Goal: Task Accomplishment & Management: Manage account settings

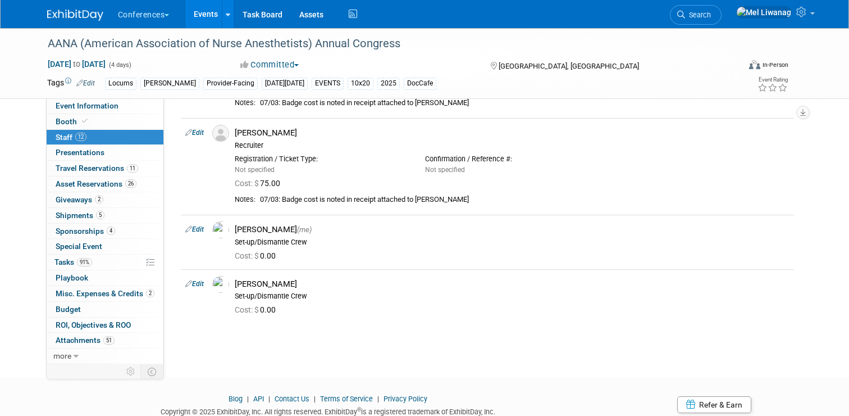
click at [81, 14] on img at bounding box center [75, 15] width 56 height 11
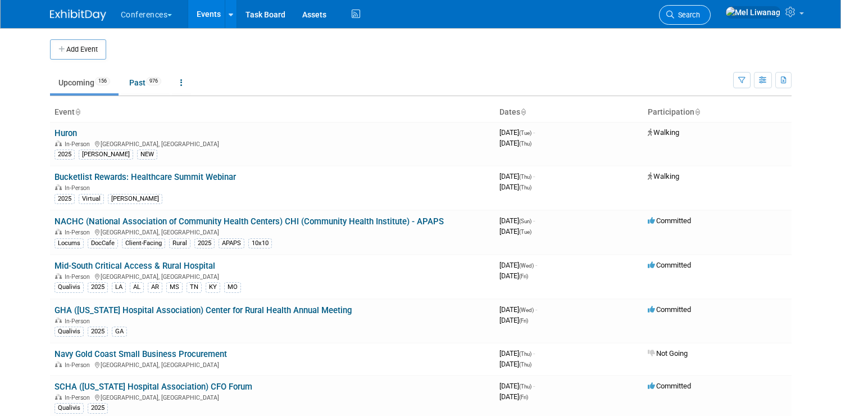
click at [711, 10] on link "Search" at bounding box center [685, 15] width 52 height 20
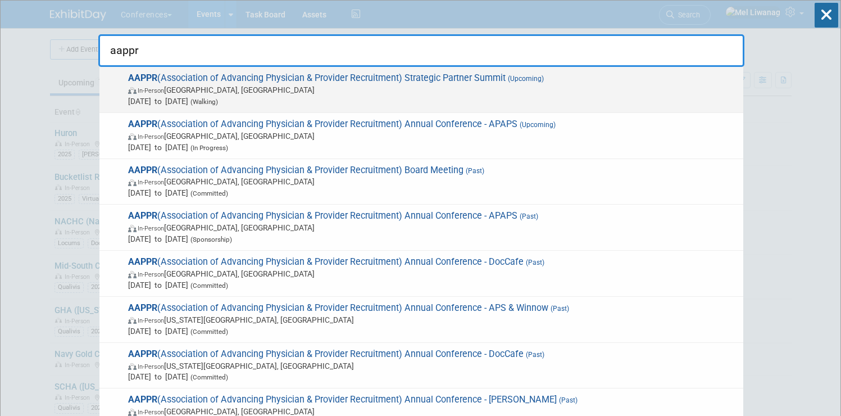
type input "aappr"
click at [620, 97] on span "Sep 24, 2025 to Sep 25, 2025 (Walking)" at bounding box center [433, 101] width 610 height 11
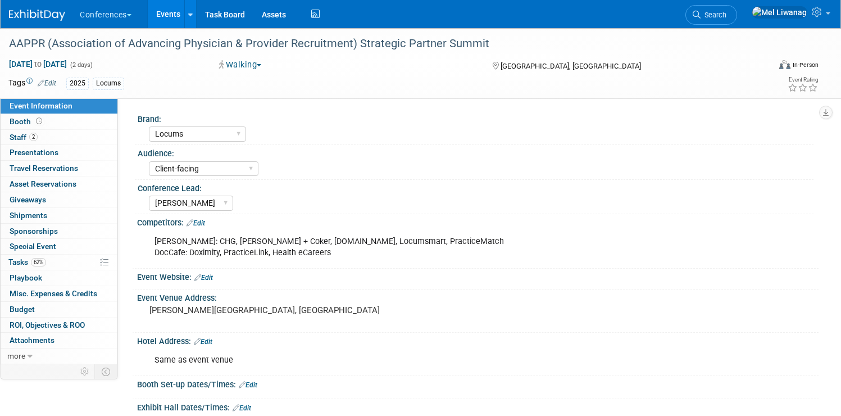
select select "Locums"
select select "Client-facing"
select select "Mel"
click at [99, 257] on link "62% Tasks 62%" at bounding box center [59, 262] width 117 height 15
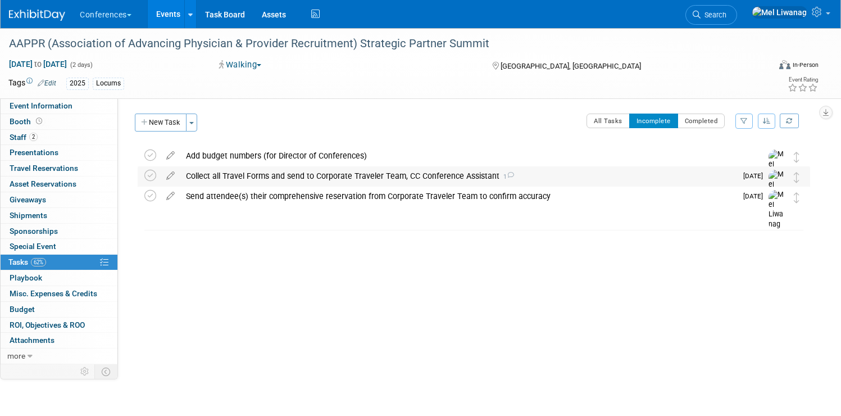
click at [355, 179] on div "Collect all Travel Forms and send to Corporate Traveler Team, CC Conference Ass…" at bounding box center [458, 175] width 556 height 19
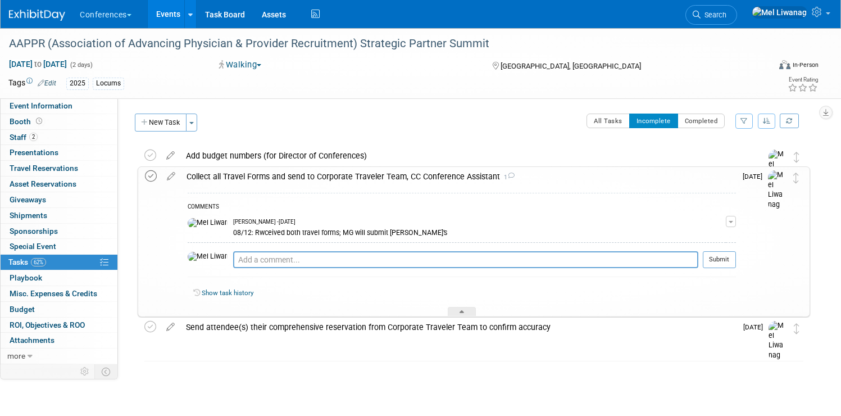
click at [157, 176] on icon at bounding box center [151, 176] width 12 height 12
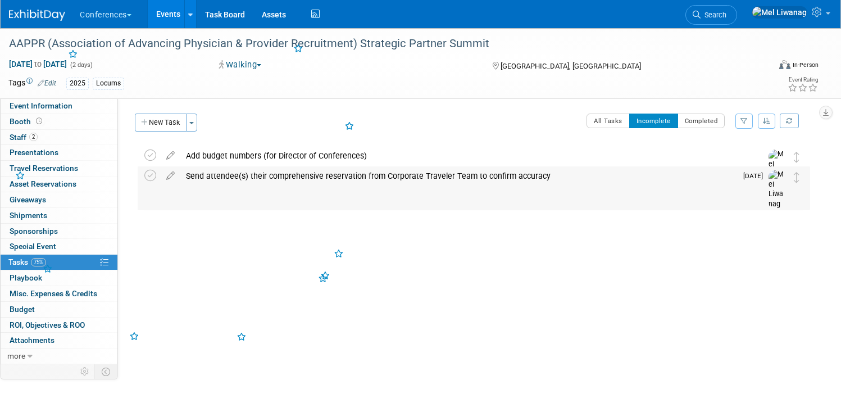
click at [317, 179] on div "Send attendee(s) their comprehensive reservation from Corporate Traveler Team t…" at bounding box center [458, 175] width 556 height 19
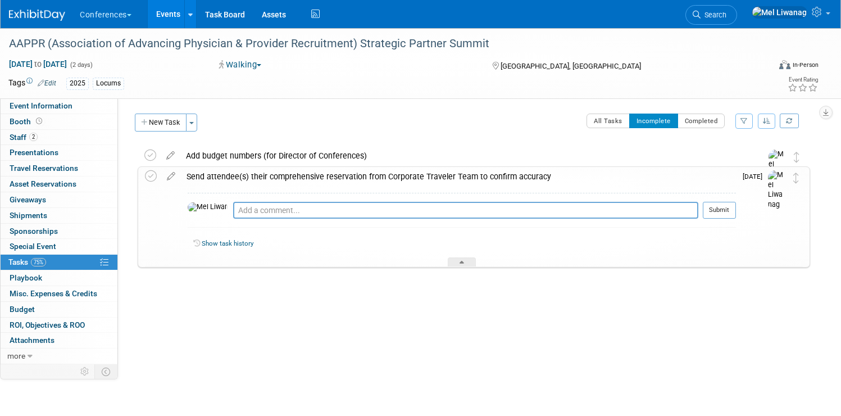
click at [302, 220] on div "Pro tip: Press Ctrl-Enter to submit comment." at bounding box center [465, 223] width 465 height 8
click at [304, 208] on textarea at bounding box center [465, 210] width 465 height 17
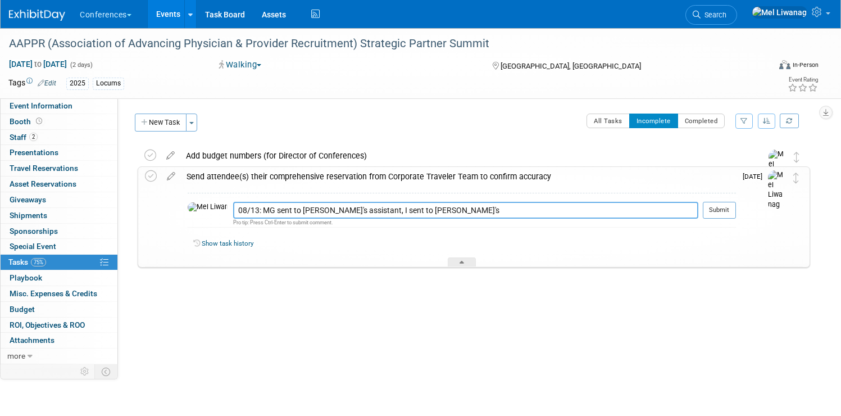
drag, startPoint x: 385, startPoint y: 209, endPoint x: 401, endPoint y: 208, distance: 16.3
click at [401, 208] on textarea "08/13: MG sent to Mike's assistant, I sent to Patrick's" at bounding box center [465, 210] width 465 height 17
type textarea "08/13: MG sent to Mike's assistant, I, to Patrick's"
click at [703, 209] on button "Submit" at bounding box center [719, 210] width 33 height 17
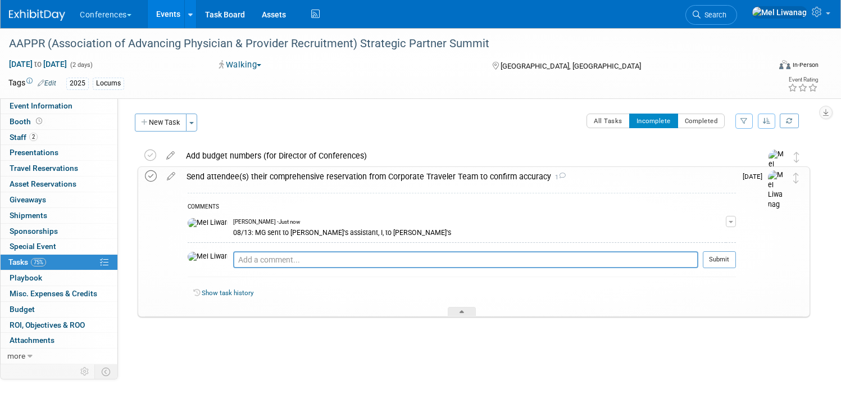
click at [157, 175] on icon at bounding box center [151, 176] width 12 height 12
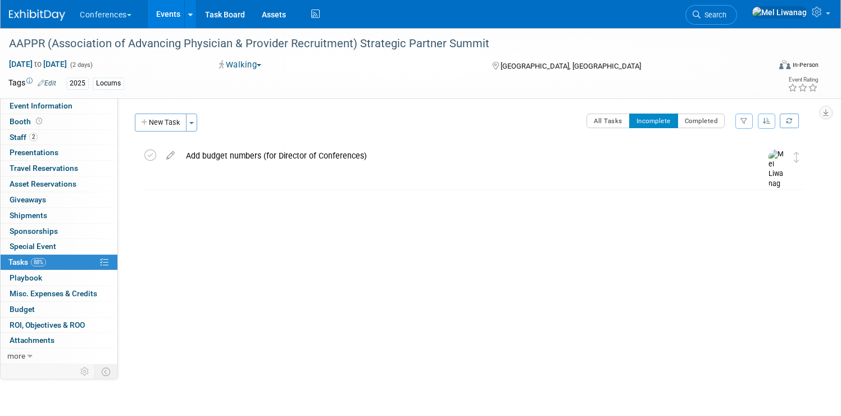
click at [65, 11] on img at bounding box center [37, 15] width 56 height 11
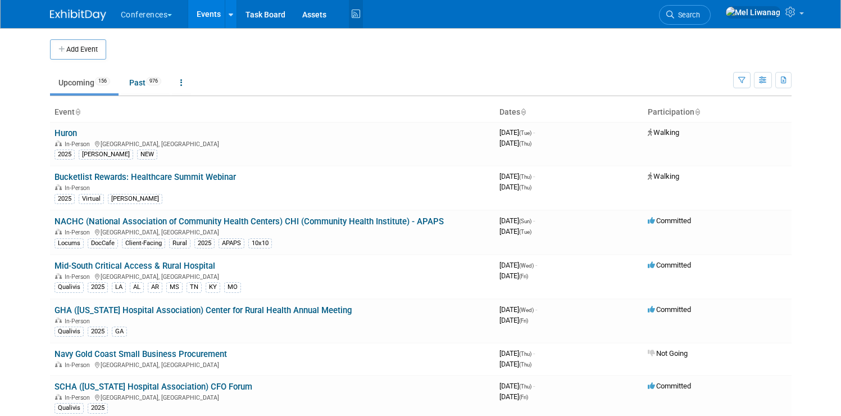
click at [349, 16] on icon at bounding box center [356, 14] width 14 height 17
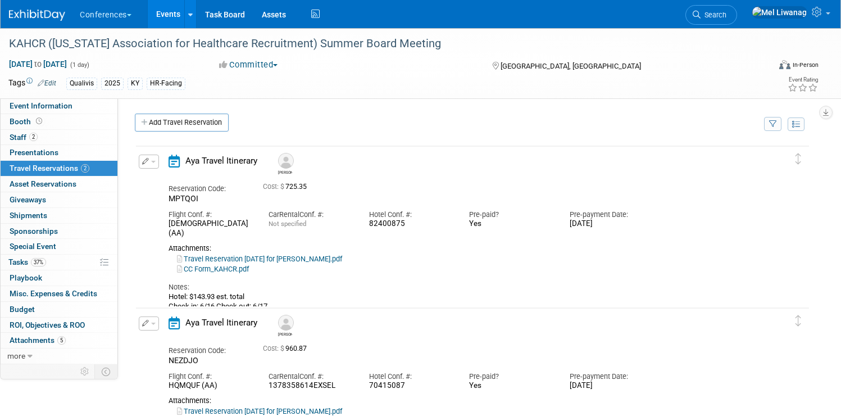
click at [159, 160] on button "button" at bounding box center [149, 162] width 20 height 14
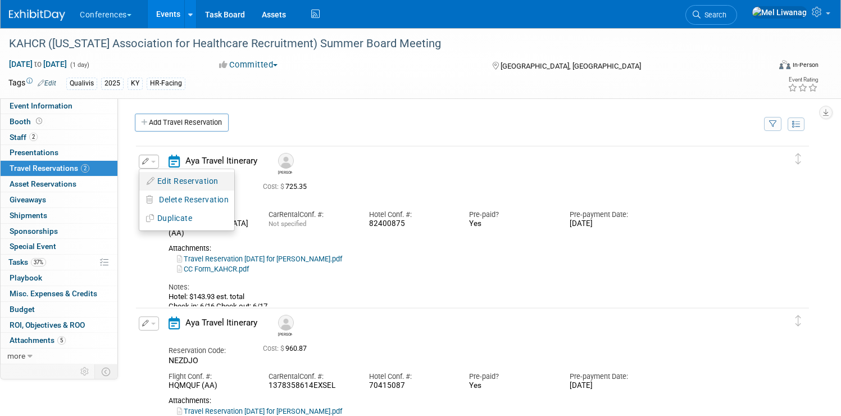
click at [210, 180] on button "Edit Reservation" at bounding box center [186, 181] width 95 height 16
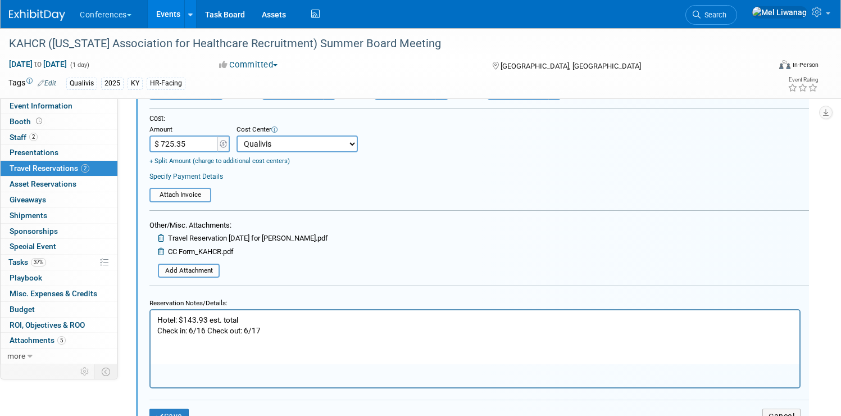
scroll to position [322, 0]
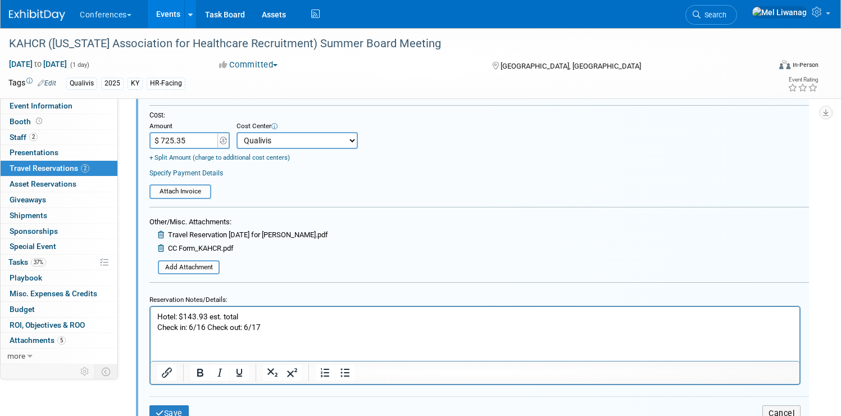
click at [79, 1] on div at bounding box center [44, 10] width 70 height 21
click at [65, 10] on img at bounding box center [37, 15] width 56 height 11
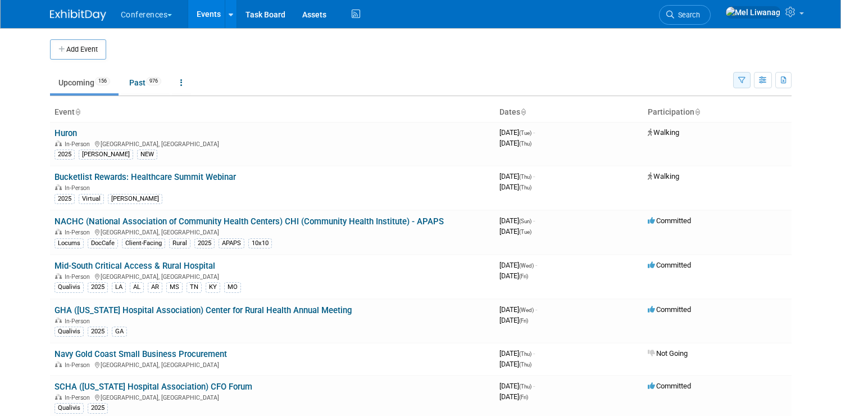
click at [746, 79] on icon "button" at bounding box center [741, 80] width 7 height 7
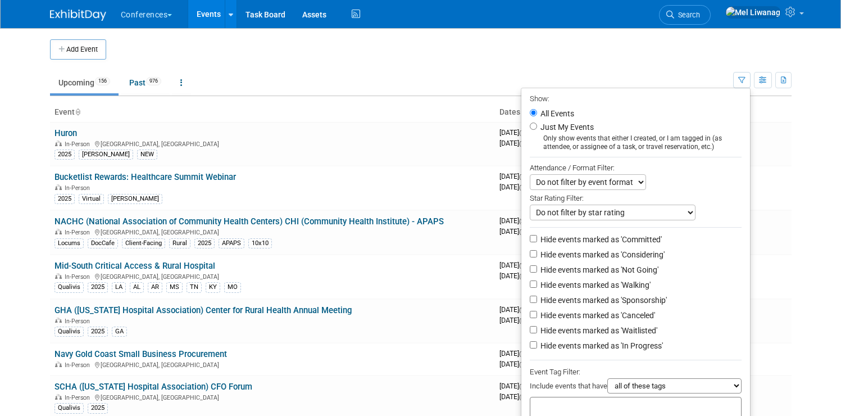
drag, startPoint x: 557, startPoint y: 128, endPoint x: 568, endPoint y: 138, distance: 15.1
click at [557, 128] on label "Just My Events" at bounding box center [566, 126] width 56 height 11
click at [537, 128] on input "Just My Events" at bounding box center [533, 125] width 7 height 7
radio input "true"
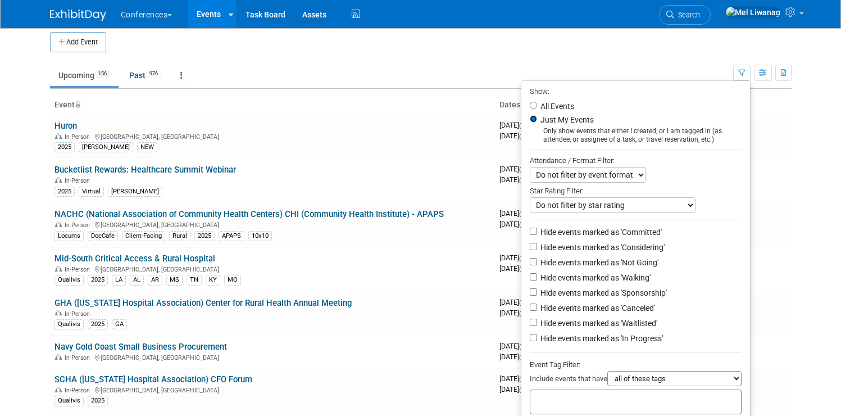
scroll to position [80, 0]
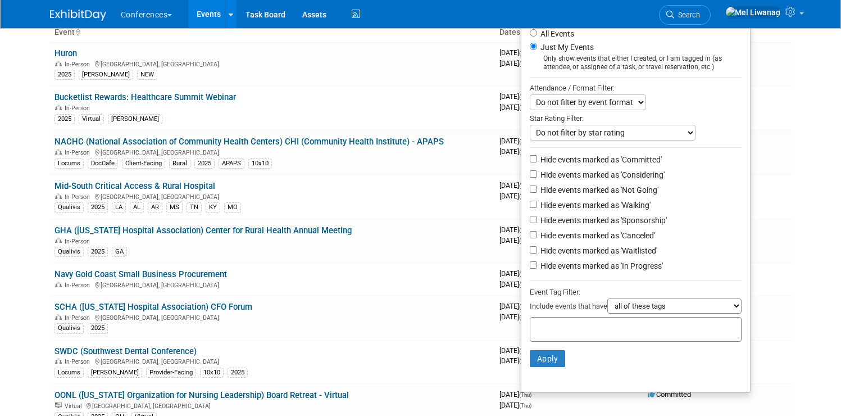
click at [612, 188] on label "Hide events marked as 'Not Going'" at bounding box center [598, 189] width 120 height 11
click at [537, 188] on input "Hide events marked as 'Not Going'" at bounding box center [533, 188] width 7 height 7
checkbox input "true"
click at [623, 248] on label "Hide events marked as 'Waitlisted'" at bounding box center [597, 250] width 119 height 11
click at [537, 248] on input "Hide events marked as 'Waitlisted'" at bounding box center [533, 249] width 7 height 7
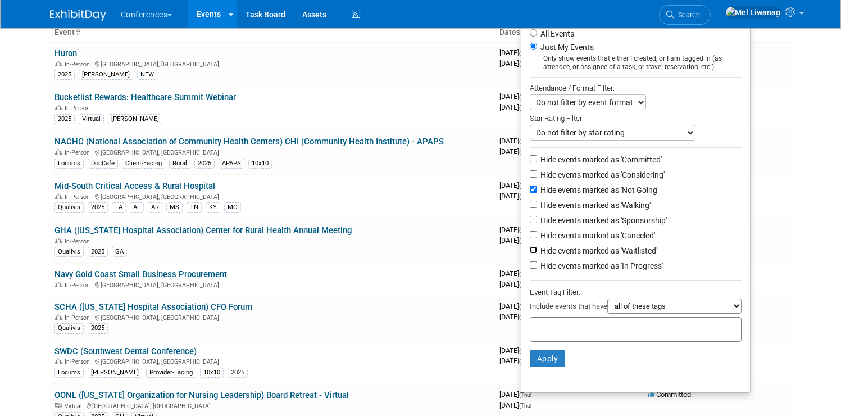
checkbox input "true"
click at [623, 240] on label "Hide events marked as 'Canceled'" at bounding box center [596, 235] width 117 height 11
click at [537, 238] on input "Hide events marked as 'Canceled'" at bounding box center [533, 234] width 7 height 7
checkbox input "true"
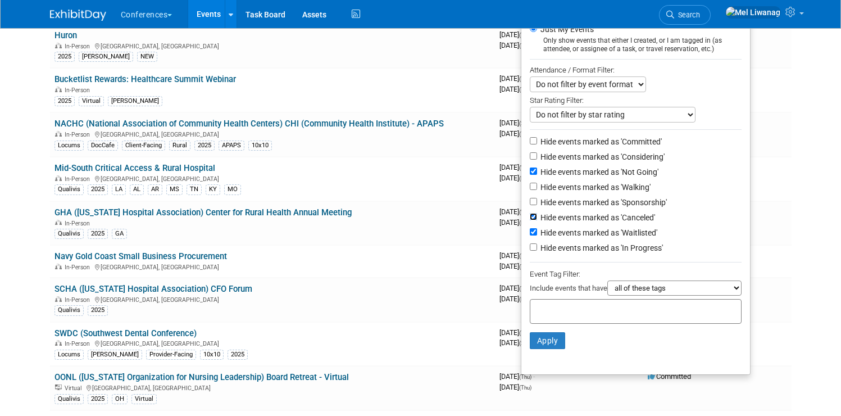
scroll to position [101, 0]
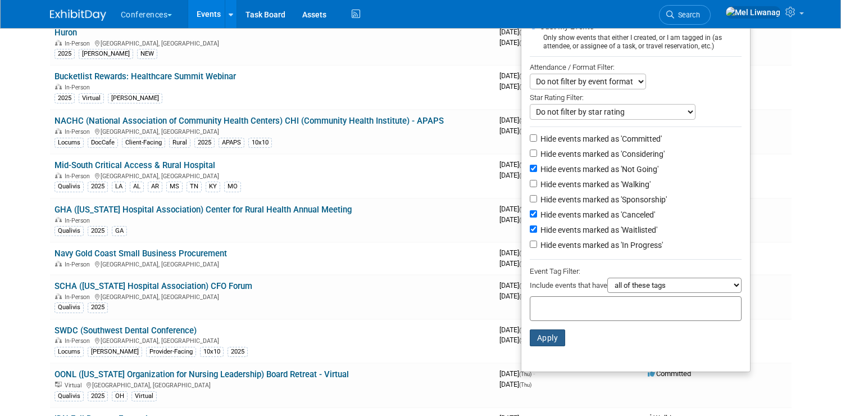
click at [543, 335] on button "Apply" at bounding box center [548, 337] width 36 height 17
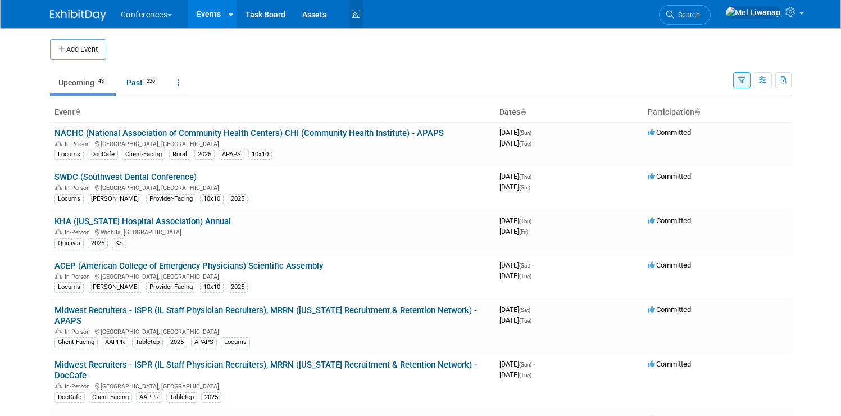
click at [353, 16] on icon at bounding box center [356, 14] width 14 height 17
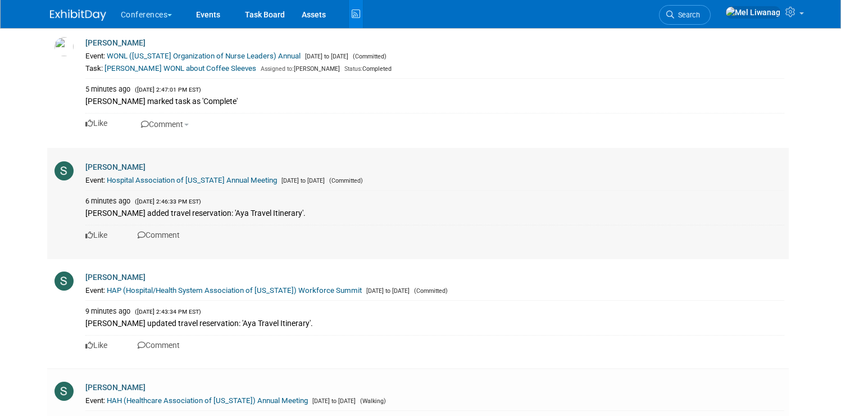
scroll to position [1022, 0]
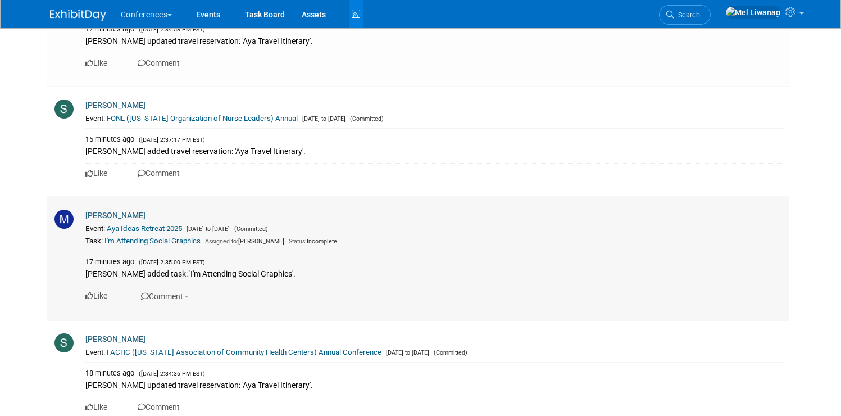
click at [155, 238] on link "I'm Attending Social Graphics" at bounding box center [153, 241] width 96 height 8
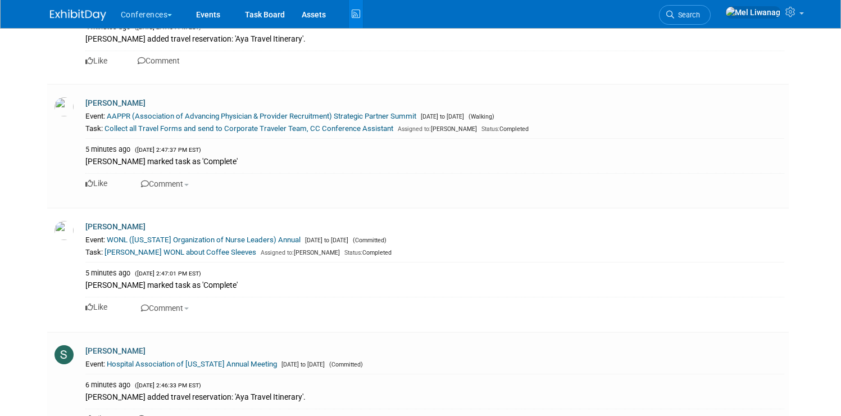
scroll to position [0, 0]
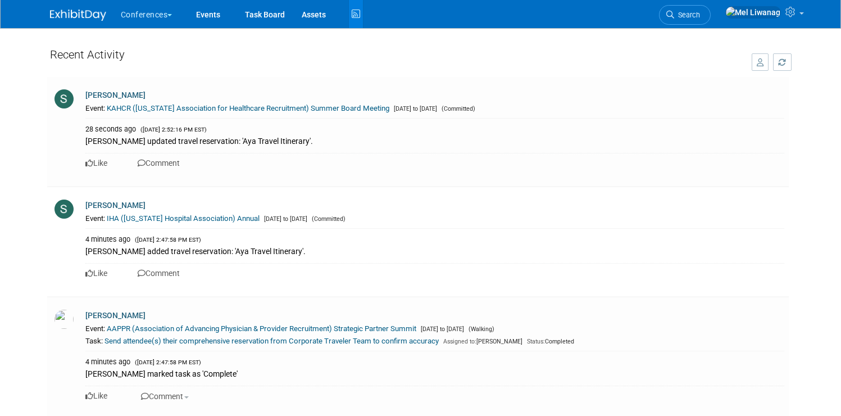
click at [81, 18] on img at bounding box center [78, 15] width 56 height 11
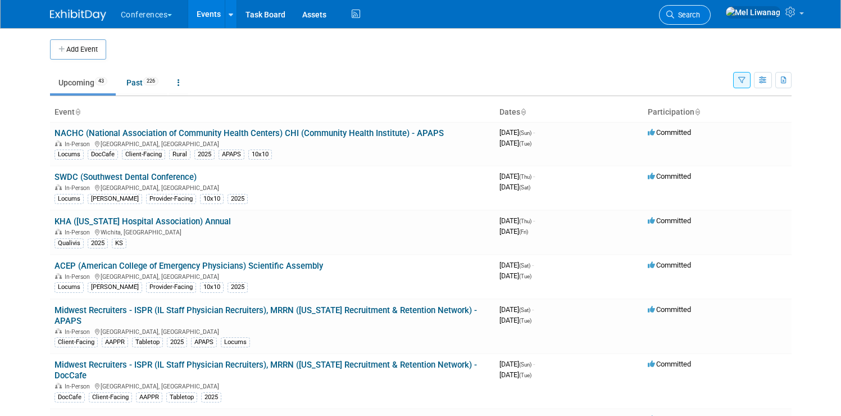
click at [700, 15] on span "Search" at bounding box center [687, 15] width 26 height 8
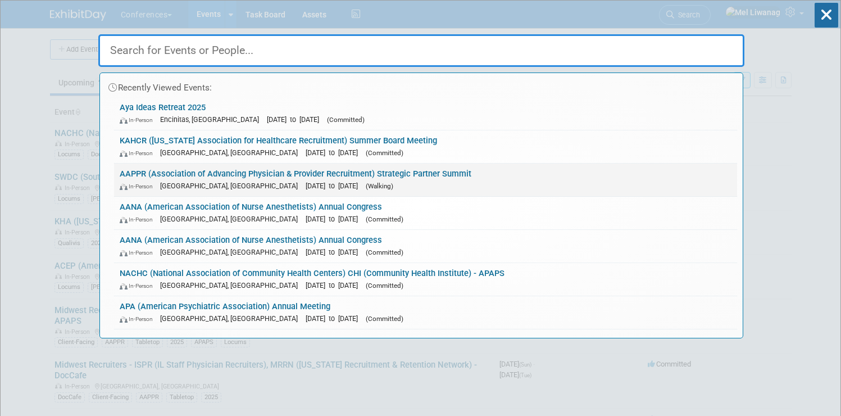
click at [183, 174] on link "AAPPR (Association of Advancing Physician & Provider Recruitment) Strategic Par…" at bounding box center [425, 179] width 623 height 33
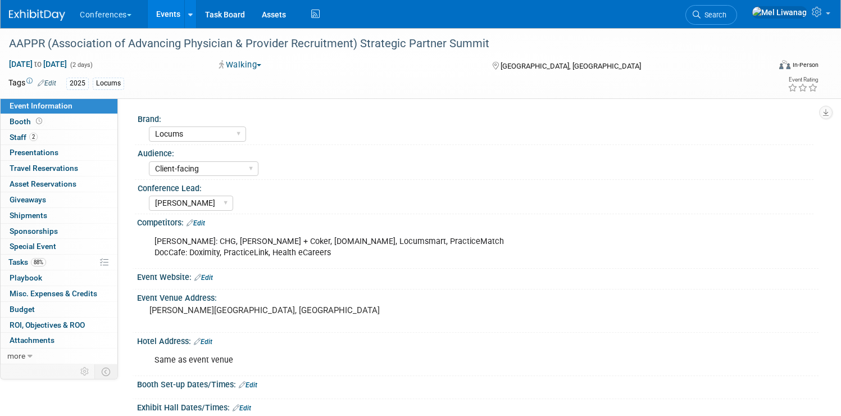
select select "Locums"
select select "Client-facing"
select select "Mel"
click at [78, 171] on span "Travel Reservations 0" at bounding box center [44, 167] width 69 height 9
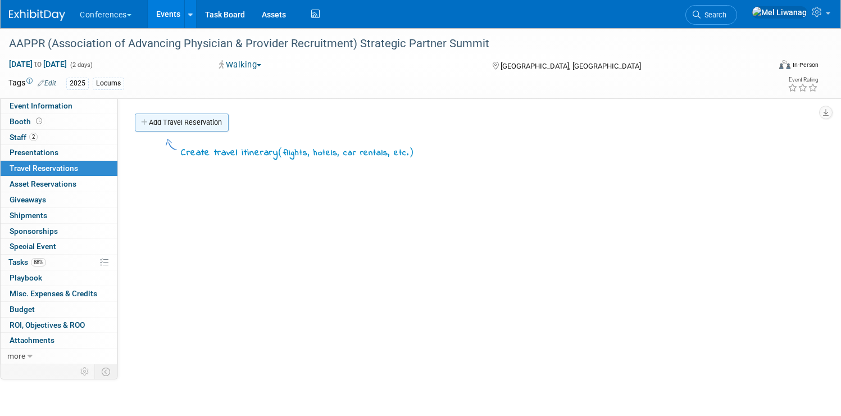
click at [229, 117] on link "Add Travel Reservation" at bounding box center [182, 122] width 94 height 18
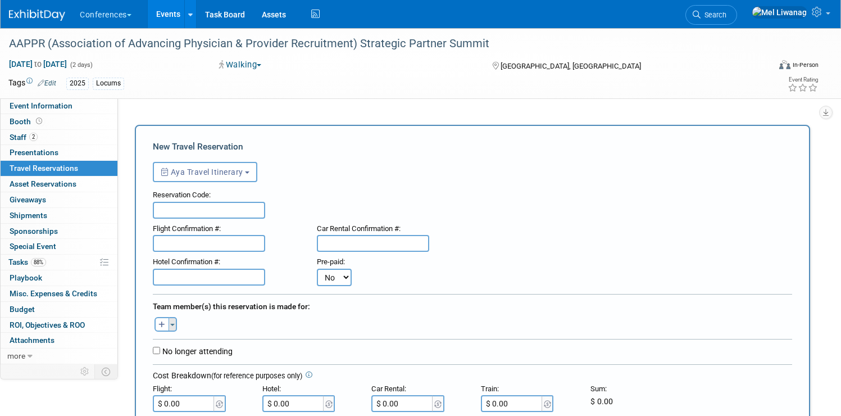
click at [175, 325] on span "button" at bounding box center [172, 325] width 4 height 2
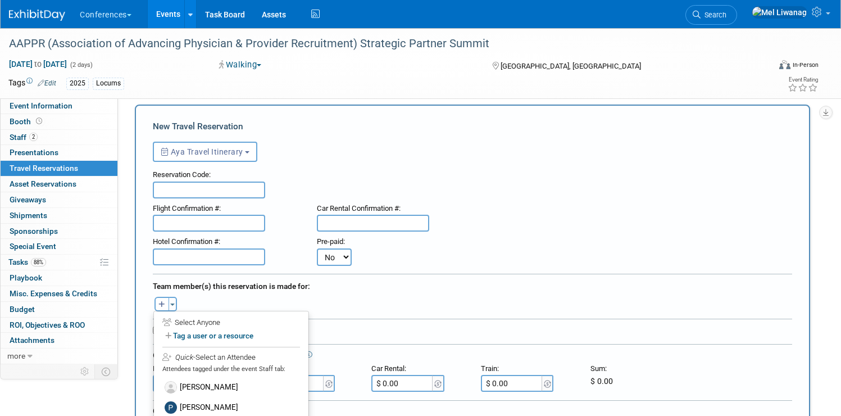
click at [243, 380] on label "[PERSON_NAME]" at bounding box center [231, 387] width 139 height 20
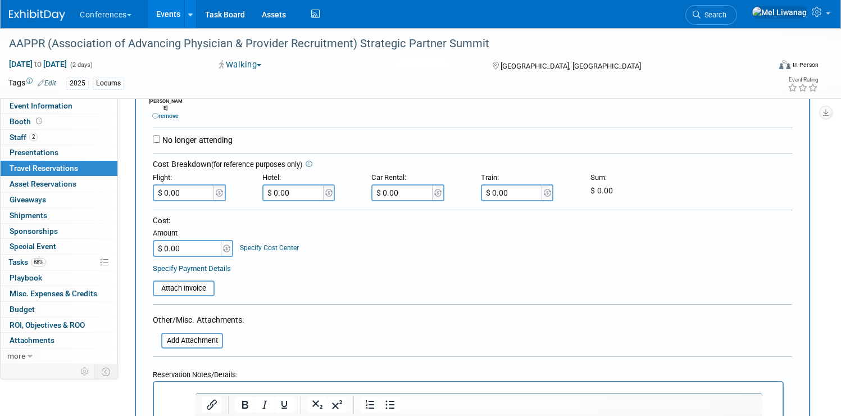
scroll to position [319, 0]
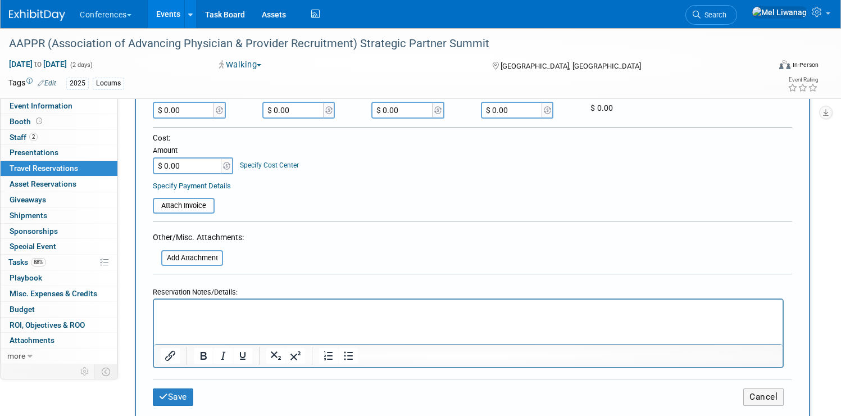
click at [197, 315] on html at bounding box center [468, 307] width 629 height 16
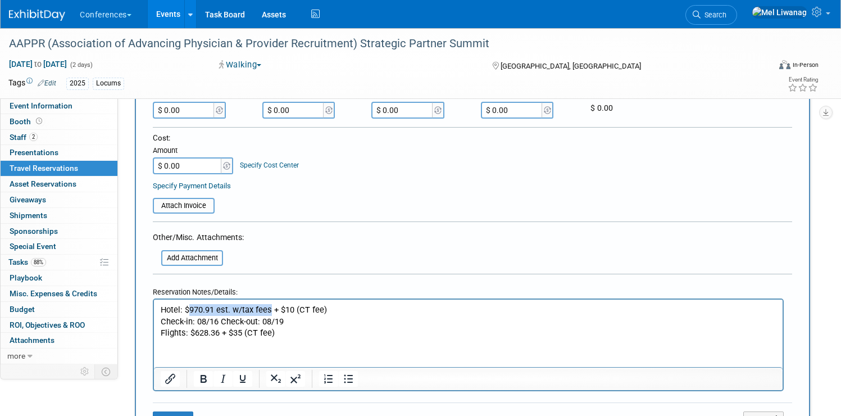
drag, startPoint x: 190, startPoint y: 308, endPoint x: 270, endPoint y: 307, distance: 79.8
click at [270, 307] on p "Hotel: $970.91 est. w/tax fees + $10 (CT fee) Check-in: 08/16 Check-out: 08/19 …" at bounding box center [469, 320] width 616 height 35
drag, startPoint x: 284, startPoint y: 321, endPoint x: 124, endPoint y: 322, distance: 160.1
click at [154, 322] on html "Hotel: $ + $10 (CT fee) Check-in: 08/16 Check-out: 08/19 Flights: $628.36 + $35…" at bounding box center [468, 318] width 629 height 39
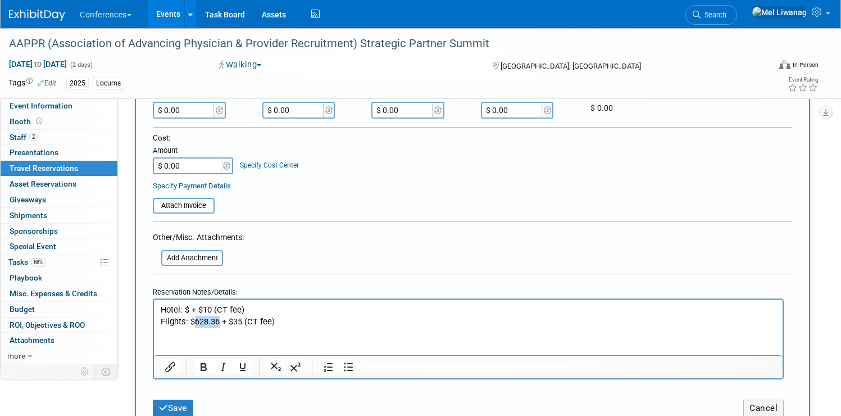
drag, startPoint x: 194, startPoint y: 324, endPoint x: 220, endPoint y: 324, distance: 25.8
click at [220, 324] on p "Hotel: $ + $10 (CT fee) Flights: $628.36 + $35 (CT fee)" at bounding box center [469, 314] width 616 height 23
click at [291, 324] on p "Hotel: $ + $10 (CT fee) Flights: $ + $35 (CT fee)" at bounding box center [469, 314] width 616 height 23
drag, startPoint x: 161, startPoint y: 301, endPoint x: 141, endPoint y: 297, distance: 20.1
click at [154, 299] on html "Hotel: $ + $10 (CT fee) Flights: $ + $35 (CT fee)" at bounding box center [468, 313] width 629 height 28
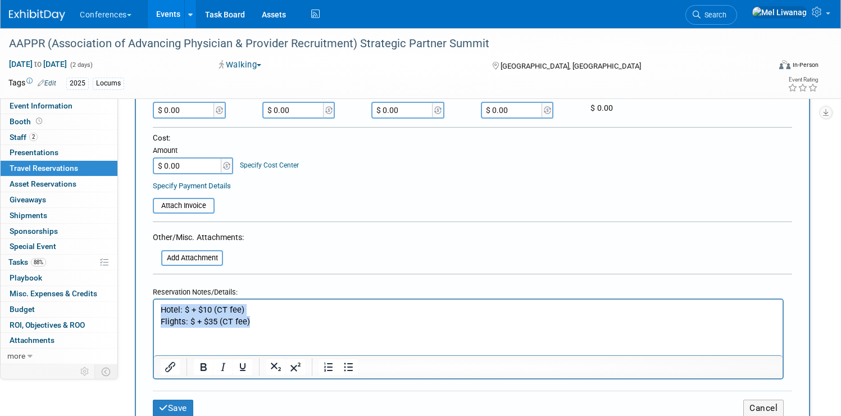
copy p "Hotel: $ + $10 (CT fee) Flights: $ + $35 (CT fee)"
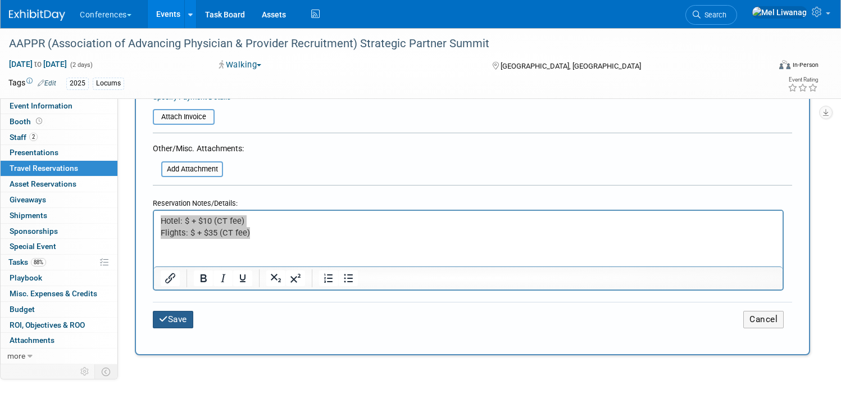
click at [193, 320] on button "Save" at bounding box center [173, 319] width 40 height 17
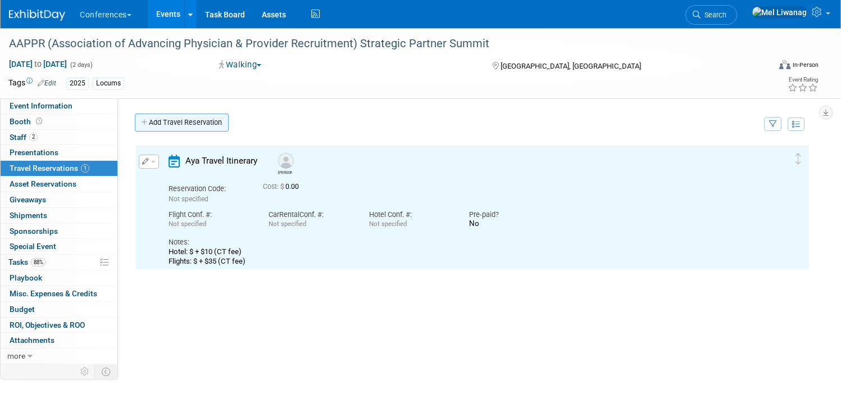
scroll to position [0, 0]
click at [229, 125] on link "Add Travel Reservation" at bounding box center [182, 122] width 94 height 18
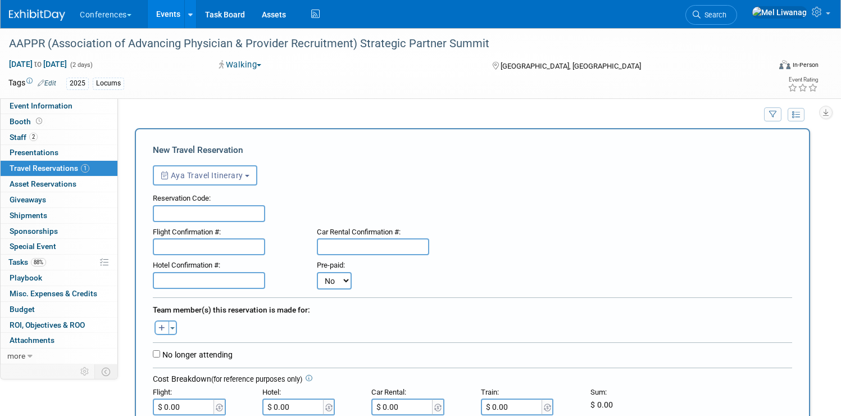
scroll to position [85, 0]
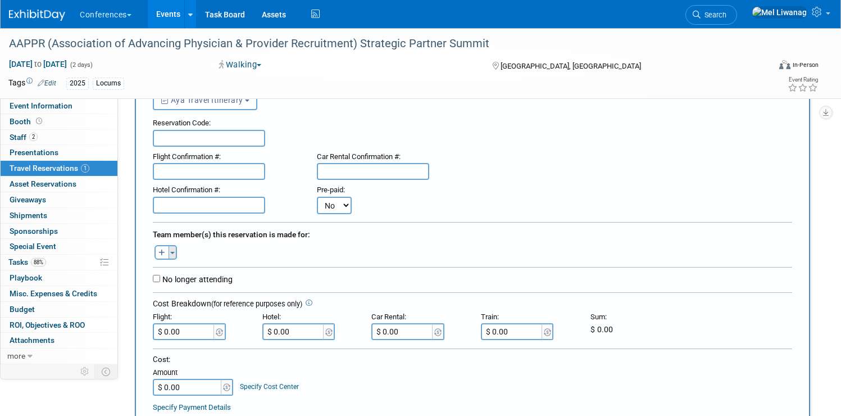
click at [177, 259] on button "Toggle Dropdown" at bounding box center [173, 252] width 8 height 15
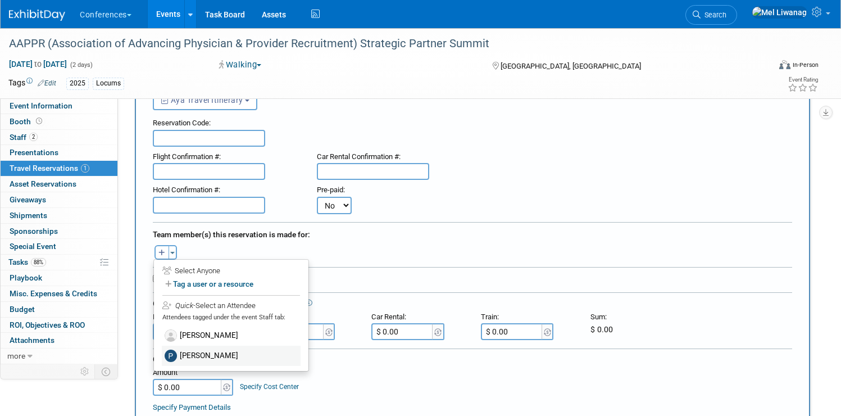
click at [230, 356] on label "[PERSON_NAME]" at bounding box center [231, 356] width 139 height 20
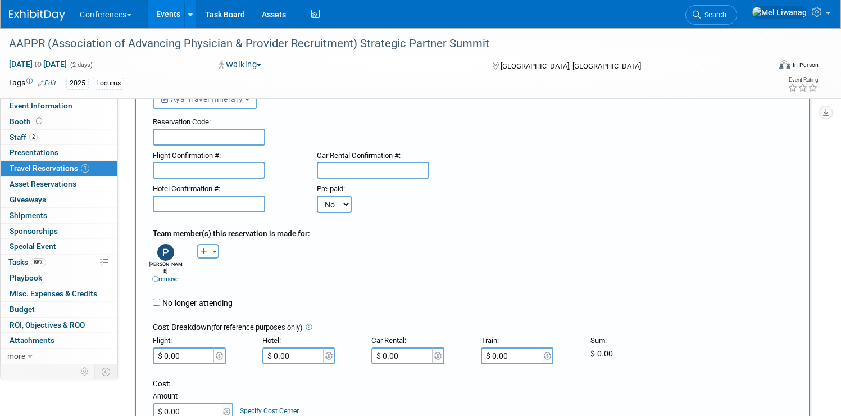
scroll to position [276, 0]
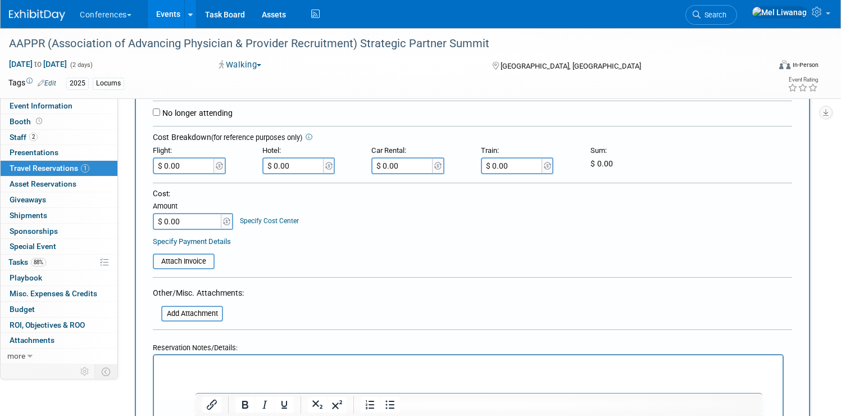
click at [192, 371] on html at bounding box center [468, 363] width 629 height 16
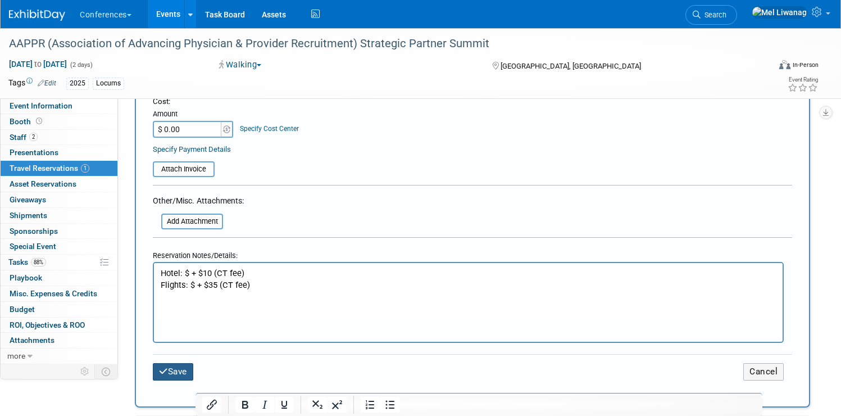
scroll to position [370, 0]
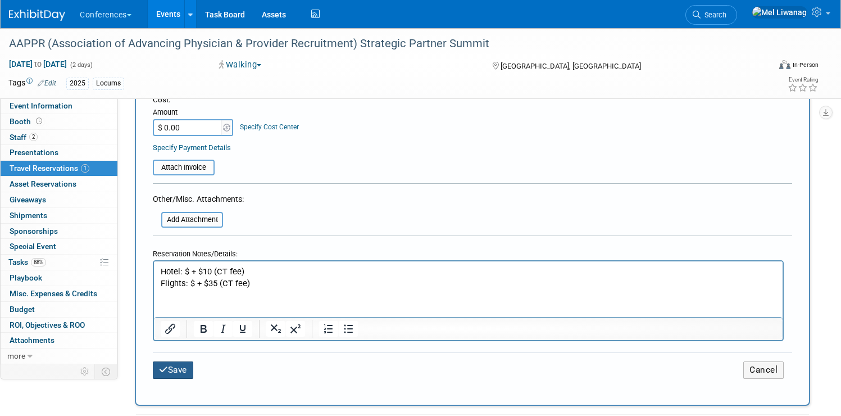
click at [193, 365] on button "Save" at bounding box center [173, 369] width 40 height 17
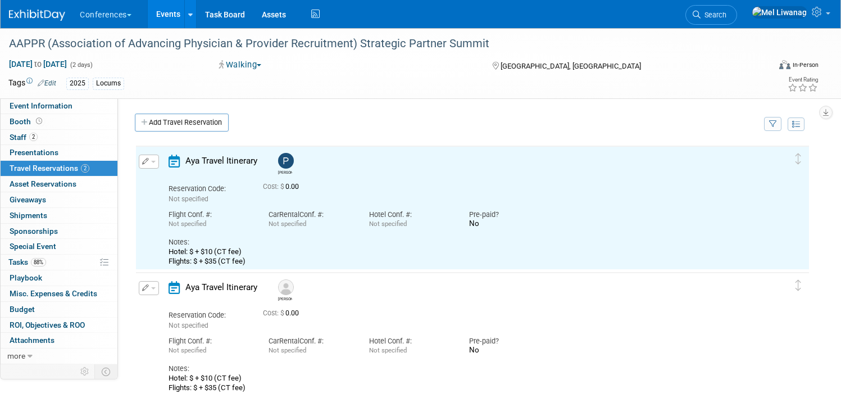
scroll to position [0, 0]
click at [159, 157] on button "button" at bounding box center [149, 162] width 20 height 14
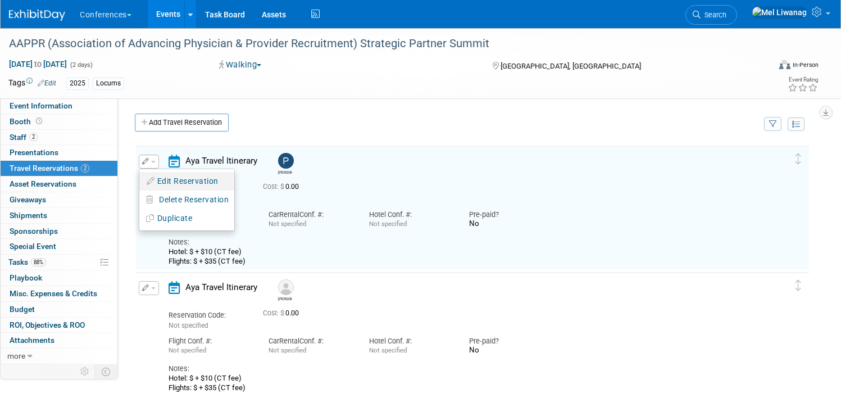
click at [203, 175] on button "Edit Reservation" at bounding box center [186, 181] width 95 height 16
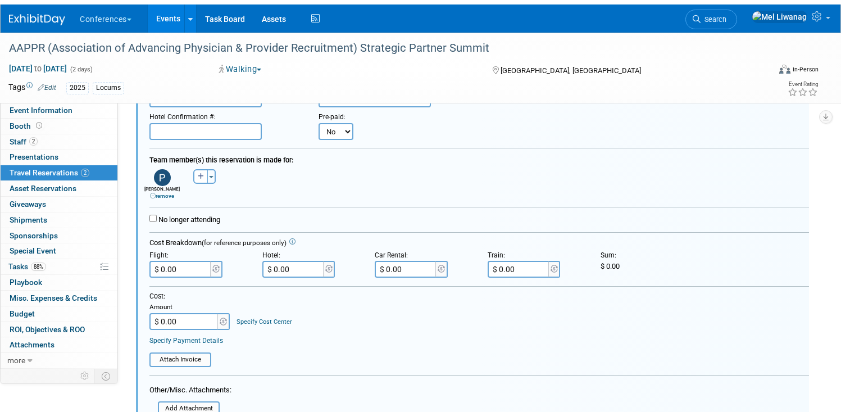
scroll to position [281, 0]
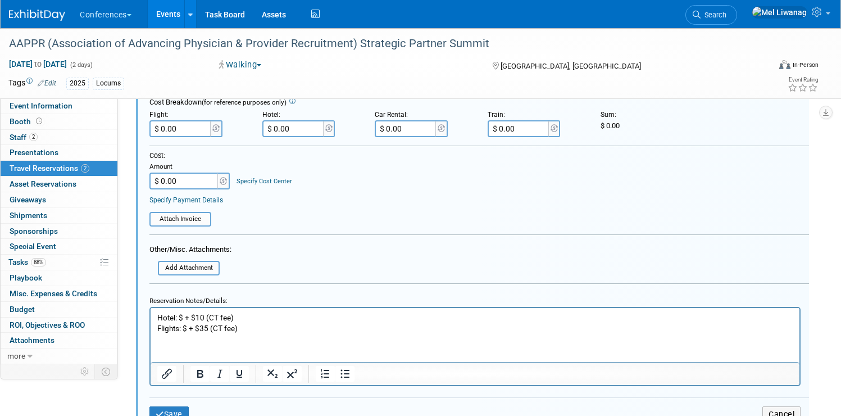
click at [252, 328] on p "Hotel: $ + $10 (CT fee) Flights: $ + $35 (CT fee)" at bounding box center [475, 322] width 636 height 21
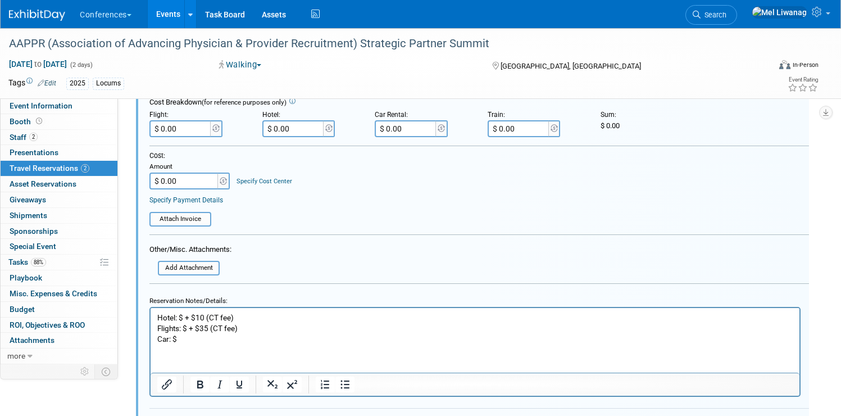
scroll to position [394, 0]
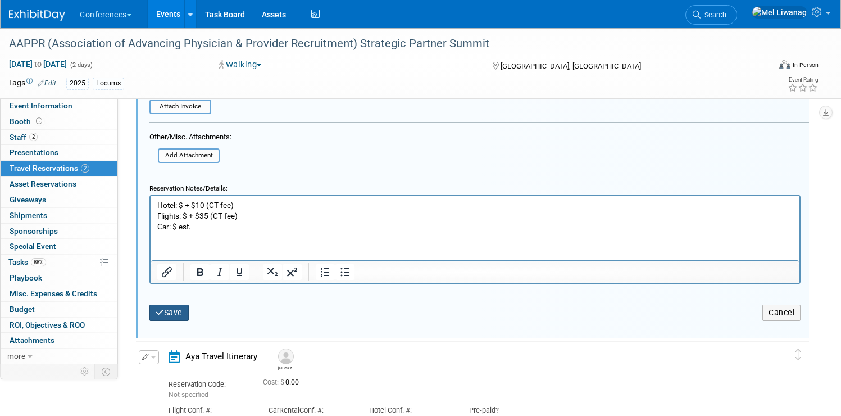
click at [189, 310] on button "Save" at bounding box center [168, 313] width 39 height 16
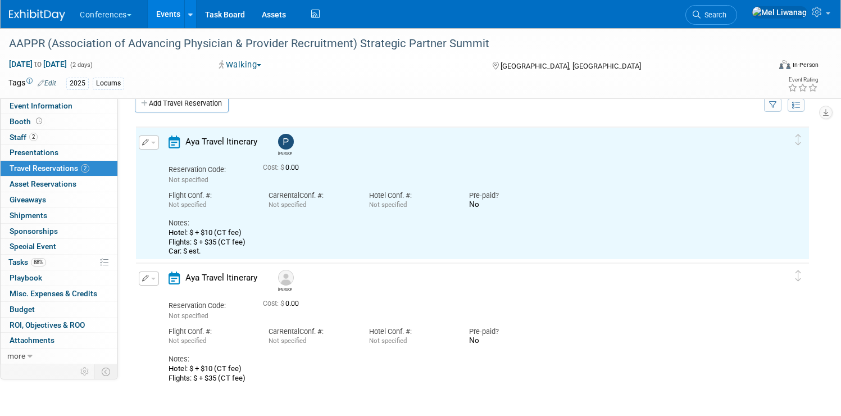
scroll to position [0, 0]
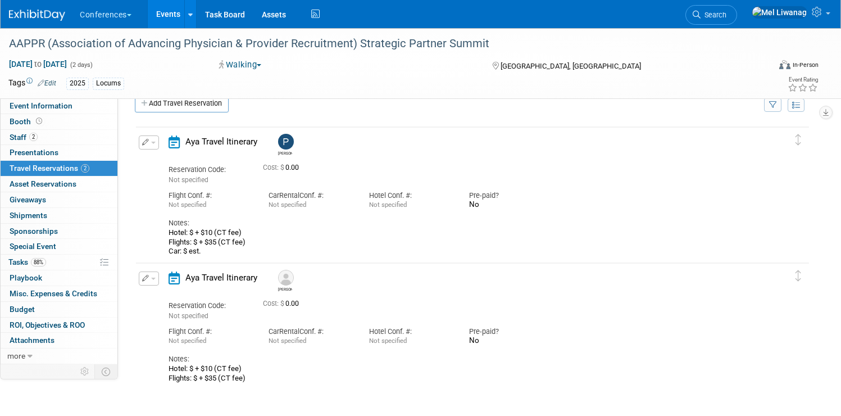
click at [56, 12] on img at bounding box center [37, 15] width 56 height 11
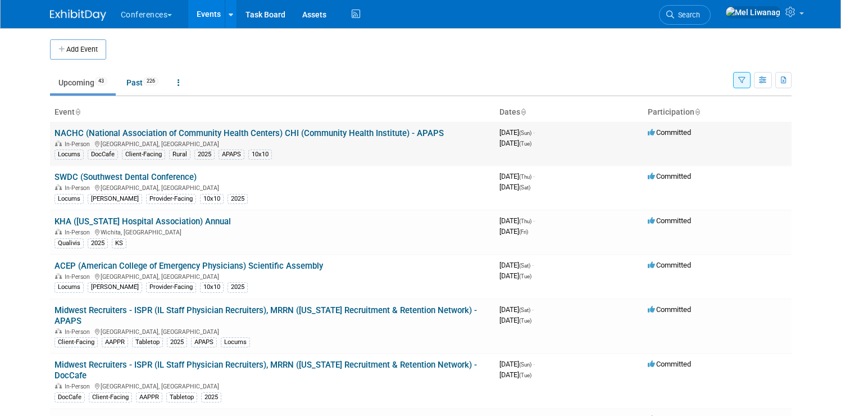
click at [155, 133] on link "NACHC (National Association of Community Health Centers) CHI (Community Health …" at bounding box center [248, 133] width 389 height 10
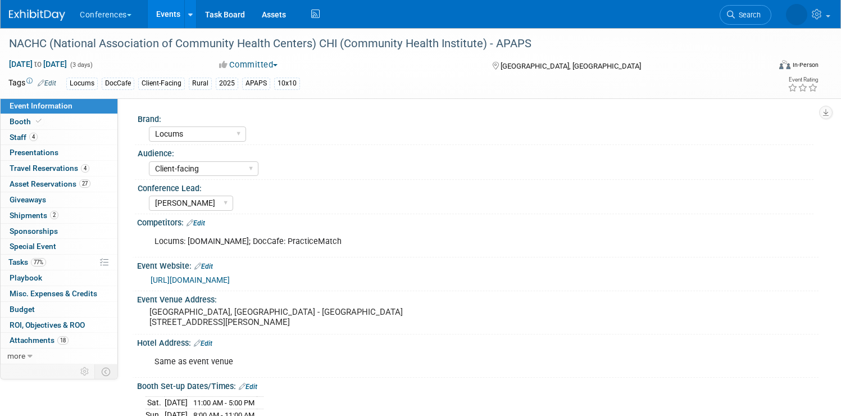
select select "Locums"
select select "Client-facing"
select select "[PERSON_NAME]"
click at [89, 167] on span "Travel Reservations 4" at bounding box center [50, 167] width 80 height 9
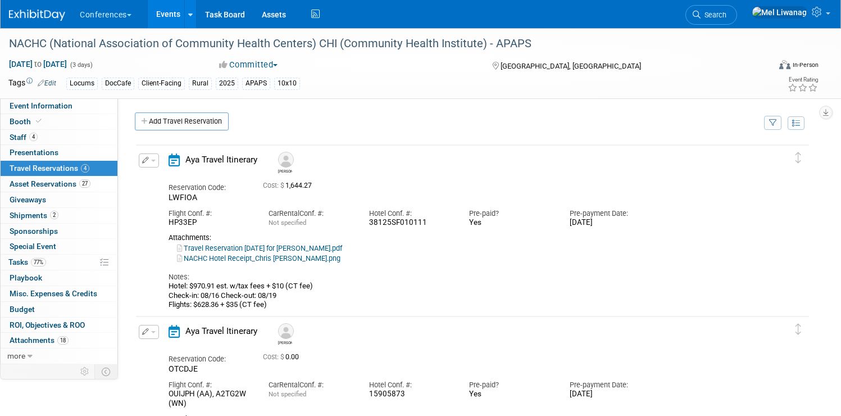
scroll to position [2, 0]
drag, startPoint x: 313, startPoint y: 305, endPoint x: 205, endPoint y: 284, distance: 109.8
click at [205, 284] on div "Aya Travel Itinerary Chris Reservation Code: LWFIOA Cost: $ 1,644.27" at bounding box center [461, 230] width 602 height 156
copy div "Hotel: $970.91 est. w/tax fees + $10 (CT fee) Check-in: 08/16 Check-out: 08/19 …"
click at [343, 275] on div "Notes:" at bounding box center [461, 276] width 585 height 10
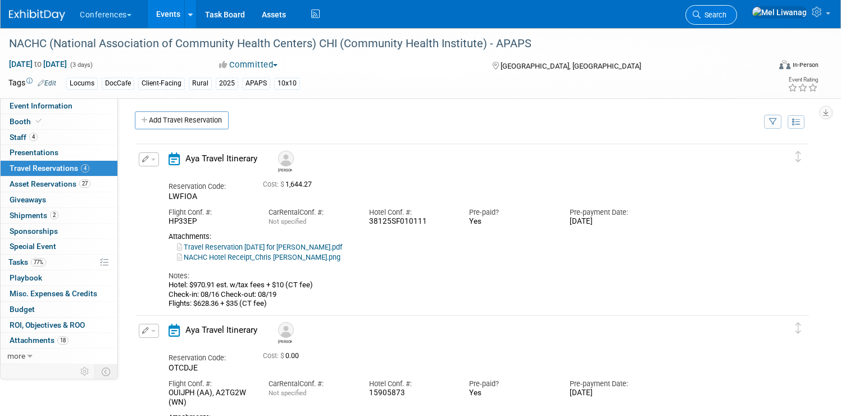
click at [733, 20] on link "Search" at bounding box center [711, 15] width 52 height 20
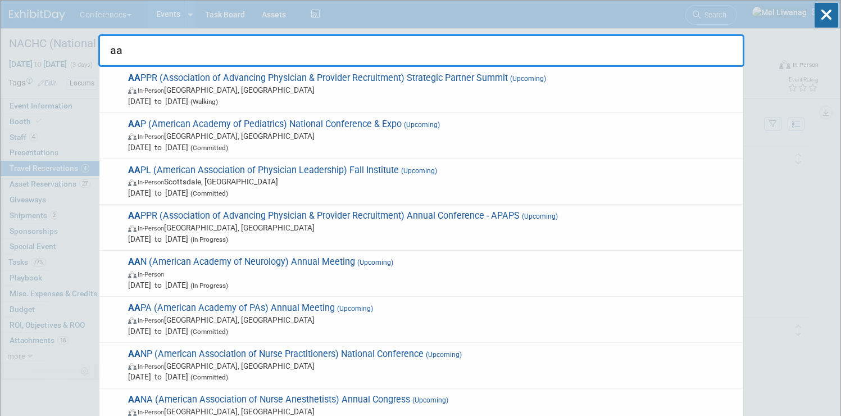
type input "a"
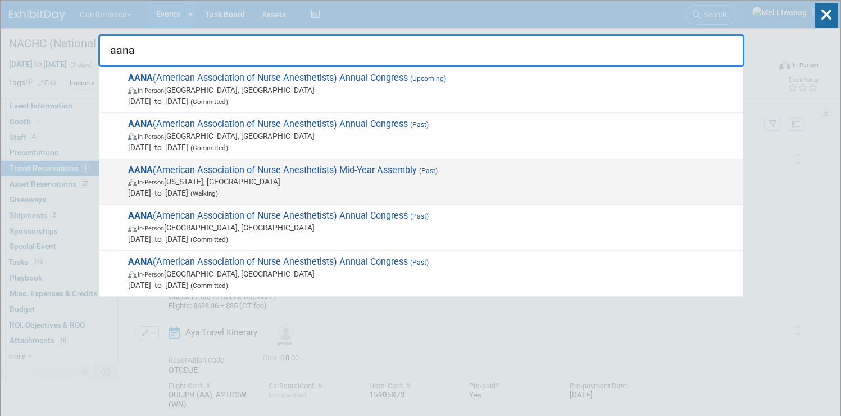
type input "aana"
click at [402, 188] on span "Apr 26, 2025 to Apr 28, 2025 (Walking)" at bounding box center [433, 192] width 610 height 11
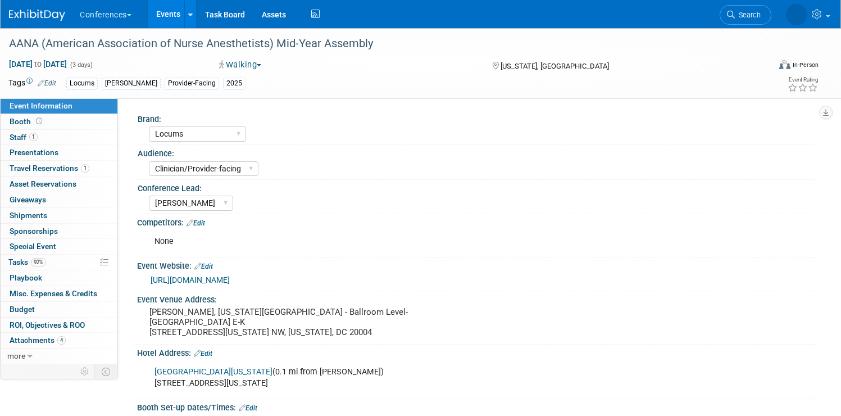
select select "Locums"
select select "Clinician/Provider-facing"
select select "[PERSON_NAME]"
click at [716, 21] on link "Search" at bounding box center [711, 15] width 52 height 20
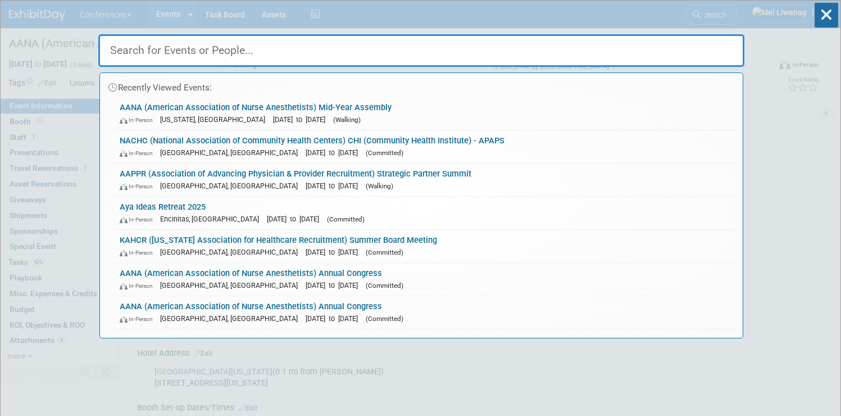
type input "e"
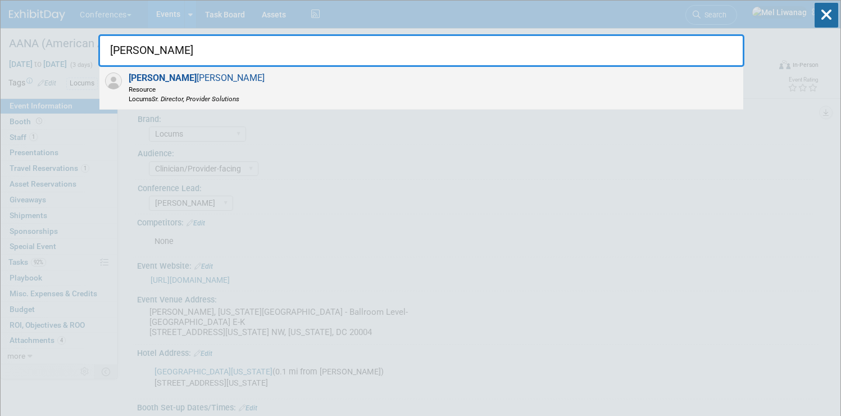
type input "[PERSON_NAME]"
click at [297, 81] on div "[PERSON_NAME] Resource Locums Sr. Director, Provider Solutions" at bounding box center [421, 88] width 644 height 43
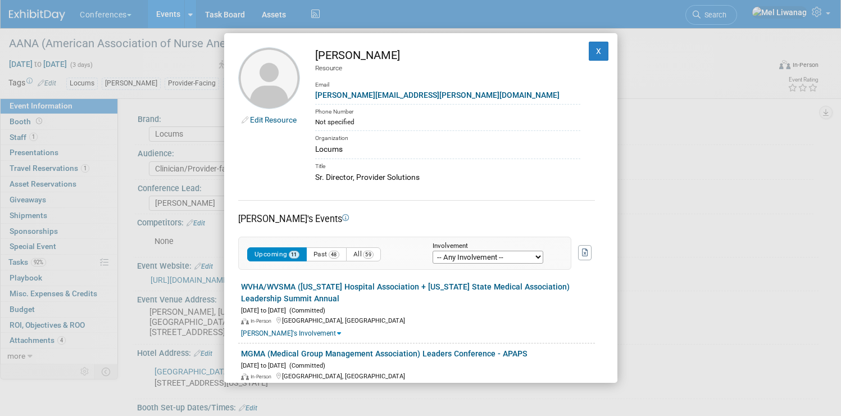
click at [476, 257] on select "-- Any Involvement -- Created the event Tagged as Attendee Tagged in Travel Res…" at bounding box center [488, 257] width 111 height 13
select select "attendee"
click at [433, 251] on select "-- Any Involvement -- Created the event Tagged as Attendee Tagged in Travel Res…" at bounding box center [488, 257] width 111 height 13
click at [338, 257] on span "47" at bounding box center [334, 255] width 11 height 8
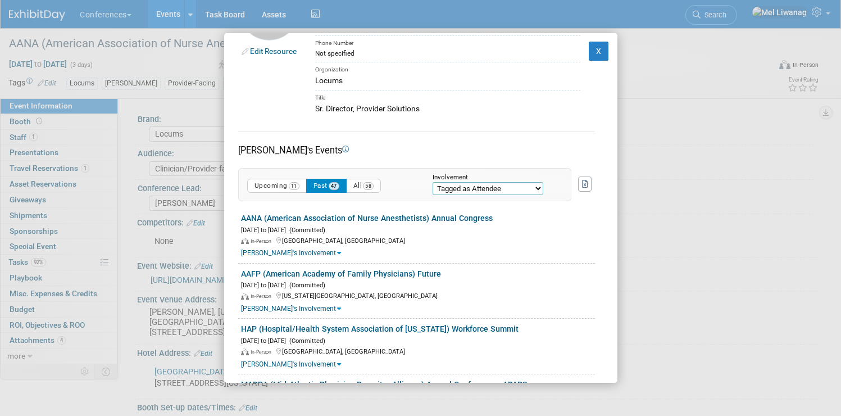
scroll to position [80, 0]
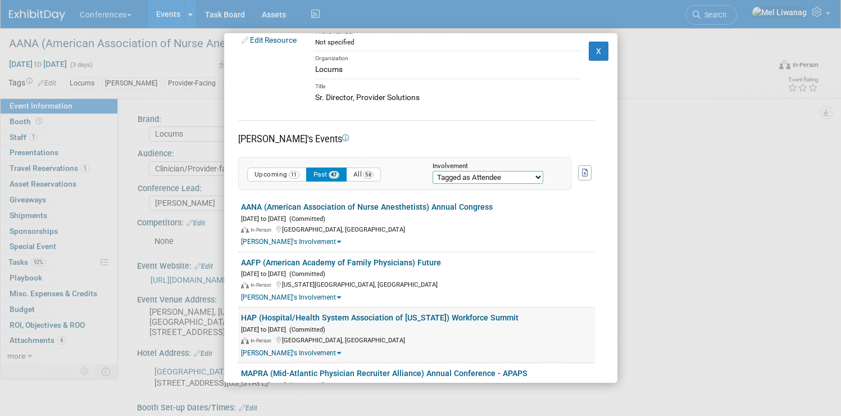
click at [373, 316] on link "HAP (Hospital/Health System Association of [US_STATE]) Workforce Summit" at bounding box center [380, 317] width 278 height 9
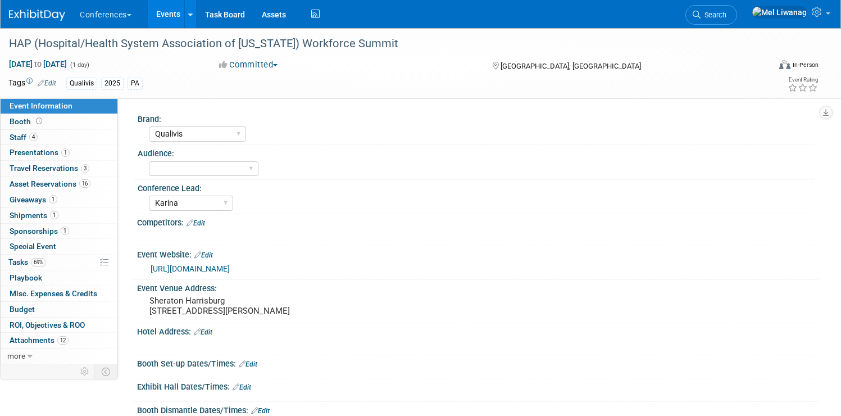
select select "Qualivis"
select select "Karina"
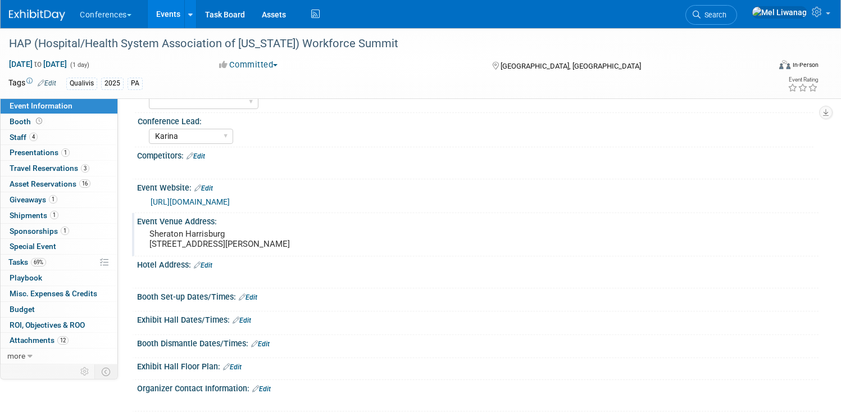
scroll to position [209, 0]
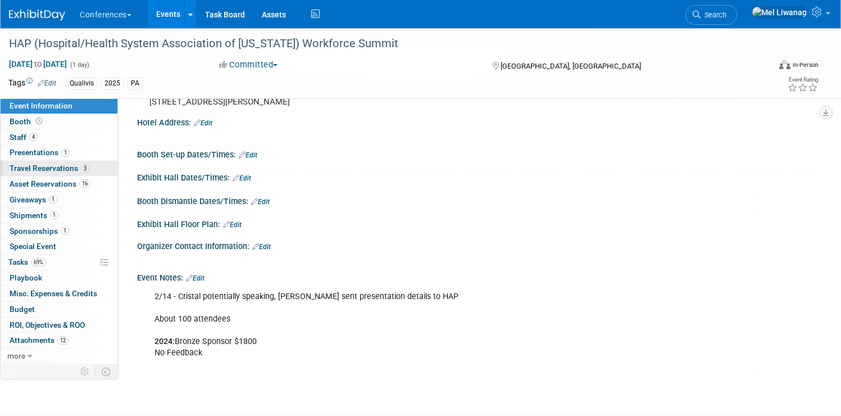
click at [85, 169] on span "Travel Reservations 3" at bounding box center [50, 167] width 80 height 9
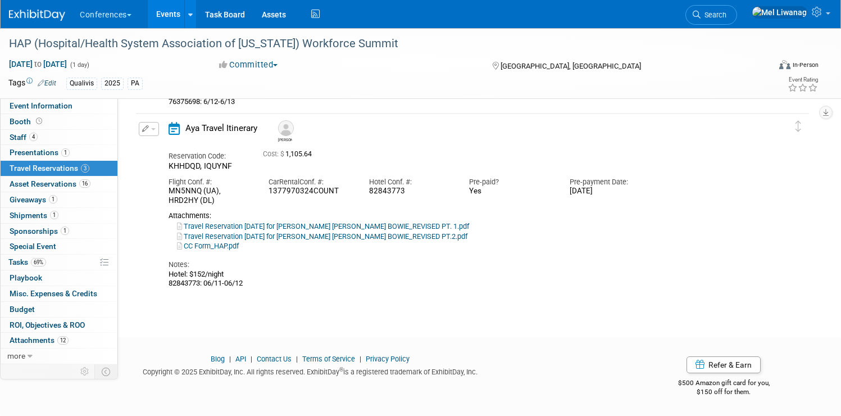
scroll to position [0, 0]
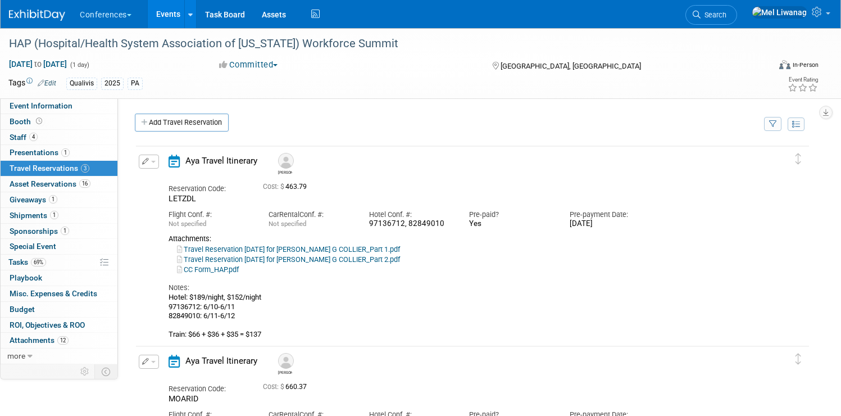
click at [707, 26] on li "Search" at bounding box center [711, 14] width 52 height 28
click at [712, 19] on link "Search" at bounding box center [711, 15] width 52 height 20
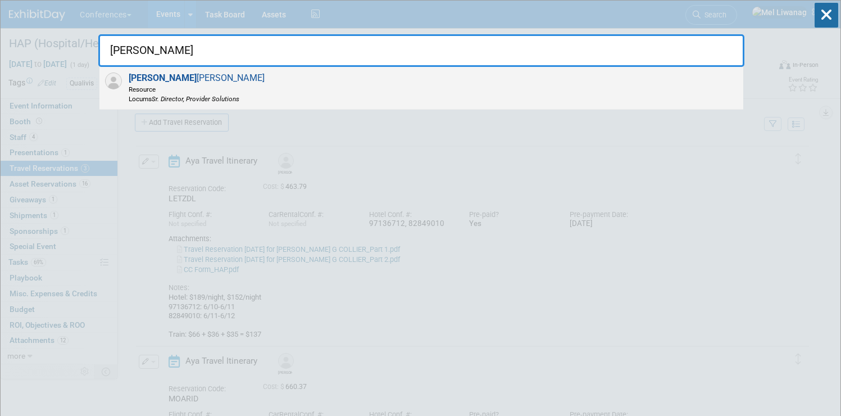
type input "brandy"
click at [132, 85] on span "Resource" at bounding box center [197, 89] width 136 height 10
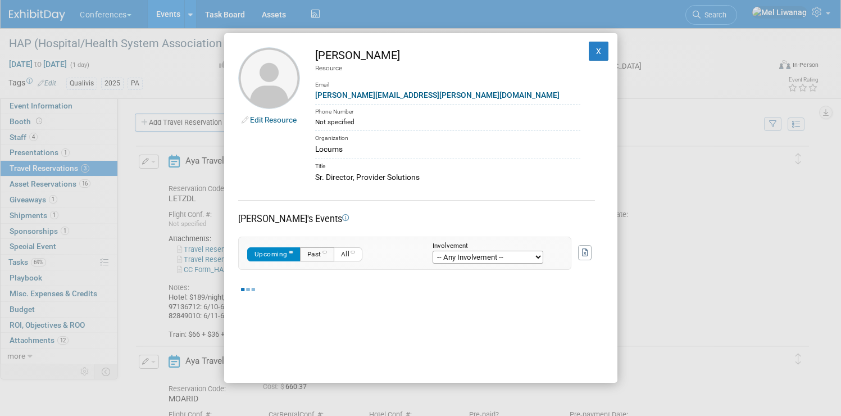
click at [325, 256] on button "Past" at bounding box center [317, 254] width 34 height 14
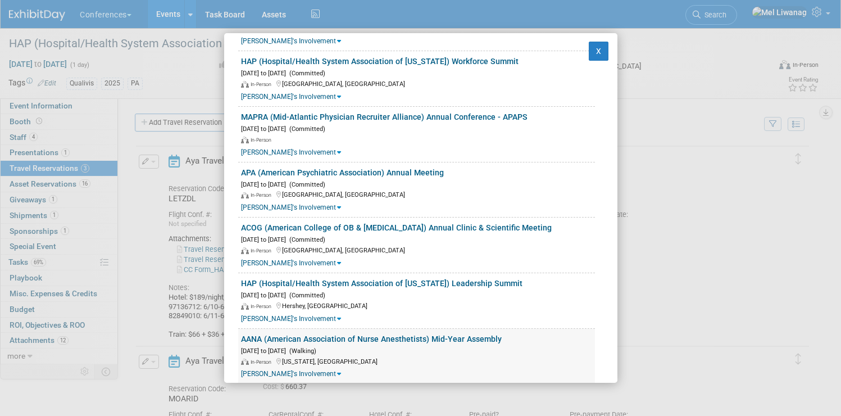
scroll to position [306, 0]
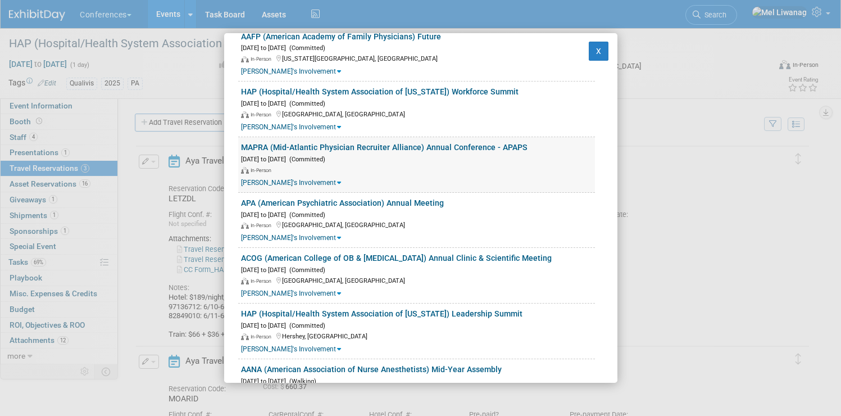
click at [345, 144] on link "MAPRA (Mid-Atlantic Physician Recruiter Alliance) Annual Conference - APAPS" at bounding box center [384, 147] width 287 height 9
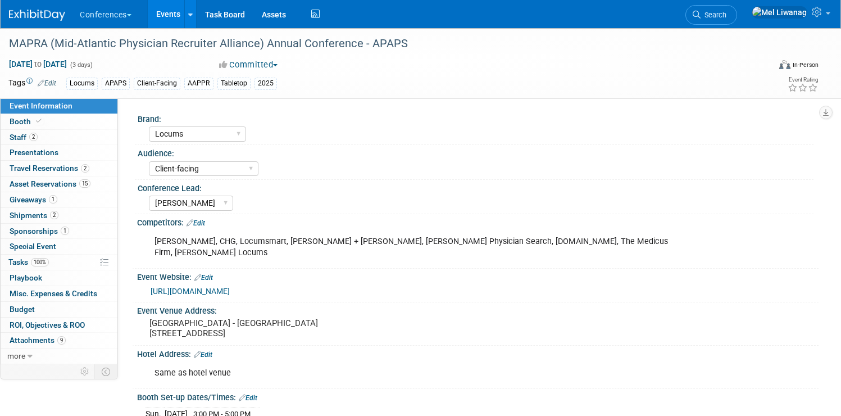
select select "Locums"
select select "Client-facing"
select select "[PERSON_NAME]"
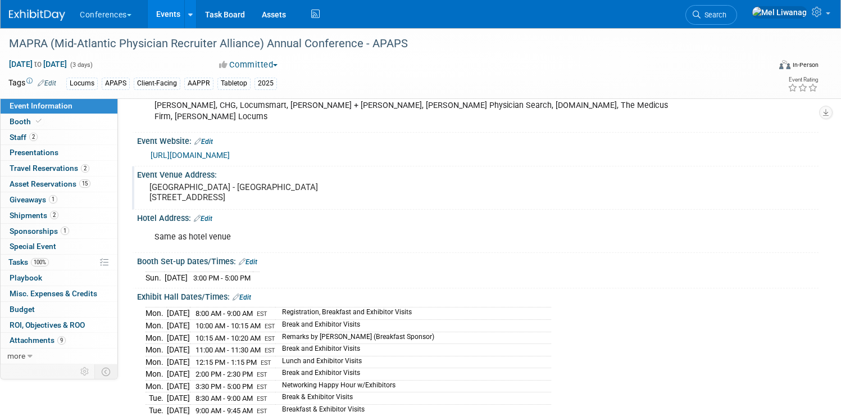
scroll to position [164, 0]
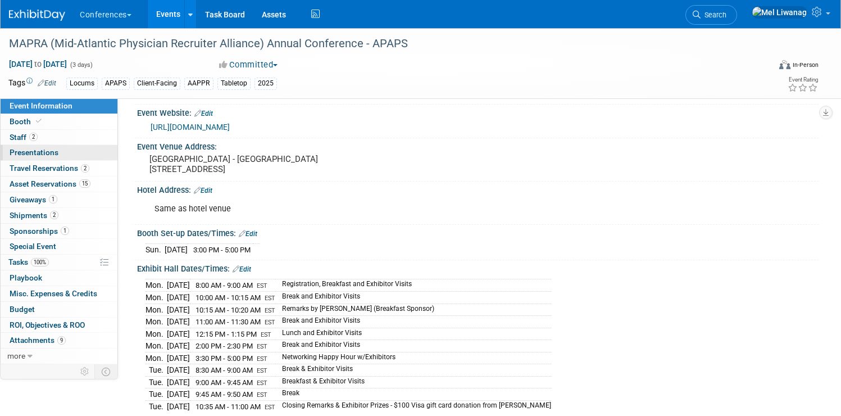
click at [58, 156] on span "Presentations 0" at bounding box center [34, 152] width 49 height 9
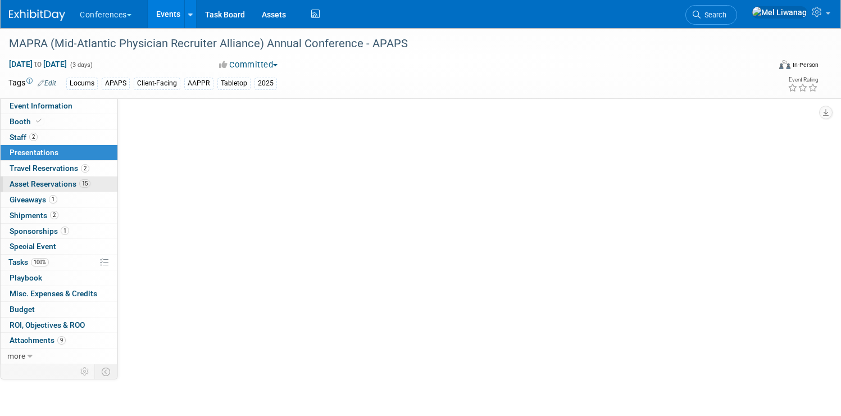
scroll to position [0, 0]
click at [98, 177] on link "15 Asset Reservations 15" at bounding box center [59, 183] width 117 height 15
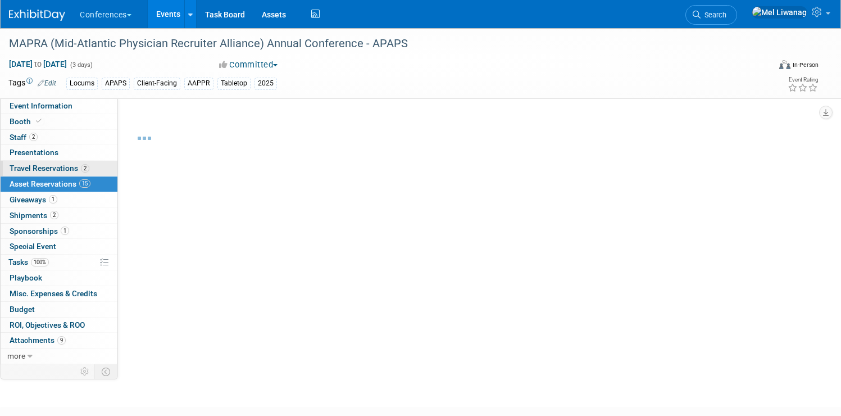
click at [89, 166] on span "Travel Reservations 2" at bounding box center [50, 167] width 80 height 9
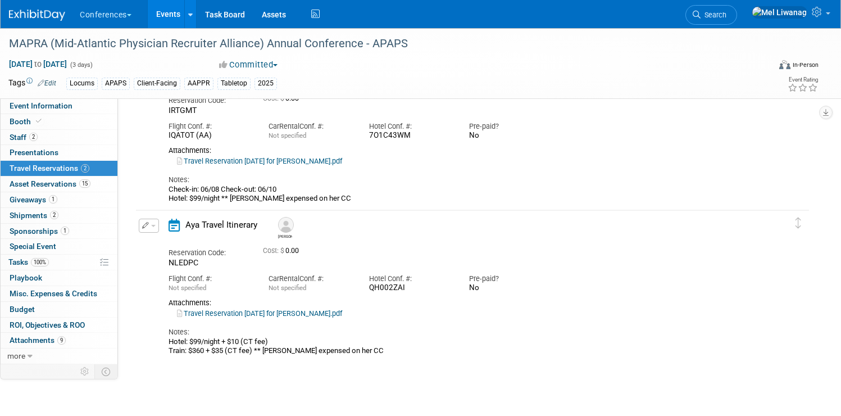
scroll to position [85, 0]
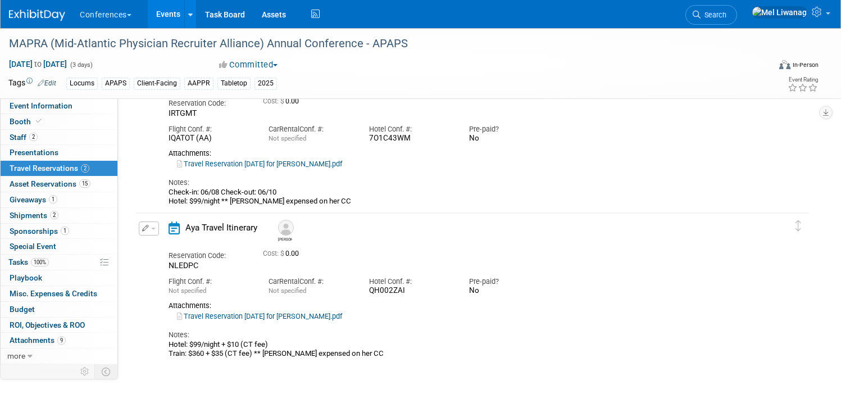
click at [159, 230] on button "button" at bounding box center [149, 228] width 20 height 14
click at [221, 249] on button "Edit Reservation" at bounding box center [186, 248] width 95 height 16
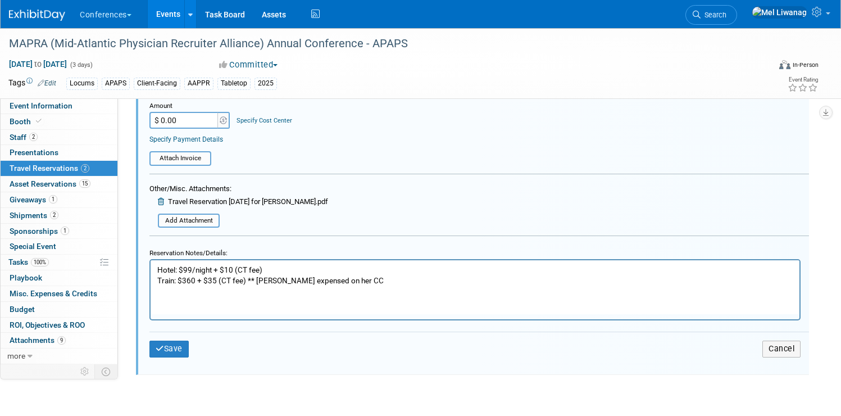
scroll to position [495, 0]
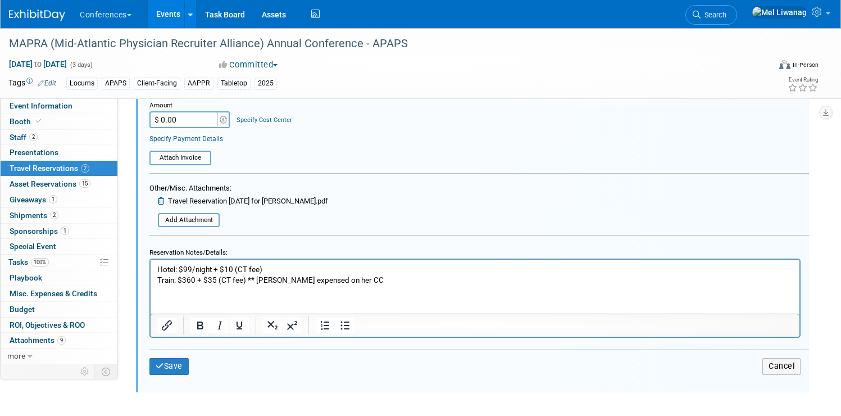
click at [353, 283] on p "Hotel: $99/night + $10 (CT fee) Train: $360 + $35 (CT fee) ** Brandy expensed o…" at bounding box center [475, 274] width 636 height 21
drag, startPoint x: 249, startPoint y: 280, endPoint x: 360, endPoint y: 273, distance: 110.9
click at [360, 273] on p "Hotel: $99/night + $10 (CT fee) Train: $360 + $35 (CT fee) ** Brandy expensed o…" at bounding box center [475, 274] width 636 height 21
click at [361, 275] on p "Hotel: $99/night + $10 (CT fee) Train: $360 + $35 (CT fee) ** Brandy expensed o…" at bounding box center [475, 274] width 636 height 21
drag, startPoint x: 349, startPoint y: 278, endPoint x: 247, endPoint y: 279, distance: 102.8
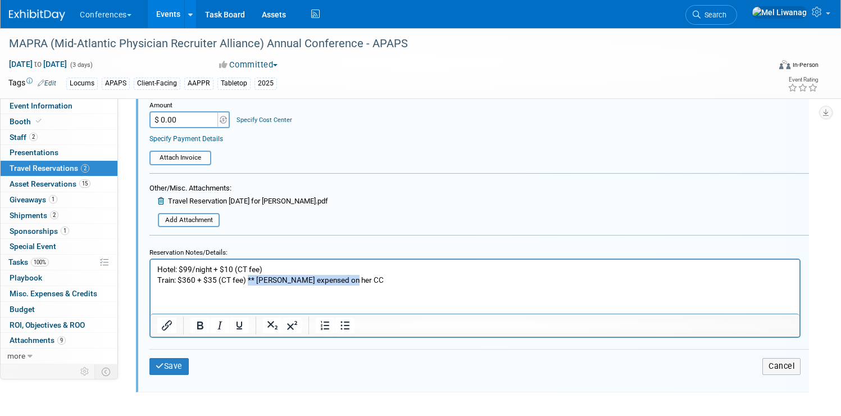
click at [247, 279] on p "Hotel: $99/night + $10 (CT fee) Train: $360 + $35 (CT fee) ** Brandy expensed o…" at bounding box center [475, 274] width 636 height 21
copy p "** Brandy expensed on her CC"
click at [303, 269] on p "Hotel: $99/night + $10 (CT fee) Train: $360 + $35 (CT fee) ** Brandy expensed o…" at bounding box center [475, 274] width 636 height 21
drag, startPoint x: 248, startPoint y: 277, endPoint x: 351, endPoint y: 276, distance: 102.8
click at [351, 276] on p "Hotel: $99/night + $10 (CT fee) ** Brandy expensed on her CC Train: $360 + $35 …" at bounding box center [475, 274] width 636 height 21
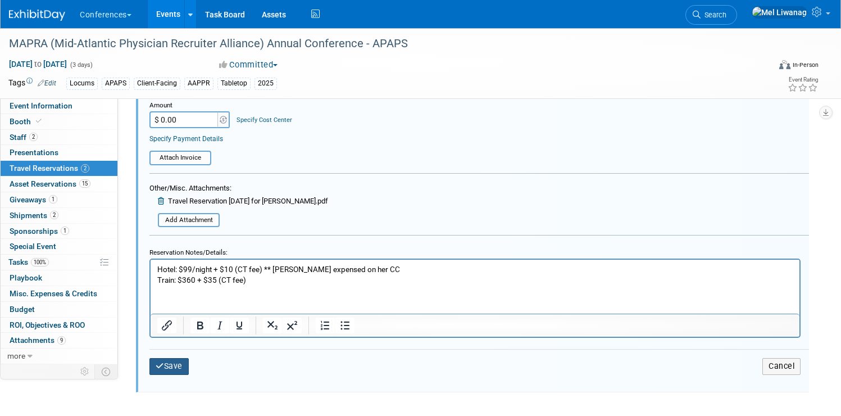
click at [189, 367] on button "Save" at bounding box center [168, 366] width 39 height 16
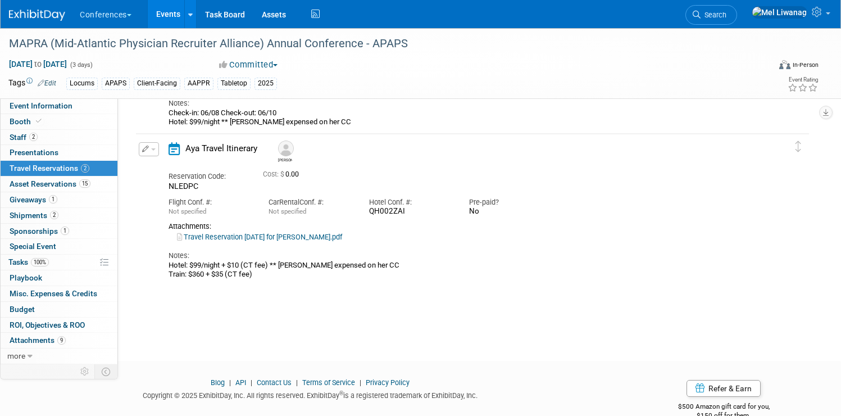
scroll to position [151, 0]
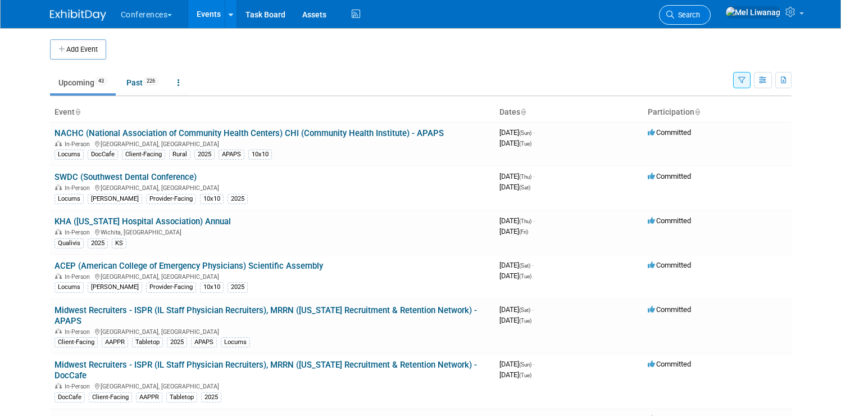
click at [700, 11] on span "Search" at bounding box center [687, 15] width 26 height 8
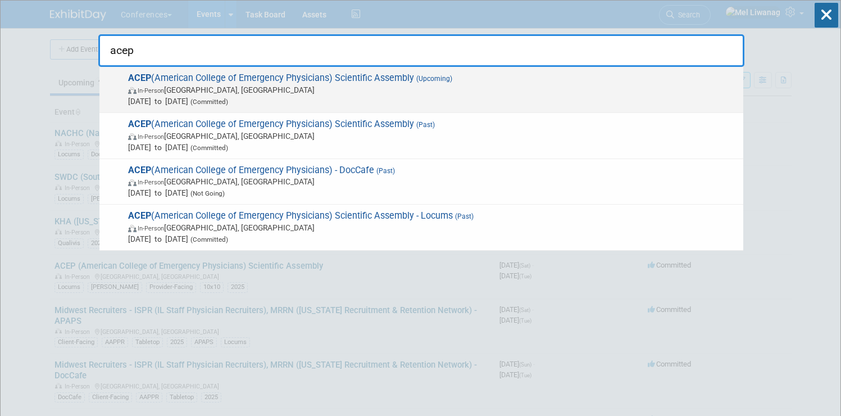
type input "acep"
click at [207, 94] on span "In-Person Salt Lake City, UT" at bounding box center [433, 89] width 610 height 11
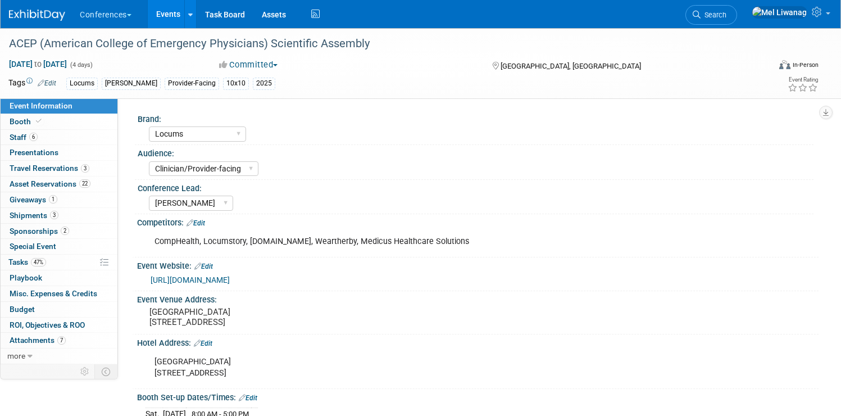
select select "Locums"
select select "Clinician/Provider-facing"
select select "[PERSON_NAME]"
click at [726, 15] on span "Search" at bounding box center [714, 15] width 26 height 8
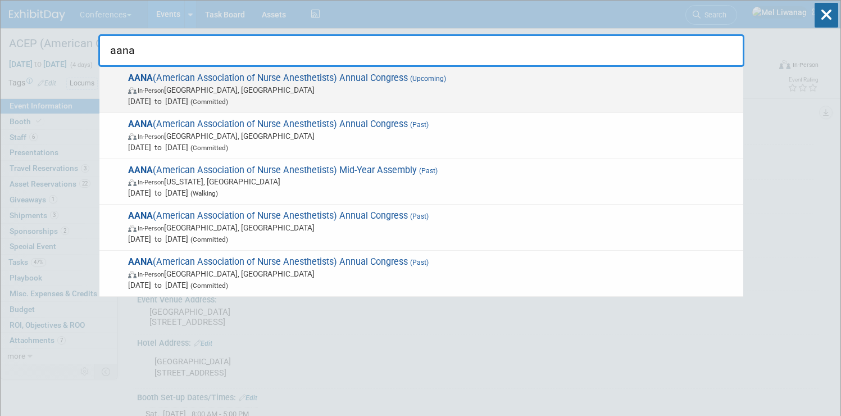
type input "aana"
click at [305, 73] on span "AANA (American Association of Nurse Anesthetists) Annual Congress (Upcoming) In…" at bounding box center [431, 89] width 613 height 34
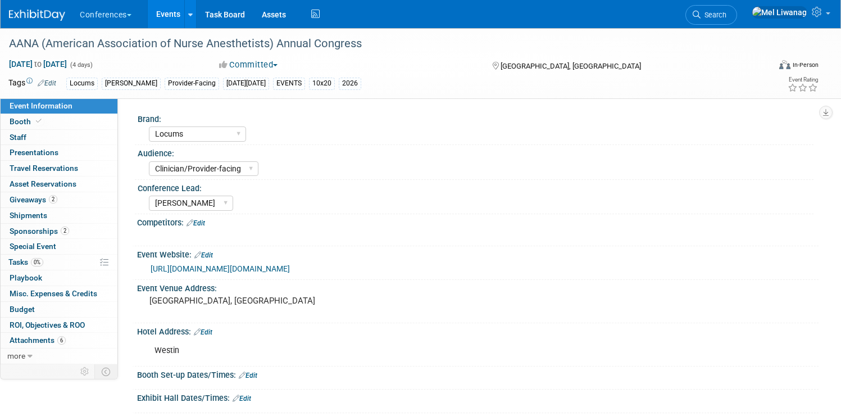
select select "Locums"
select select "Clinician/Provider-facing"
select select "[PERSON_NAME]"
click at [710, 8] on link "Search" at bounding box center [711, 15] width 52 height 20
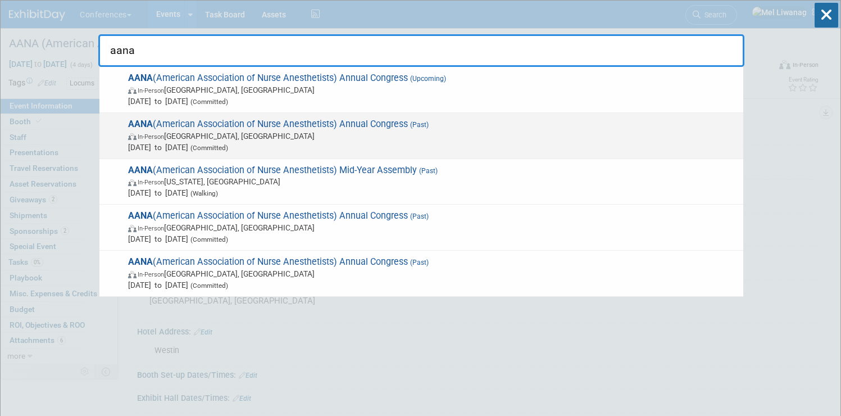
type input "aana"
click at [577, 133] on span "In-Person [GEOGRAPHIC_DATA], [GEOGRAPHIC_DATA]" at bounding box center [433, 135] width 610 height 11
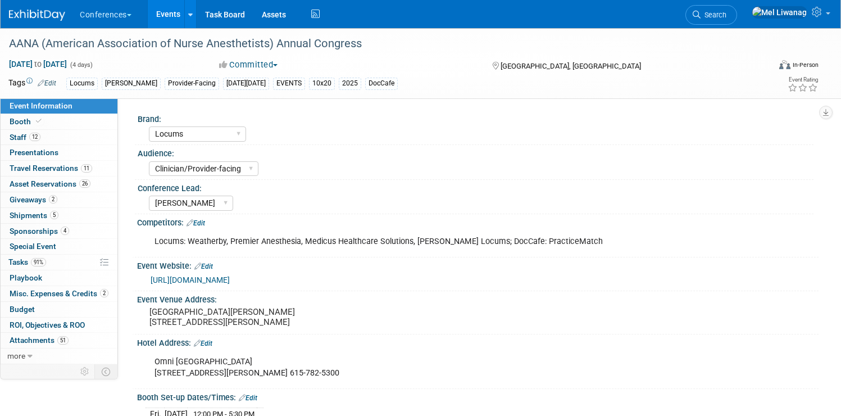
select select "Locums"
select select "Clinician/Provider-facing"
select select "[PERSON_NAME]"
click at [46, 266] on span "Tasks 91%" at bounding box center [27, 261] width 38 height 9
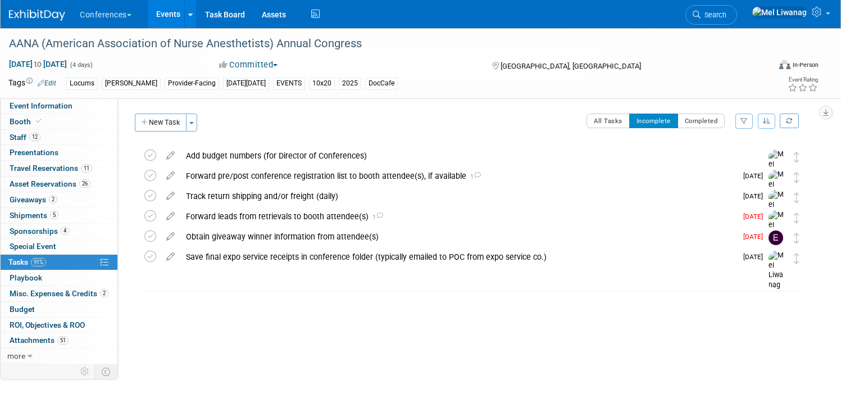
click at [353, 294] on div "AANA (American Association of Nurse Anesthetists) Annual Congress Nashville, TN…" at bounding box center [471, 229] width 678 height 167
click at [89, 117] on link "Booth" at bounding box center [59, 121] width 117 height 15
select select "10'x20'"
select select "No"
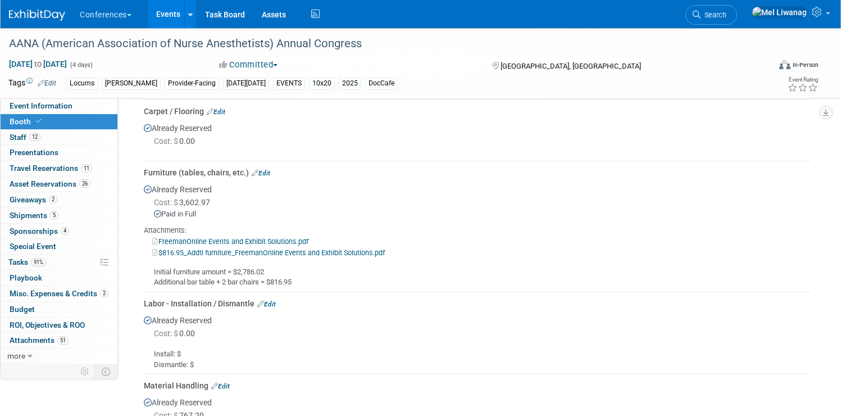
scroll to position [645, 0]
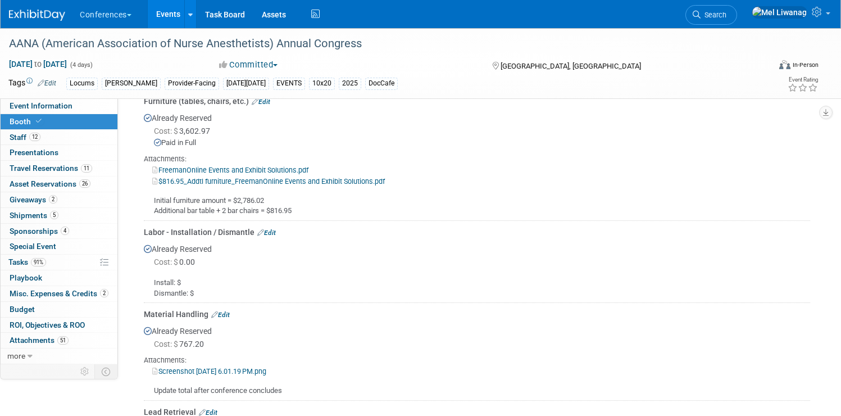
click at [276, 229] on link "Edit" at bounding box center [266, 233] width 19 height 8
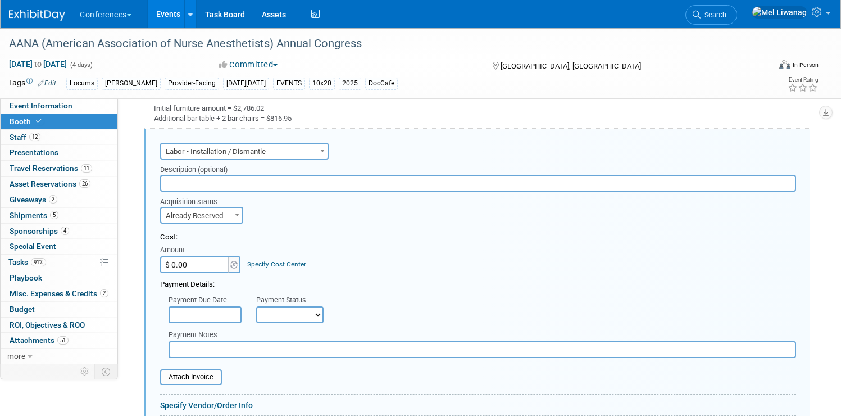
scroll to position [951, 0]
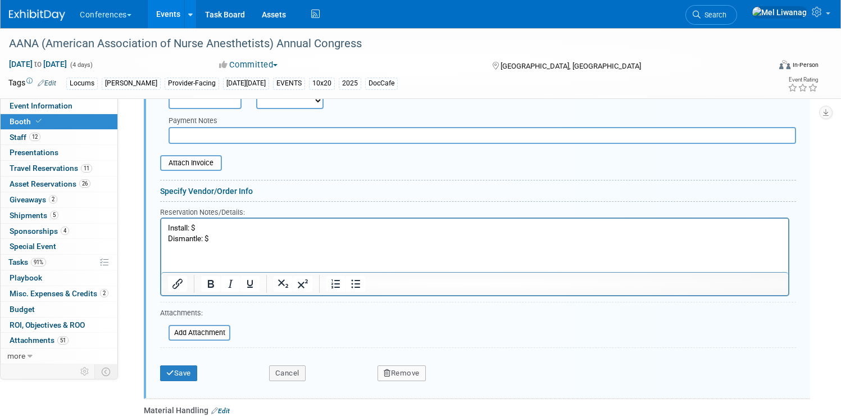
click at [208, 229] on p "Install: $ Dismantle: $" at bounding box center [475, 232] width 614 height 21
click at [229, 331] on input "file" at bounding box center [163, 332] width 134 height 13
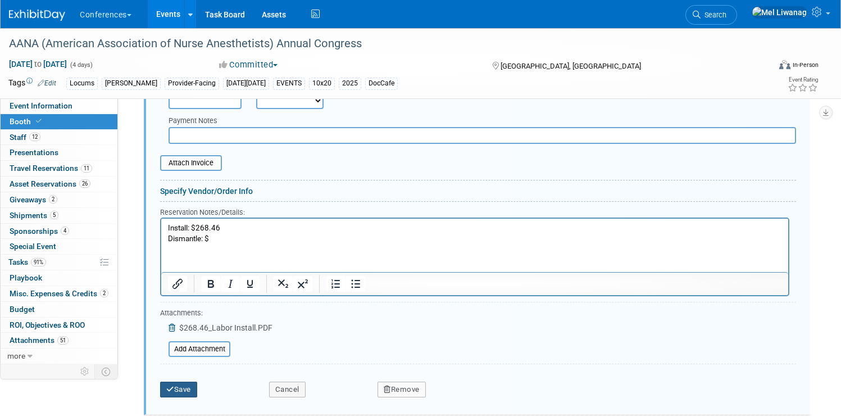
click at [197, 393] on button "Save" at bounding box center [178, 389] width 37 height 16
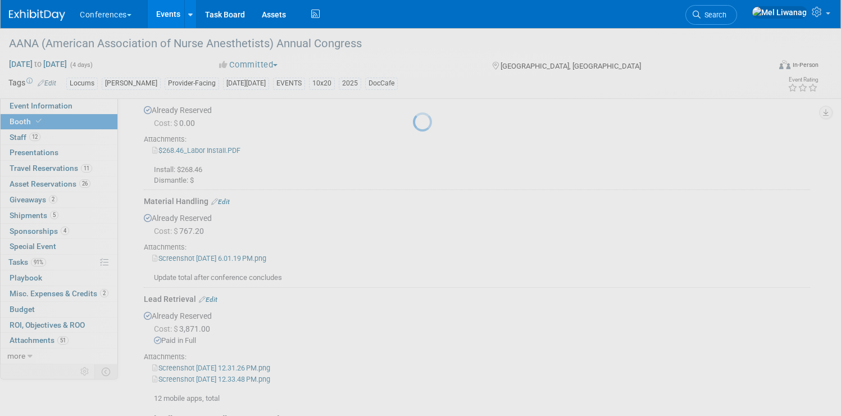
scroll to position [737, 0]
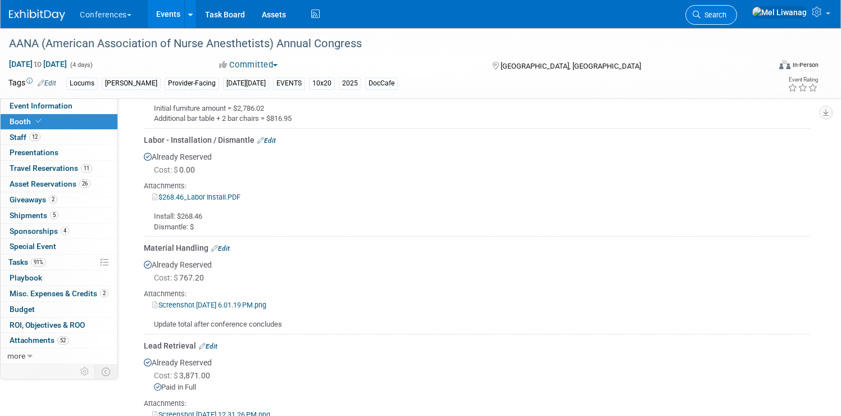
click at [726, 19] on span "Search" at bounding box center [714, 15] width 26 height 8
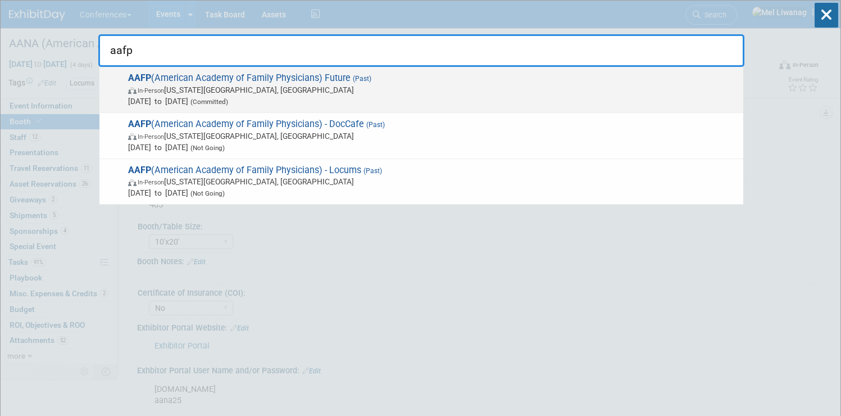
type input "aafp"
click at [228, 99] on span "(Committed)" at bounding box center [208, 102] width 40 height 8
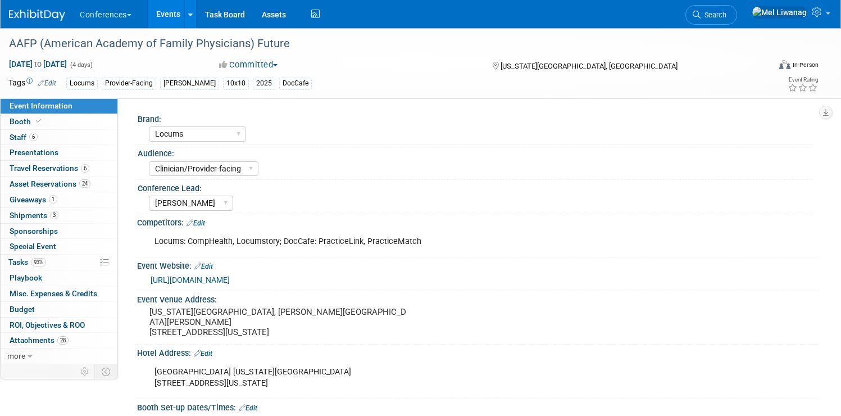
select select "Locums"
select select "Clinician/Provider-facing"
select select "[PERSON_NAME]"
click at [46, 266] on span "Tasks 93%" at bounding box center [27, 261] width 38 height 9
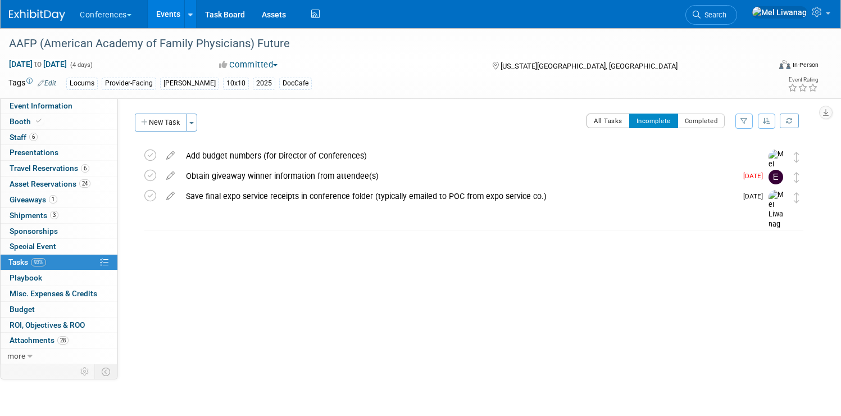
click at [599, 125] on button "All Tasks" at bounding box center [608, 120] width 43 height 15
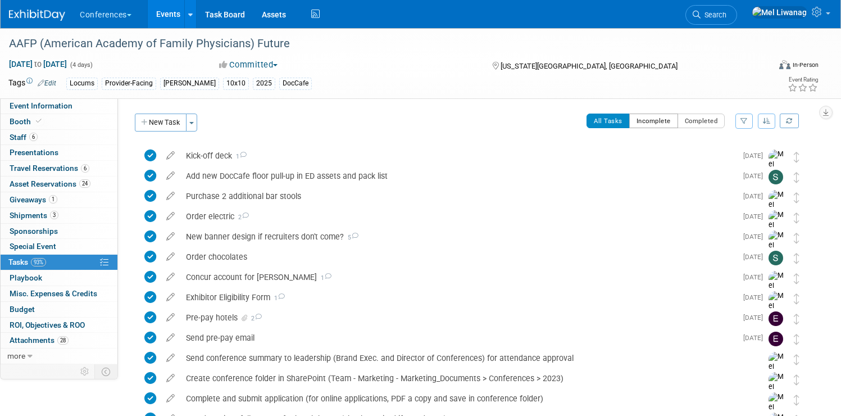
click at [644, 122] on button "Incomplete" at bounding box center [653, 120] width 49 height 15
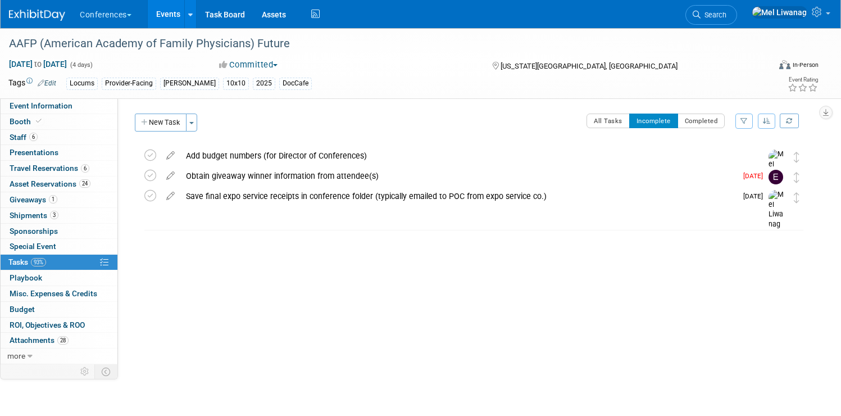
click at [410, 286] on div "Brand: Aya Bespoke Corporate [PERSON_NAME] DocCafe Education Government Service…" at bounding box center [468, 231] width 701 height 266
click at [328, 197] on div "Save final expo service receipts in conference folder (typically emailed to POC…" at bounding box center [458, 196] width 556 height 19
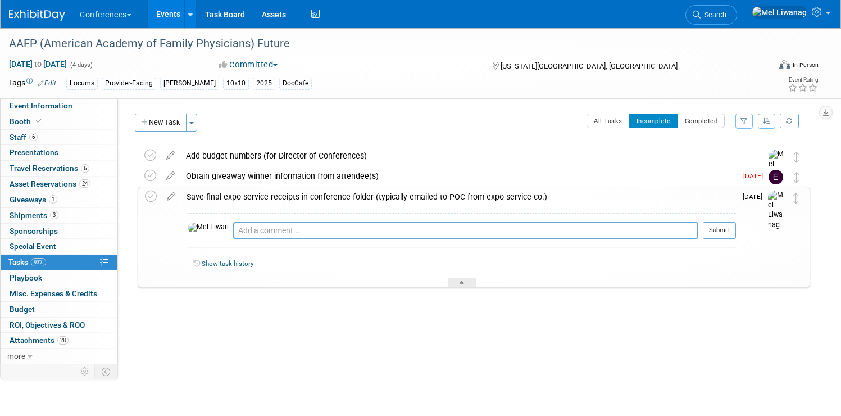
click at [328, 197] on div "Save final expo service receipts in conference folder (typically emailed to POC…" at bounding box center [458, 196] width 555 height 19
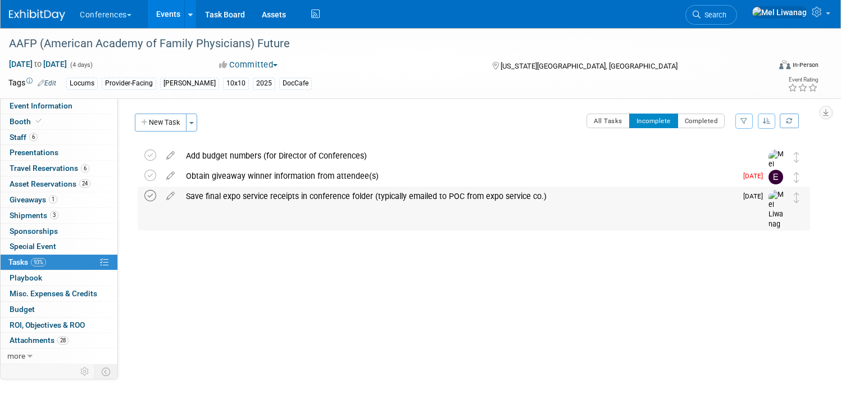
click at [156, 196] on icon at bounding box center [150, 196] width 12 height 12
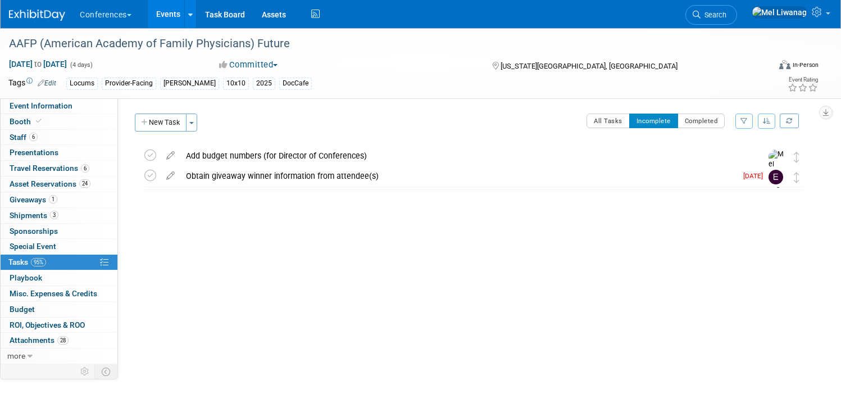
click at [79, 6] on link at bounding box center [44, 9] width 70 height 9
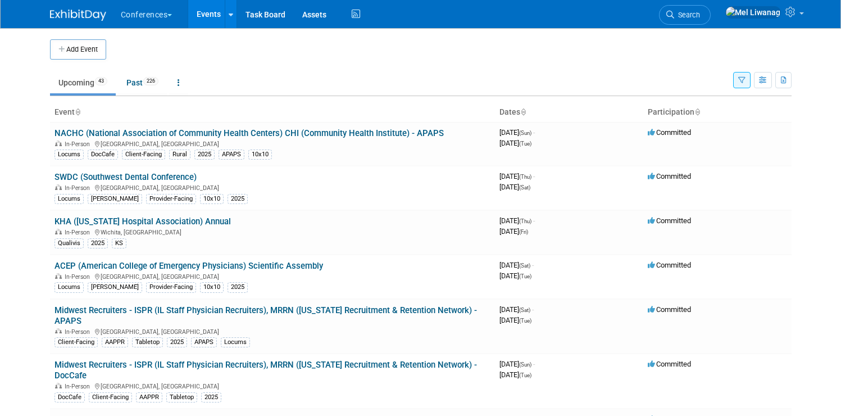
click at [366, 15] on div "Conferences Explore: My Workspaces 2 Go to Workspace: Conferences Marketing Req…" at bounding box center [421, 14] width 742 height 28
click at [349, 15] on icon at bounding box center [356, 14] width 14 height 17
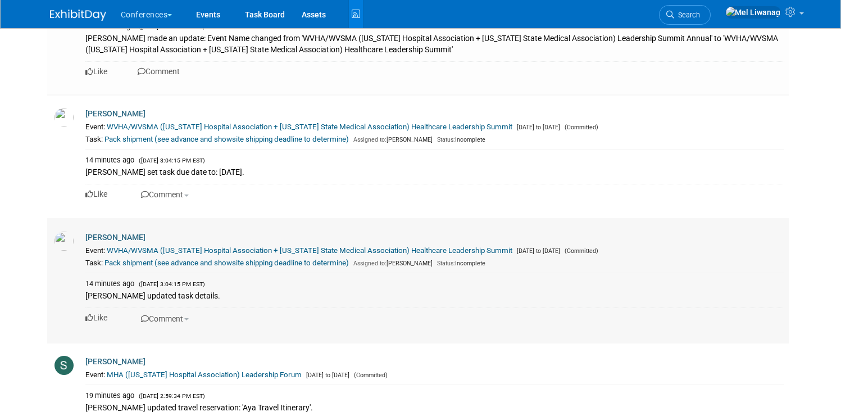
scroll to position [739, 0]
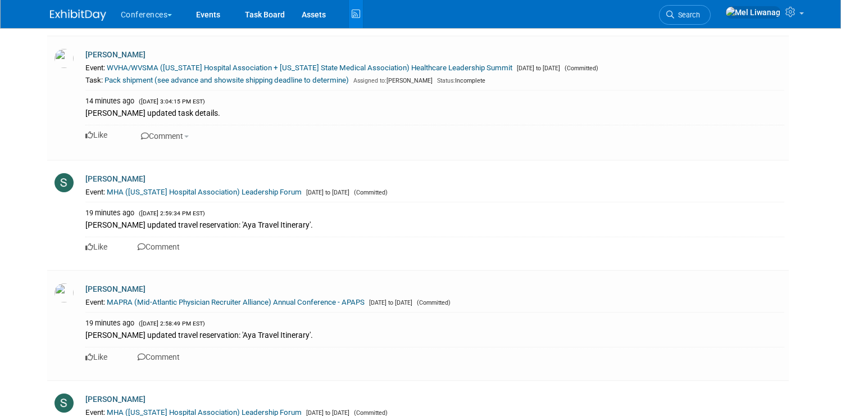
click at [698, 12] on div "Conferences Explore: My Workspaces 2 Go to Workspace: Conferences Events" at bounding box center [421, 14] width 742 height 28
click at [700, 16] on span "Search" at bounding box center [687, 15] width 26 height 8
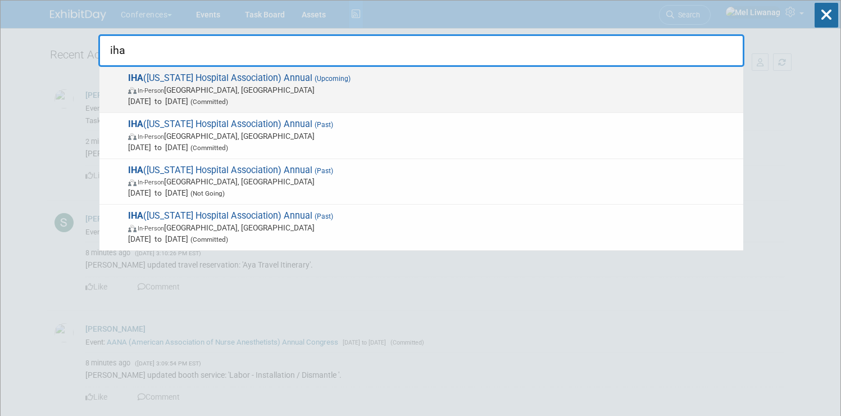
type input "iha"
click at [297, 108] on div "IHA (Idaho Hospital Association) Annual (Upcoming) In-Person Sun Valley, ID Oct…" at bounding box center [421, 90] width 644 height 46
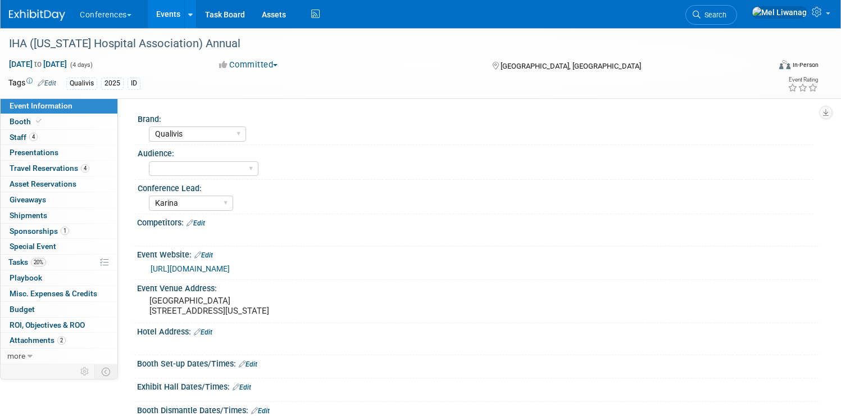
select select "Qualivis"
select select "Karina"
click at [93, 129] on div "Booth Booth" at bounding box center [59, 122] width 117 height 16
click at [96, 138] on link "4 Staff 4" at bounding box center [59, 137] width 117 height 15
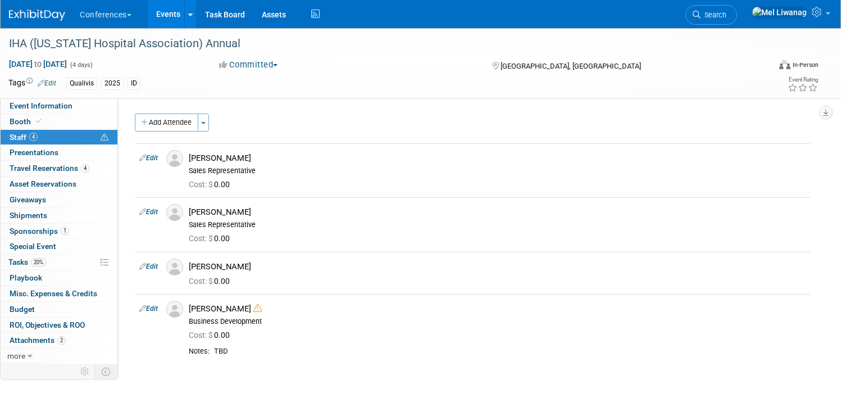
drag, startPoint x: 193, startPoint y: 306, endPoint x: 221, endPoint y: 314, distance: 28.6
click at [158, 306] on link "Edit" at bounding box center [148, 309] width 19 height 8
select select "8a6996d8-4f8b-431c-9f72-d2db3ef63bd0"
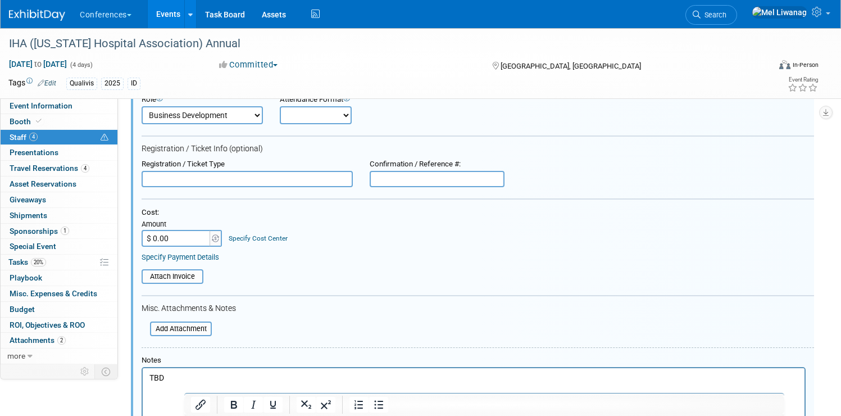
scroll to position [327, 0]
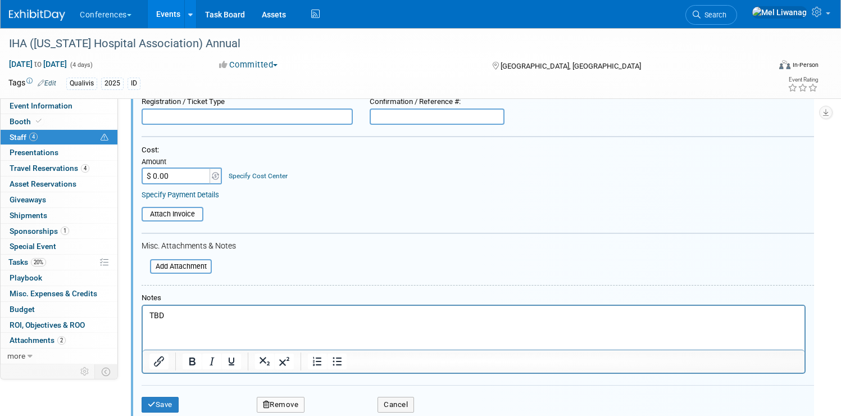
click at [184, 314] on p "TBD" at bounding box center [473, 315] width 649 height 11
drag, startPoint x: 269, startPoint y: 318, endPoint x: 81, endPoint y: 310, distance: 187.8
click at [143, 310] on html "TBD - will confirm 08/18" at bounding box center [474, 314] width 662 height 16
copy p "TBD - will confirm 08/18"
click at [320, 321] on html "TBD - will confirm 08/18" at bounding box center [474, 314] width 662 height 16
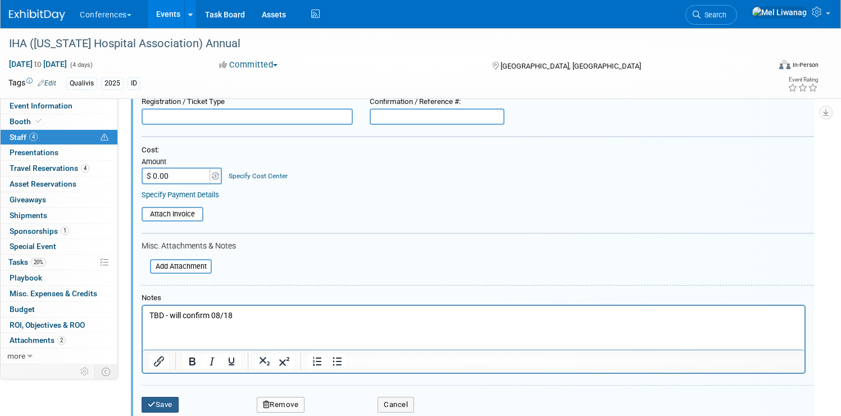
click at [179, 400] on button "Save" at bounding box center [160, 405] width 37 height 16
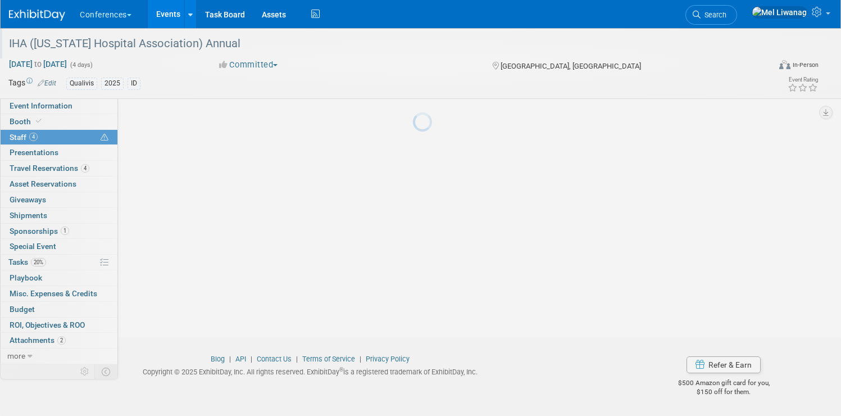
scroll to position [83, 0]
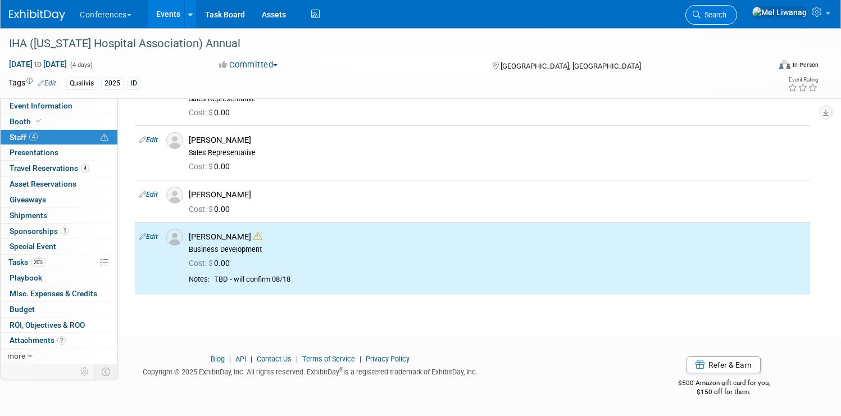
click at [701, 13] on icon at bounding box center [697, 15] width 8 height 8
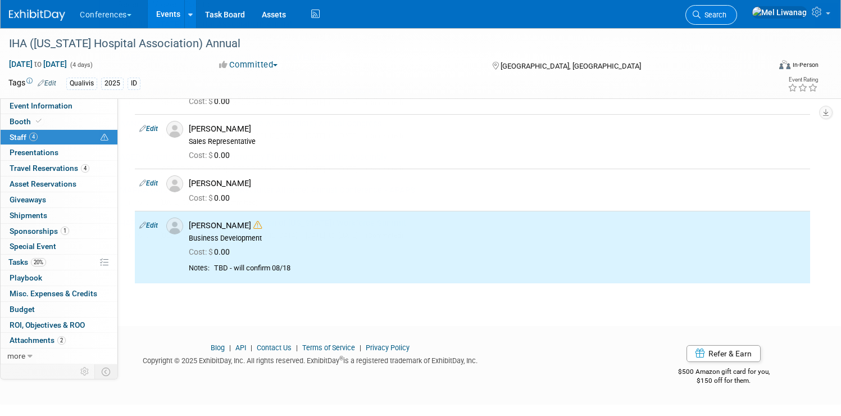
scroll to position [0, 0]
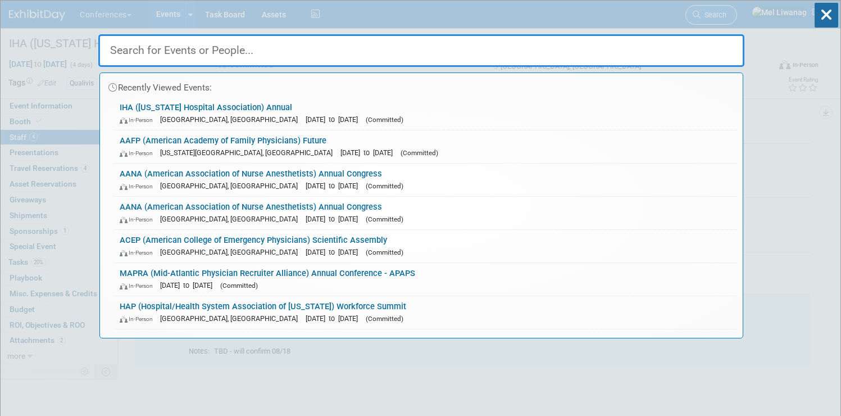
type input "i"
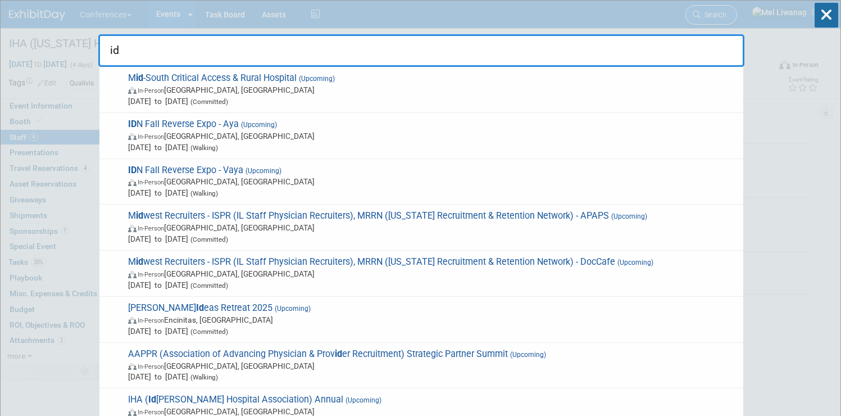
type input "i"
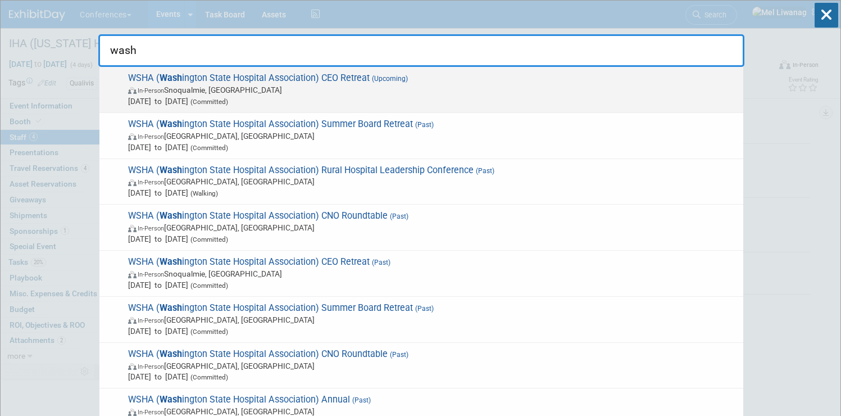
type input "wash"
click at [487, 80] on span "WSHA ( Wash ington State Hospital Association) CEO Retreat (Upcoming) In-Person…" at bounding box center [431, 89] width 613 height 34
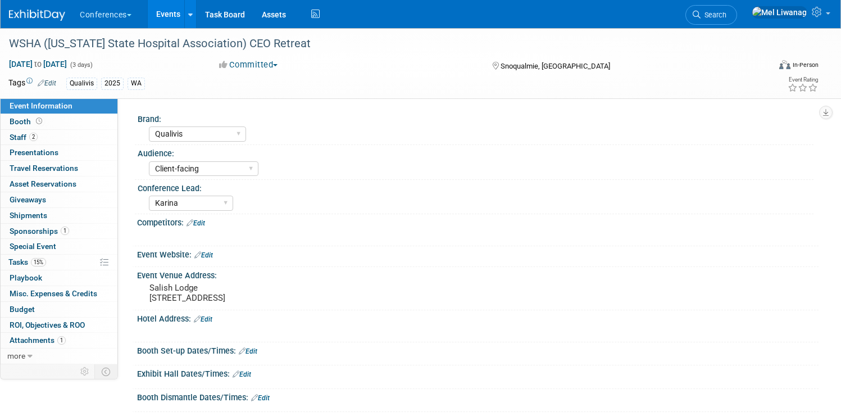
select select "Qualivis"
select select "Client-facing"
select select "Karina"
click at [78, 169] on span "Travel Reservations 0" at bounding box center [44, 167] width 69 height 9
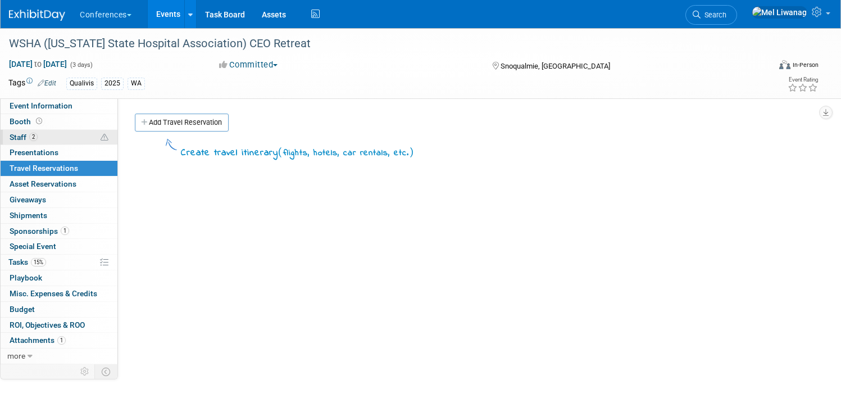
click at [110, 142] on link "2 Staff 2" at bounding box center [59, 137] width 117 height 15
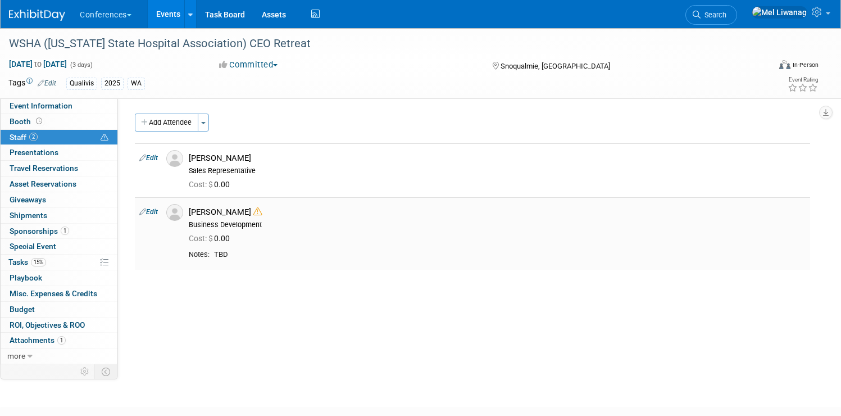
click at [158, 211] on link "Edit" at bounding box center [148, 212] width 19 height 8
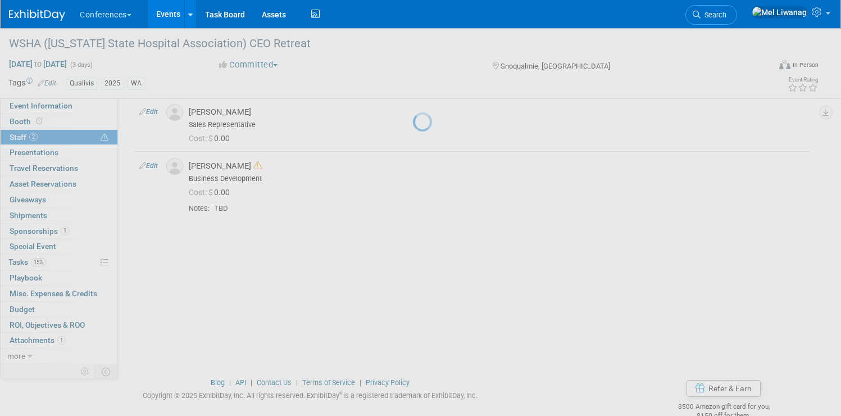
select select "8a6996d8-4f8b-431c-9f72-d2db3ef63bd0"
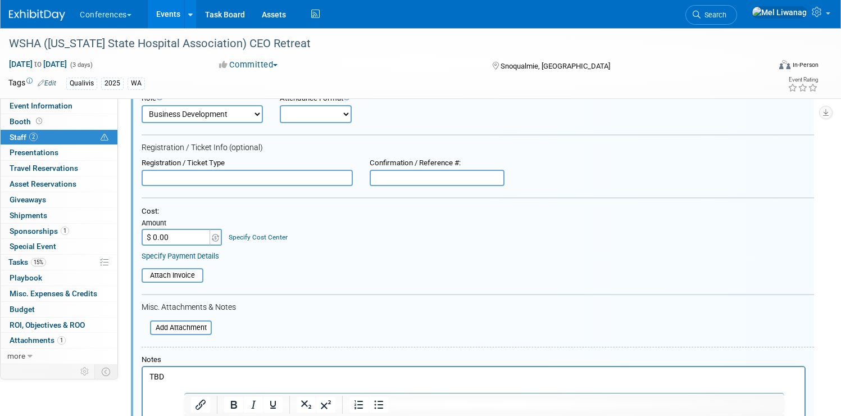
scroll to position [171, 0]
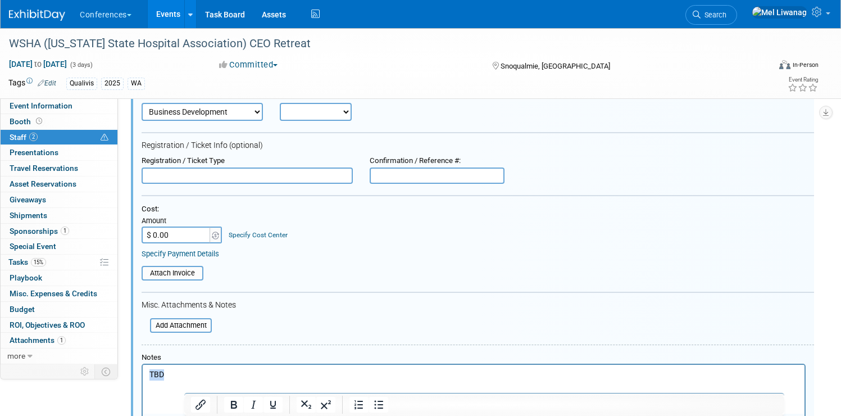
drag, startPoint x: 189, startPoint y: 370, endPoint x: 116, endPoint y: 365, distance: 73.7
click at [143, 365] on html "TBD" at bounding box center [474, 373] width 662 height 16
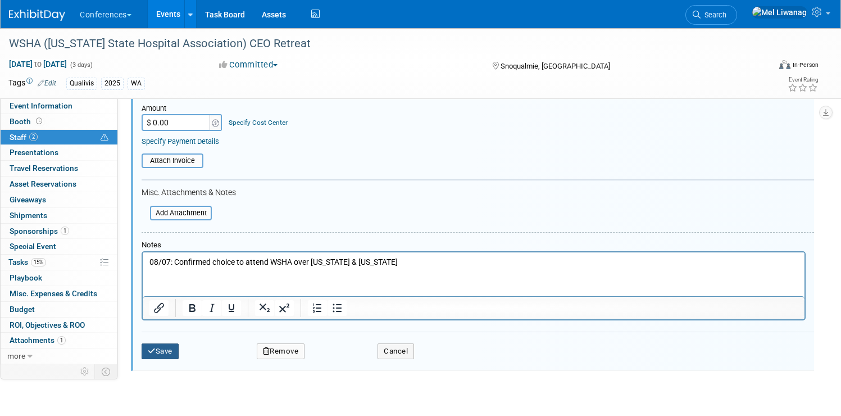
click at [179, 344] on button "Save" at bounding box center [160, 351] width 37 height 16
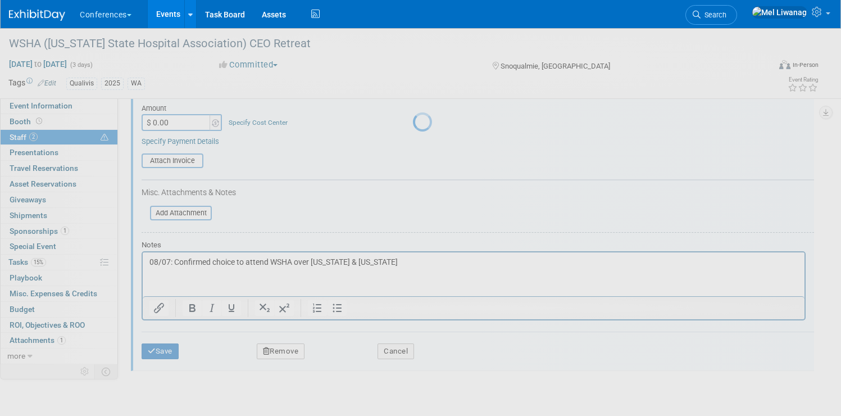
scroll to position [70, 0]
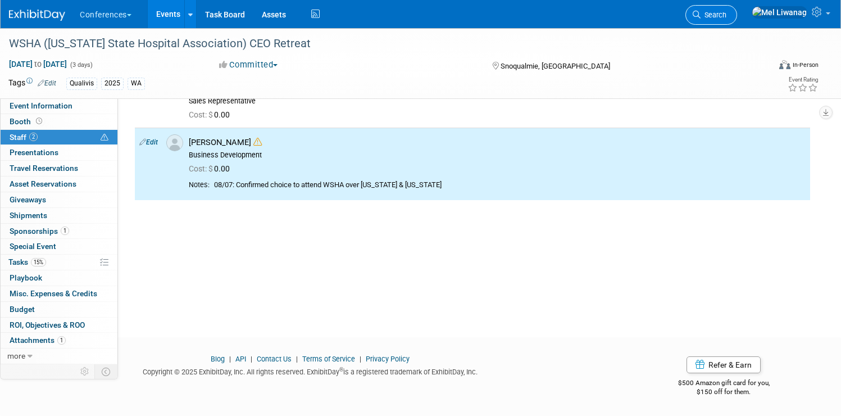
click at [730, 10] on link "Search" at bounding box center [711, 15] width 52 height 20
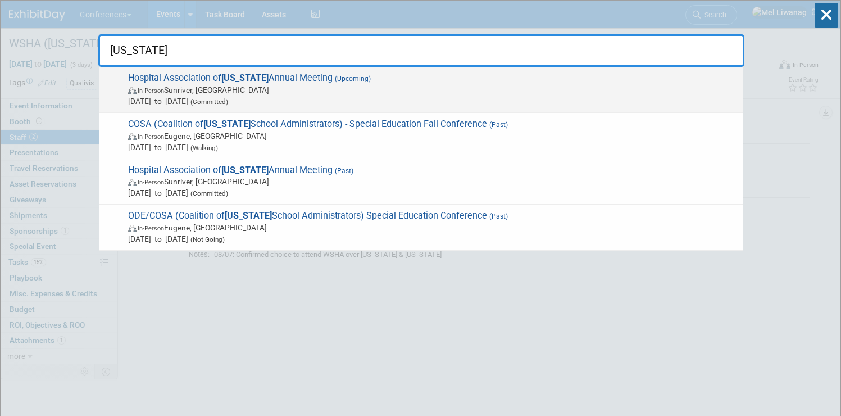
type input "oregon"
click at [280, 90] on span "In-Person Sunriver, OR" at bounding box center [433, 89] width 610 height 11
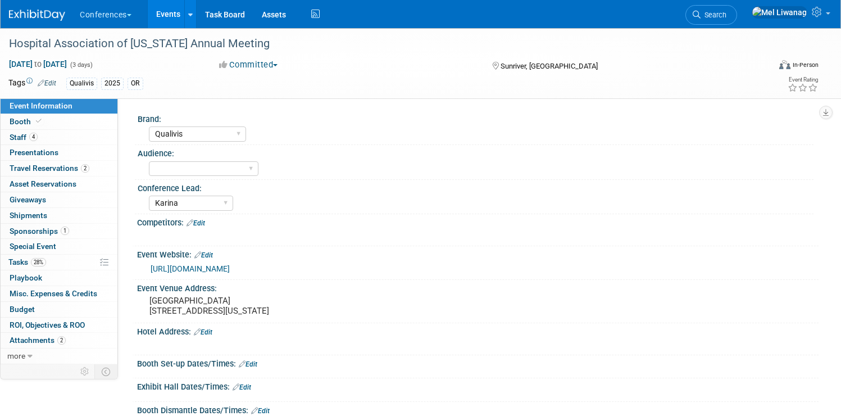
select select "Qualivis"
select select "Karina"
click at [90, 138] on link "4 Staff 4" at bounding box center [59, 137] width 117 height 15
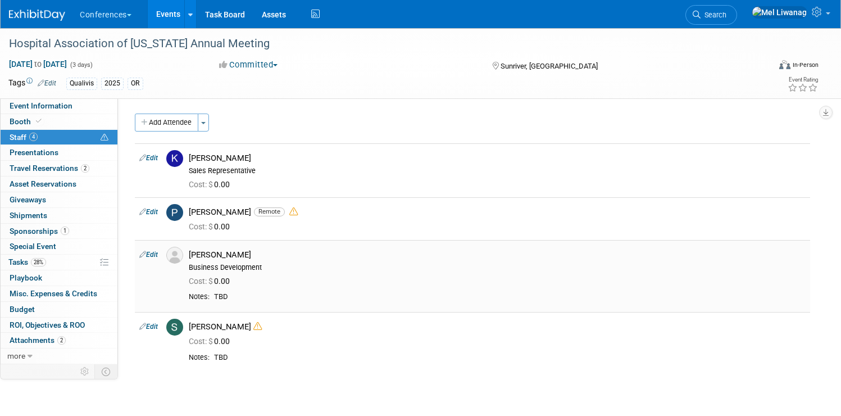
click at [158, 253] on link "Edit" at bounding box center [148, 255] width 19 height 8
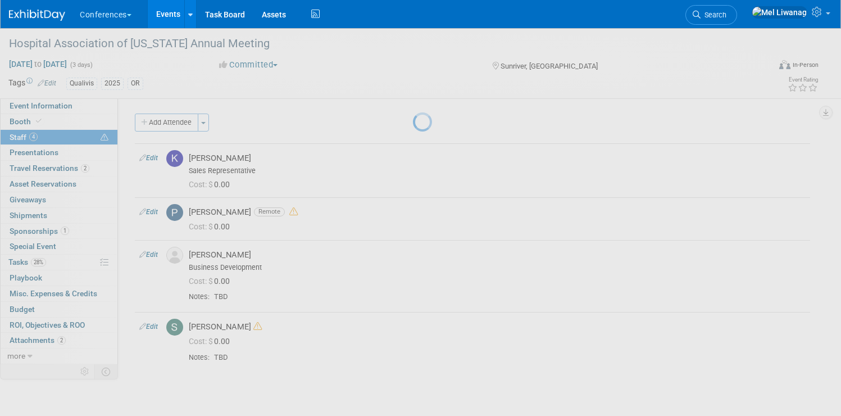
select select "8a6996d8-4f8b-431c-9f72-d2db3ef63bd0"
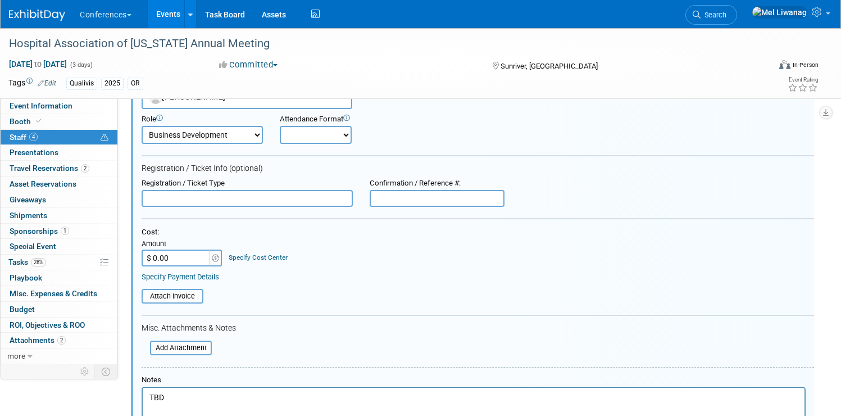
scroll to position [328, 0]
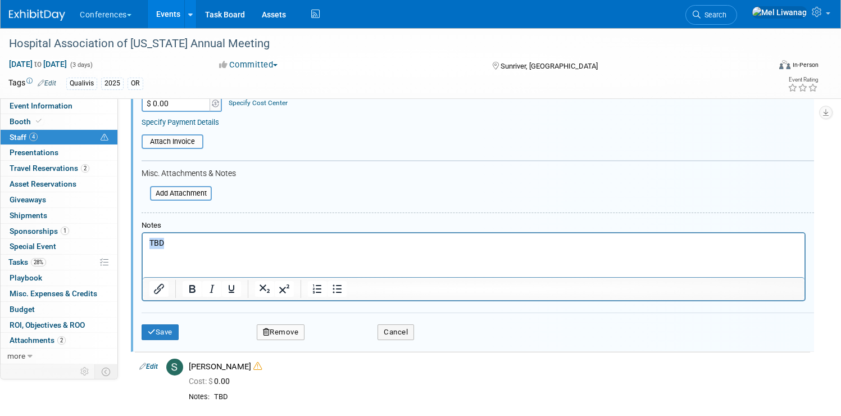
drag, startPoint x: 185, startPoint y: 246, endPoint x: 83, endPoint y: 226, distance: 104.7
click at [143, 233] on html "TBD" at bounding box center [474, 241] width 662 height 16
paste body "Rich Text Area. Press ALT-0 for help."
click at [179, 325] on button "Save" at bounding box center [160, 332] width 37 height 16
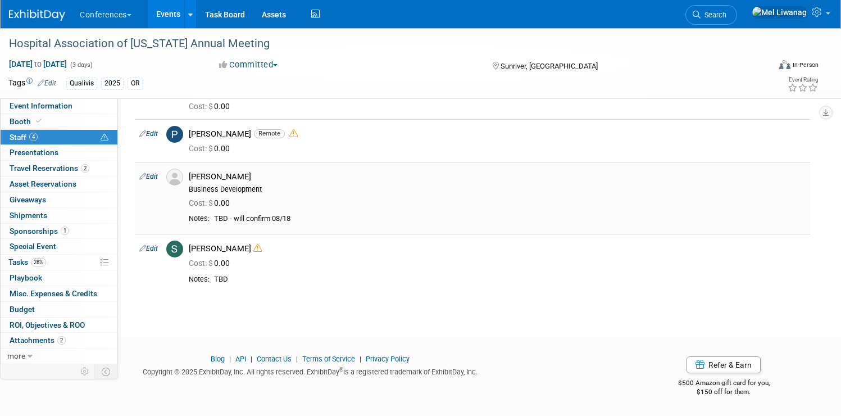
scroll to position [0, 0]
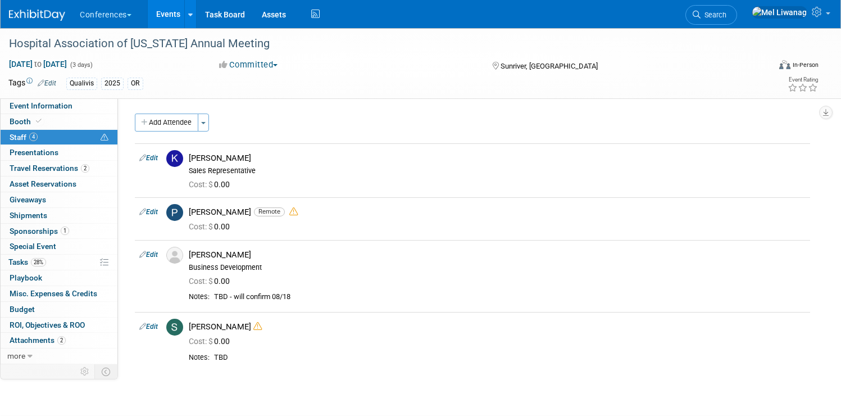
click at [65, 12] on img at bounding box center [37, 15] width 56 height 11
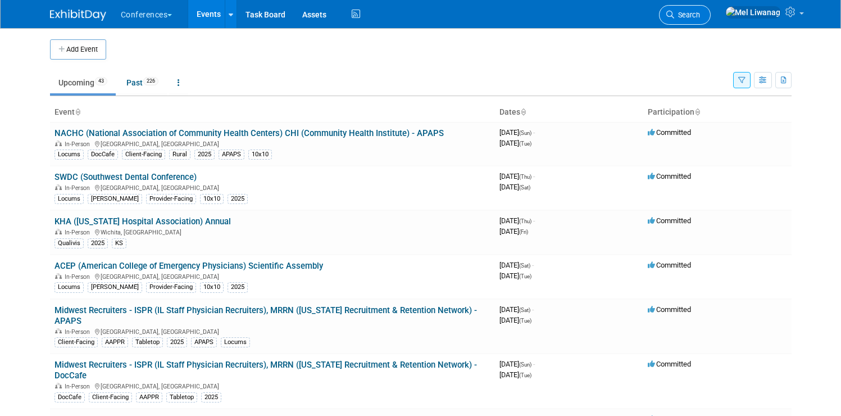
click at [711, 16] on link "Search" at bounding box center [685, 15] width 52 height 20
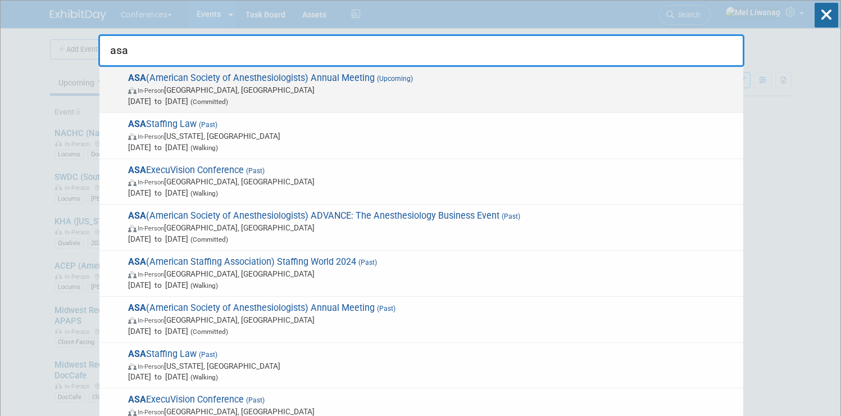
type input "asa"
click at [318, 73] on span "ASA (American Society of Anesthesiologists) Annual Meeting (Upcoming) In-Person…" at bounding box center [431, 89] width 613 height 34
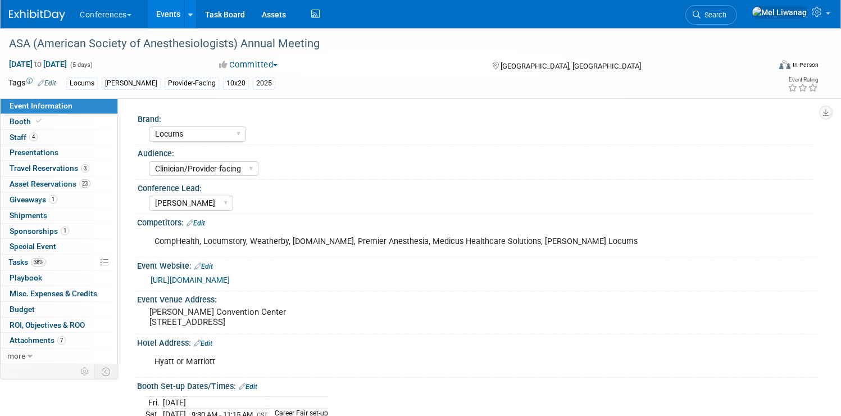
select select "Locums"
select select "Clinician/Provider-facing"
select select "[PERSON_NAME]"
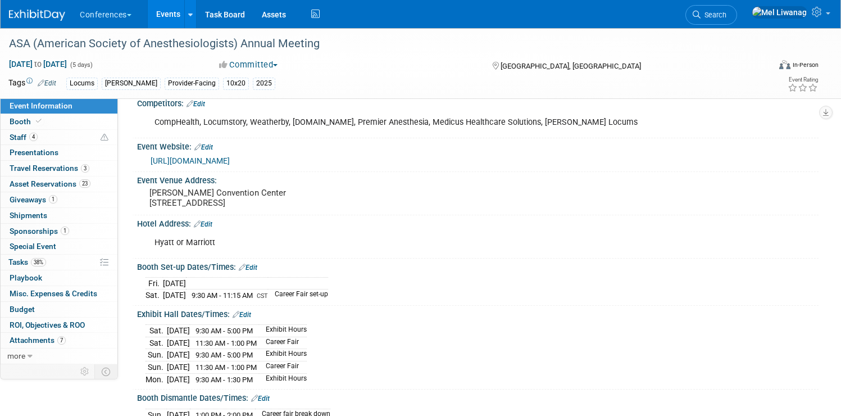
scroll to position [120, 0]
click at [251, 312] on link "Edit" at bounding box center [242, 314] width 19 height 8
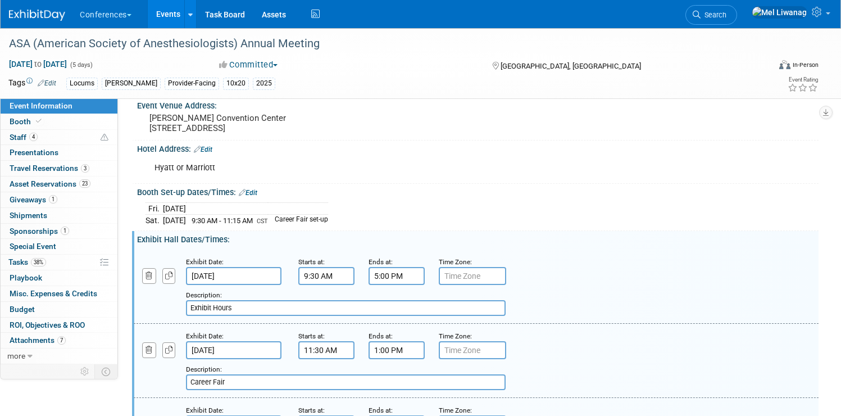
scroll to position [202, 0]
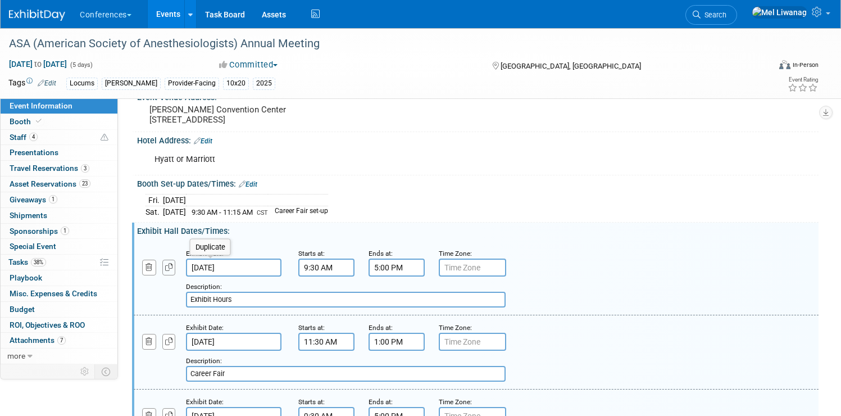
click at [176, 262] on button "button" at bounding box center [168, 267] width 13 height 15
drag, startPoint x: 281, startPoint y: 374, endPoint x: 267, endPoint y: 346, distance: 31.7
click at [237, 371] on input "Exhibit Hours" at bounding box center [346, 374] width 320 height 16
click at [270, 342] on input "[DATE]" at bounding box center [234, 342] width 96 height 18
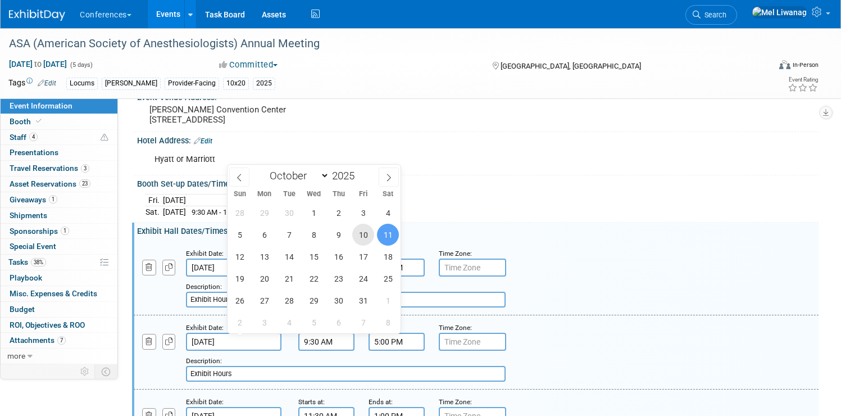
click at [366, 235] on span "10" at bounding box center [363, 235] width 22 height 22
type input "[DATE]"
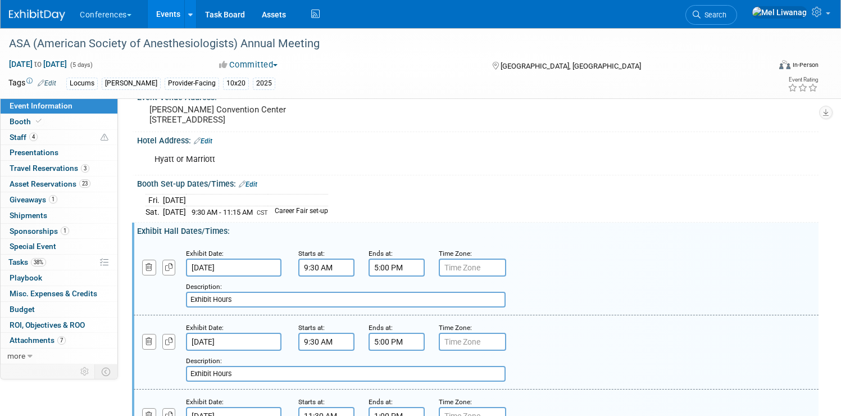
click at [284, 376] on input "Exhibit Hours" at bounding box center [346, 374] width 320 height 16
drag, startPoint x: 205, startPoint y: 371, endPoint x: 196, endPoint y: 372, distance: 9.0
click at [196, 372] on div "Add a Description Description: Exhibit Hours" at bounding box center [417, 366] width 585 height 31
click at [249, 371] on input "TBD: Spurs v. Utah Jazz" at bounding box center [346, 374] width 320 height 16
click at [364, 371] on input "TBD: San Antonio Spurs v. Utah Jazz" at bounding box center [346, 374] width 320 height 16
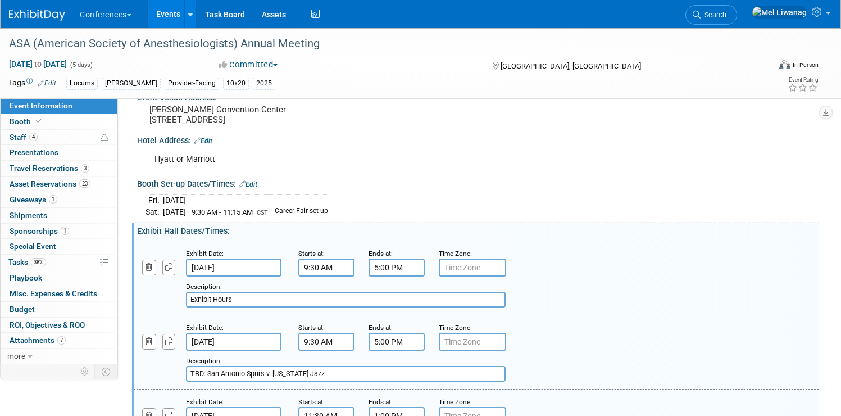
drag, startPoint x: 243, startPoint y: 373, endPoint x: 251, endPoint y: 369, distance: 9.1
click at [243, 373] on input "TBD: San Antonio Spurs v. Utah Jazz" at bounding box center [346, 374] width 320 height 16
type input "TBD client event: San Antonio Spurs v. Utah Jazz"
click at [355, 343] on input "9:30 AM" at bounding box center [326, 342] width 56 height 18
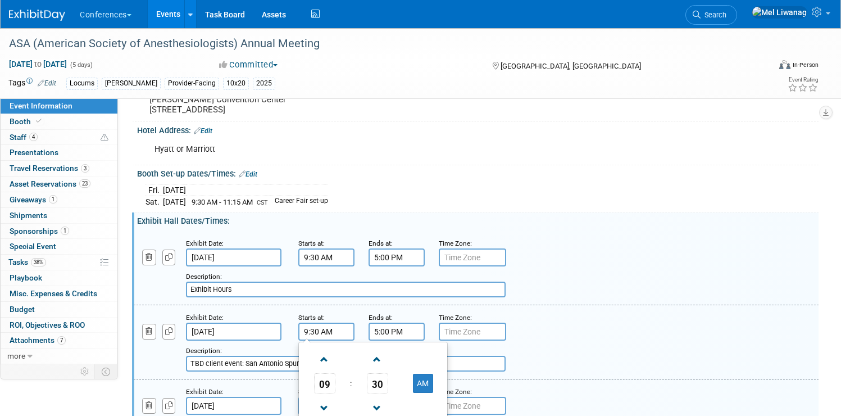
scroll to position [288, 0]
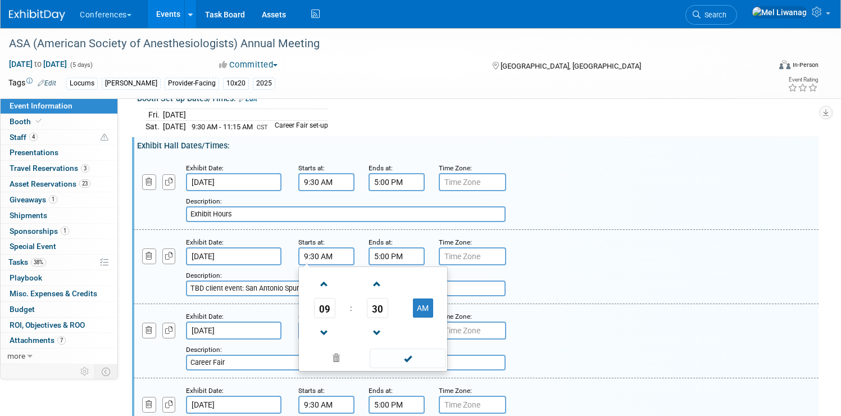
click at [348, 318] on td at bounding box center [324, 332] width 47 height 29
click at [348, 309] on td "09" at bounding box center [324, 308] width 47 height 20
drag, startPoint x: 344, startPoint y: 307, endPoint x: 364, endPoint y: 303, distance: 19.4
click at [345, 307] on td "09" at bounding box center [324, 308] width 47 height 20
click at [335, 303] on span "09" at bounding box center [324, 308] width 21 height 20
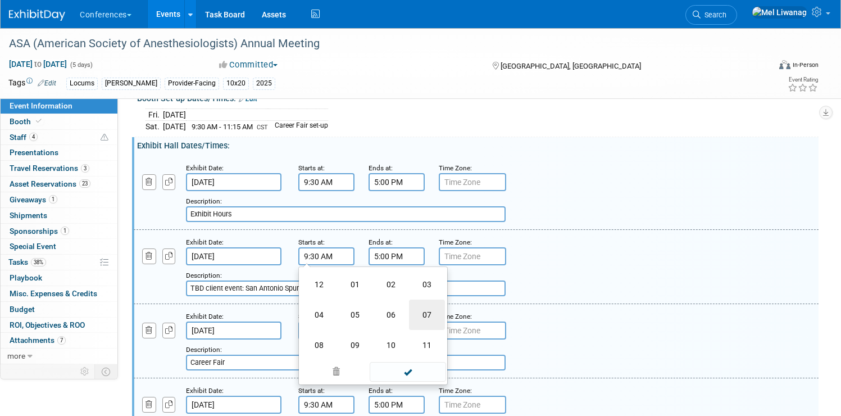
click at [445, 314] on td "07" at bounding box center [427, 314] width 36 height 30
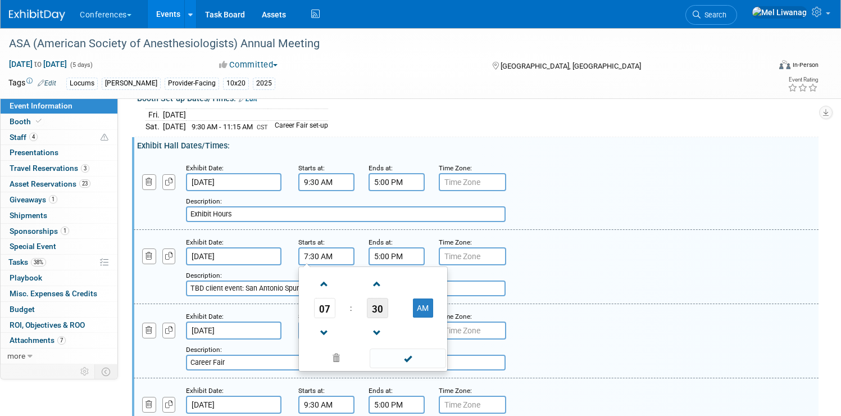
click at [388, 306] on span "30" at bounding box center [377, 308] width 21 height 20
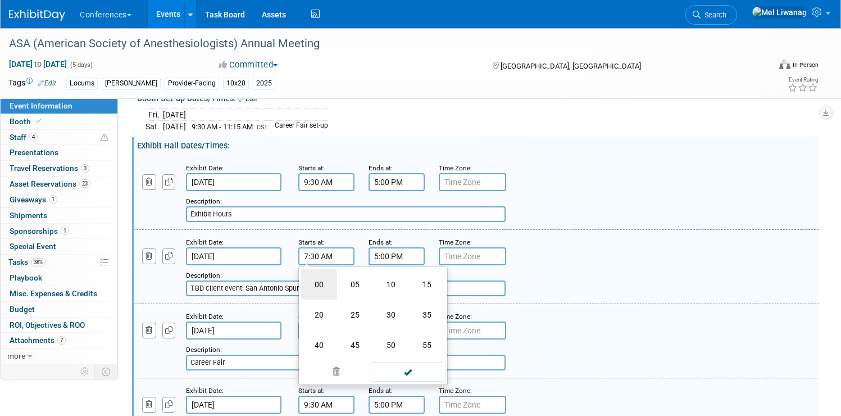
click at [337, 288] on td "00" at bounding box center [319, 284] width 36 height 30
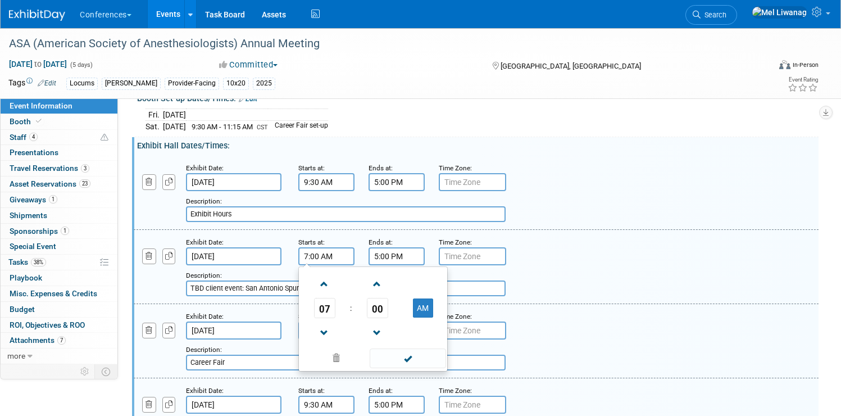
click at [445, 310] on td "AM" at bounding box center [423, 308] width 44 height 20
click at [433, 309] on button "AM" at bounding box center [423, 307] width 20 height 19
type input "7:00 PM"
click at [446, 356] on span at bounding box center [408, 358] width 76 height 20
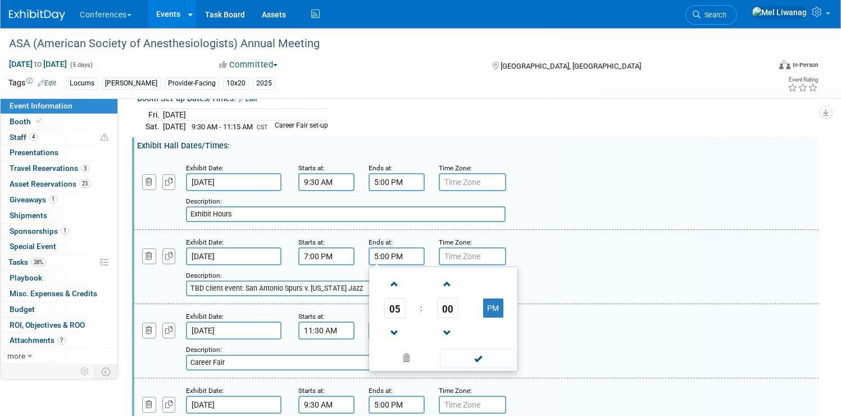
click at [425, 249] on input "5:00 PM" at bounding box center [397, 256] width 56 height 18
click at [406, 309] on span "05" at bounding box center [394, 308] width 21 height 20
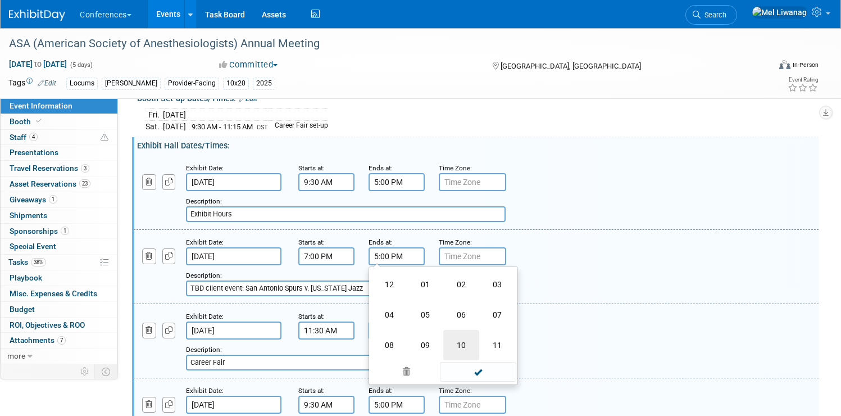
click at [479, 339] on td "10" at bounding box center [461, 345] width 36 height 30
type input "10:00 PM"
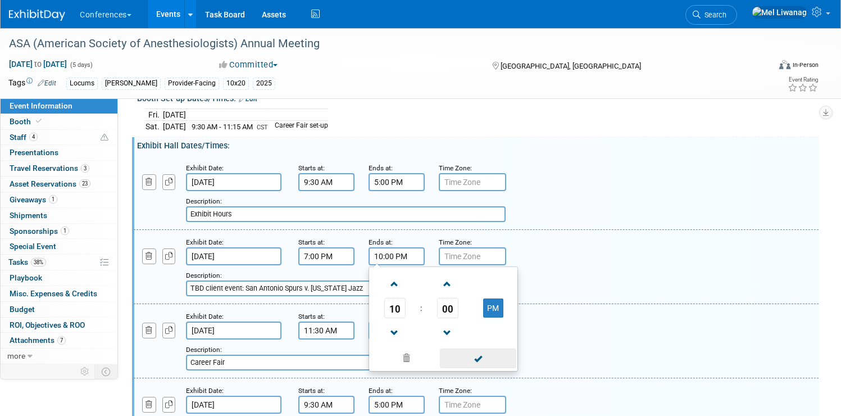
click at [512, 361] on span at bounding box center [478, 358] width 76 height 20
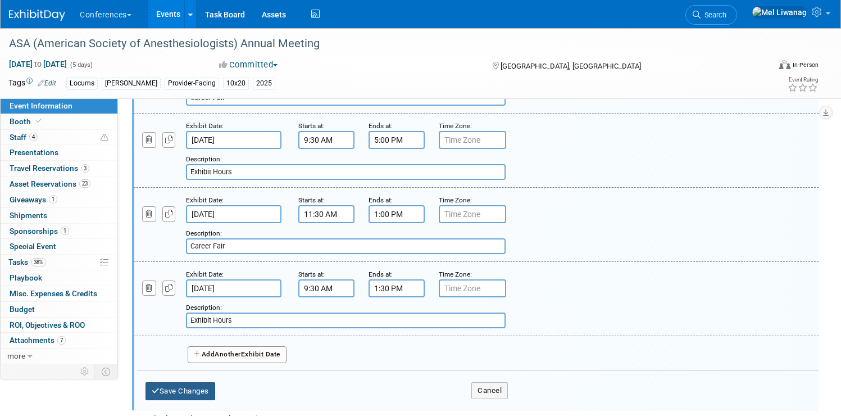
click at [215, 396] on button "Save Changes" at bounding box center [181, 391] width 70 height 18
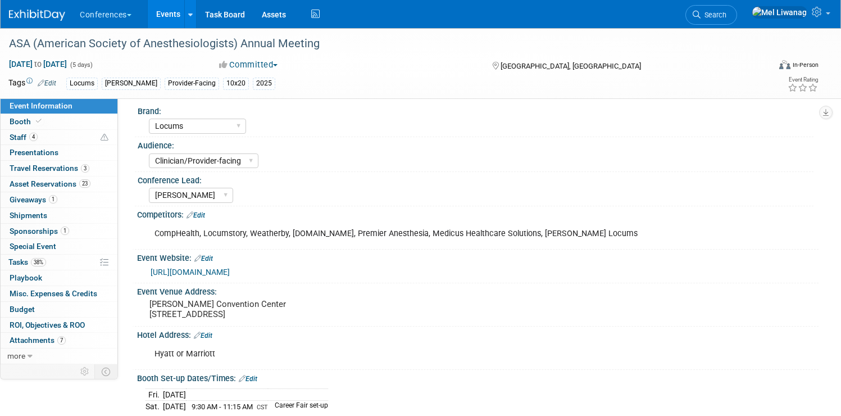
scroll to position [0, 0]
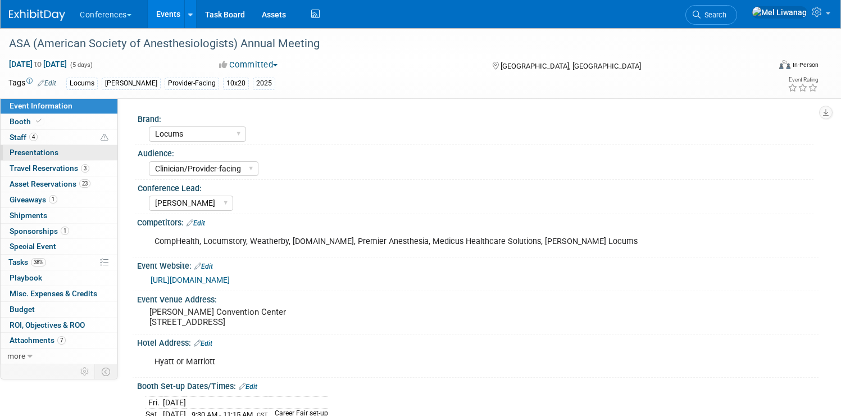
click at [114, 146] on link "0 Presentations 0" at bounding box center [59, 152] width 117 height 15
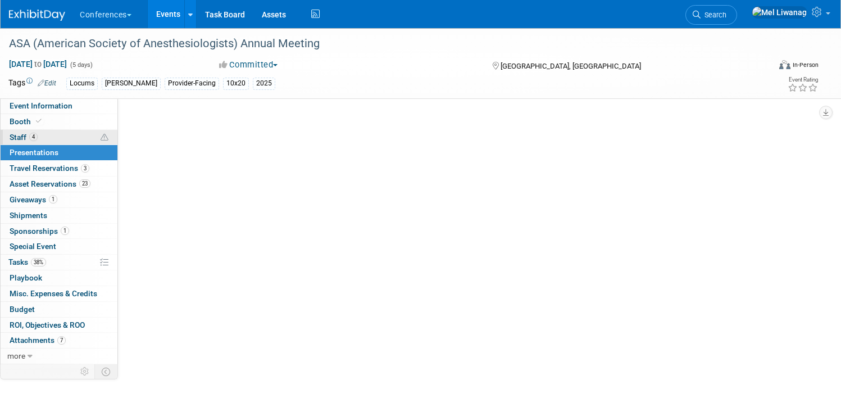
click at [108, 139] on link "4 Staff 4" at bounding box center [59, 137] width 117 height 15
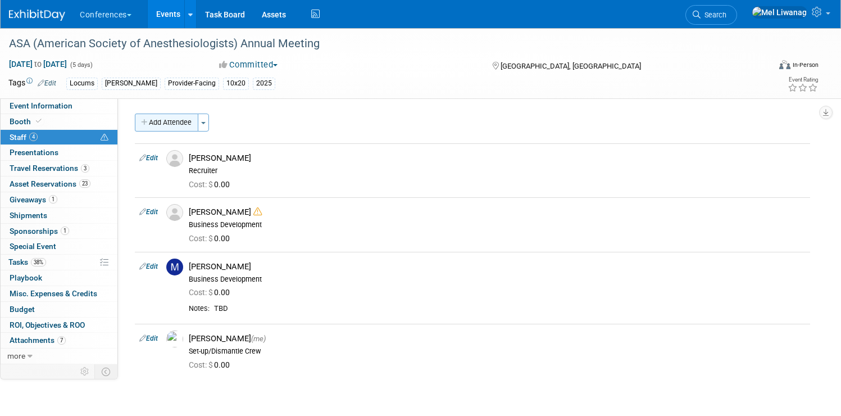
click at [198, 118] on button "Add Attendee" at bounding box center [166, 122] width 63 height 18
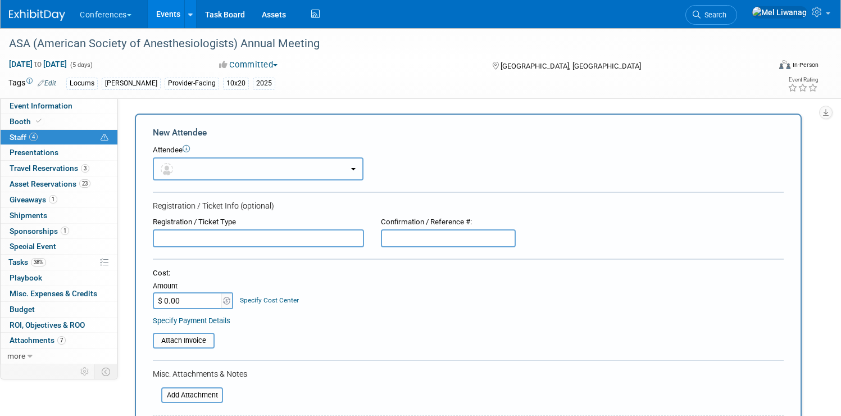
click at [252, 165] on button "button" at bounding box center [258, 168] width 211 height 23
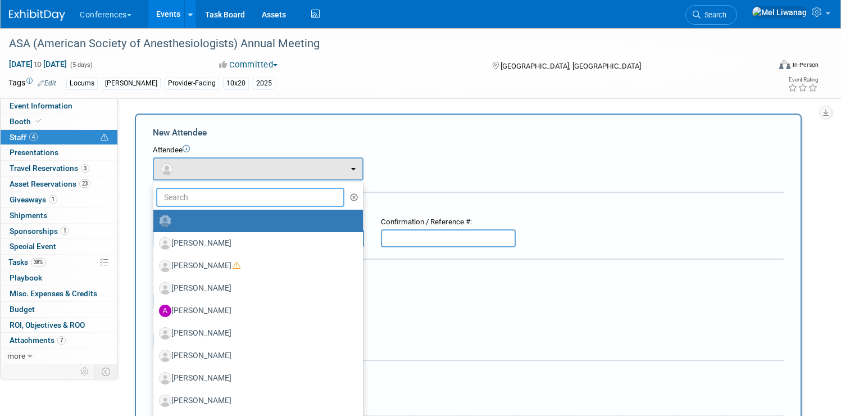
click at [263, 194] on input "text" at bounding box center [250, 197] width 188 height 19
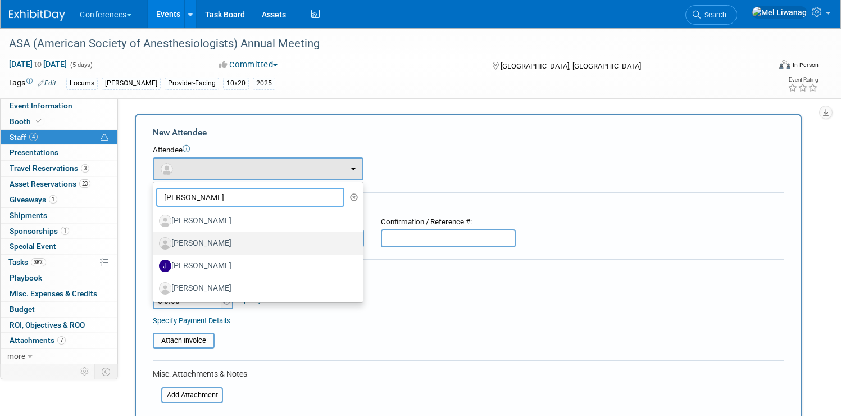
type input "jeff"
click at [248, 239] on label "[PERSON_NAME]" at bounding box center [255, 243] width 193 height 18
click at [155, 239] on input "[PERSON_NAME]" at bounding box center [151, 241] width 7 height 7
select select "655af394-7ca5-43b7-b03f-7c7679543bc4"
select select "300"
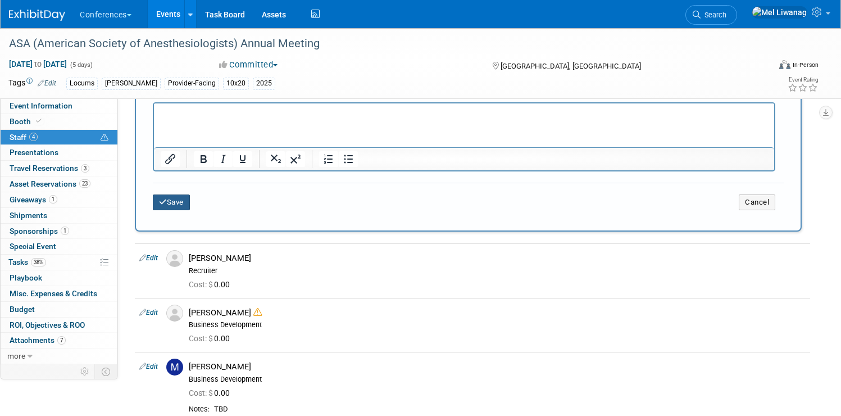
click at [190, 200] on button "Save" at bounding box center [171, 202] width 37 height 16
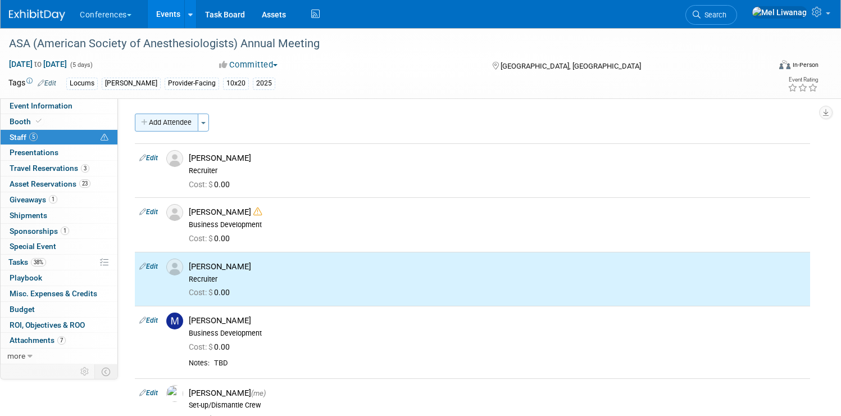
click at [198, 116] on button "Add Attendee" at bounding box center [166, 122] width 63 height 18
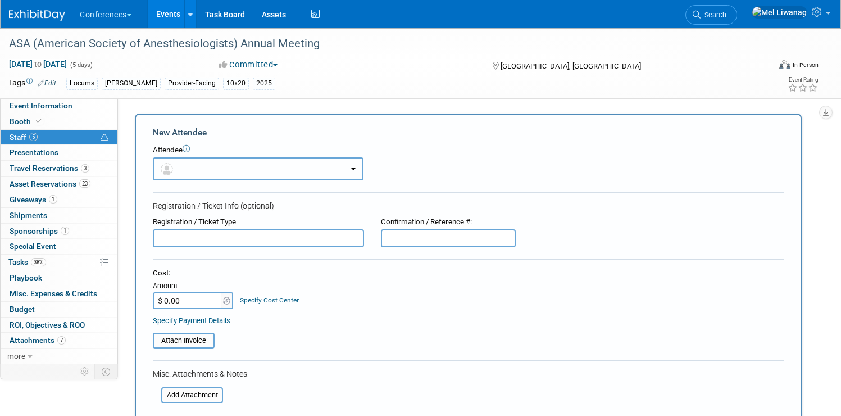
click at [252, 160] on button "button" at bounding box center [258, 168] width 211 height 23
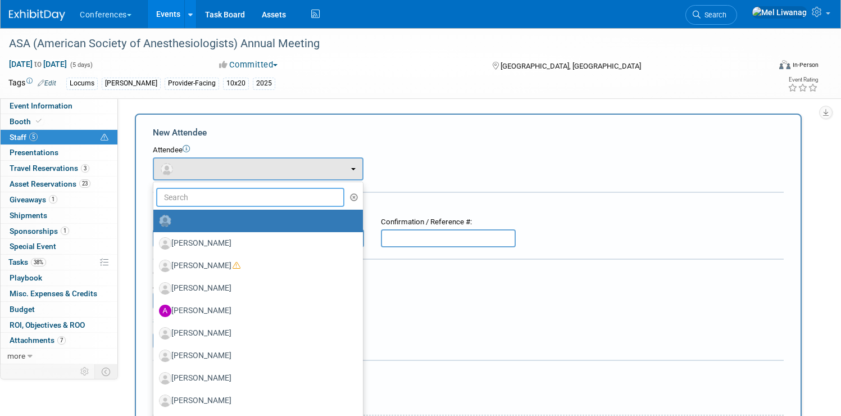
click at [255, 189] on input "text" at bounding box center [250, 197] width 188 height 19
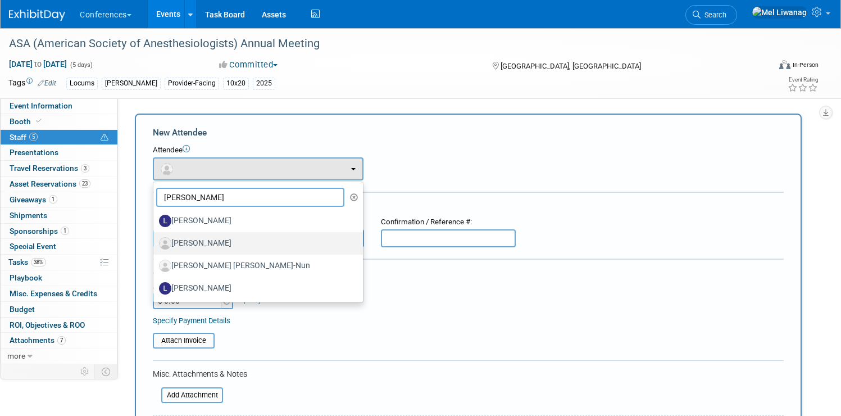
type input "lisa"
click at [257, 243] on label "[PERSON_NAME]" at bounding box center [255, 243] width 193 height 18
click at [155, 243] on input "[PERSON_NAME]" at bounding box center [151, 241] width 7 height 7
select select "6ff96be1-291c-445c-b80e-bb9e22d54e9b"
select select "300"
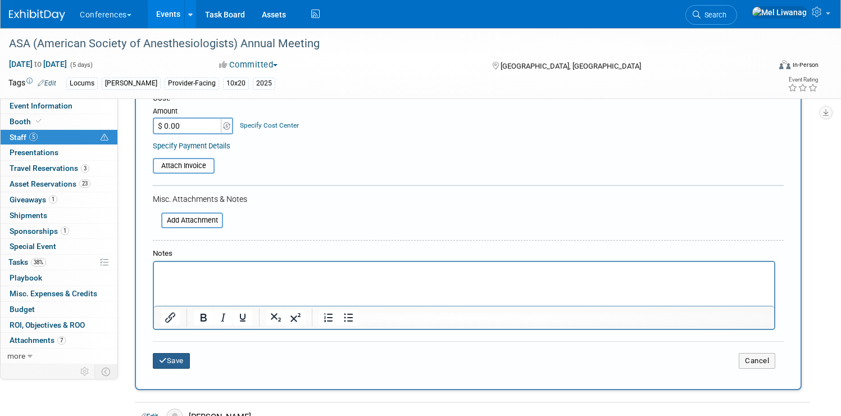
click at [190, 358] on button "Save" at bounding box center [171, 361] width 37 height 16
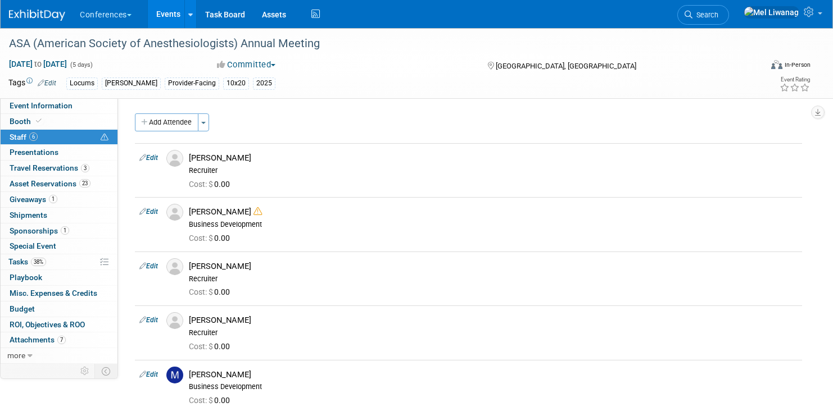
click at [53, 19] on img at bounding box center [37, 15] width 56 height 11
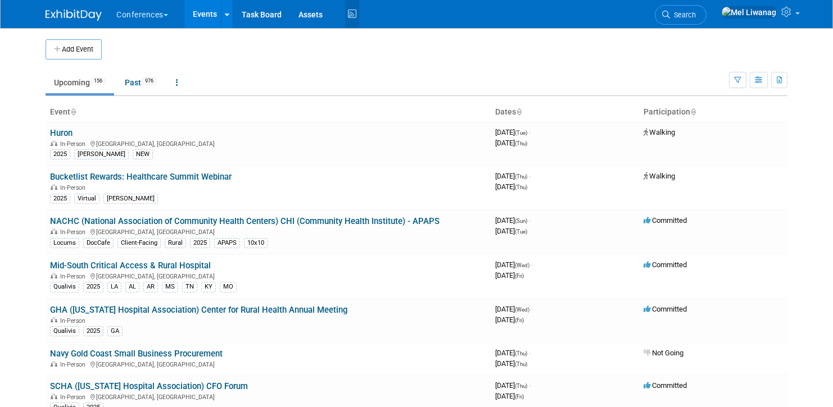
click at [351, 12] on icon at bounding box center [352, 14] width 14 height 17
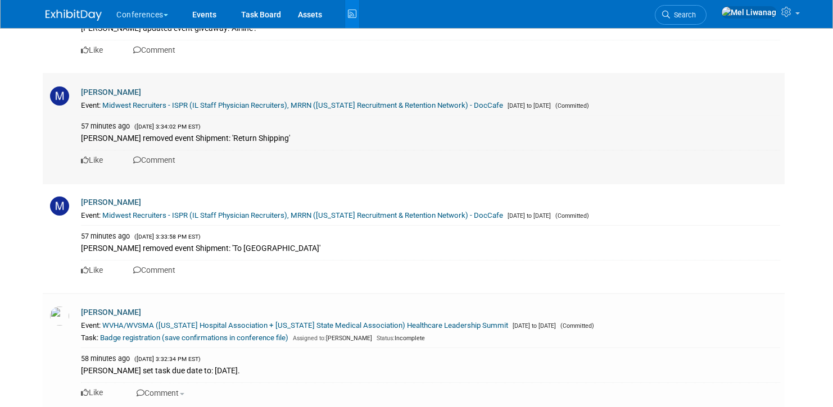
scroll to position [1137, 0]
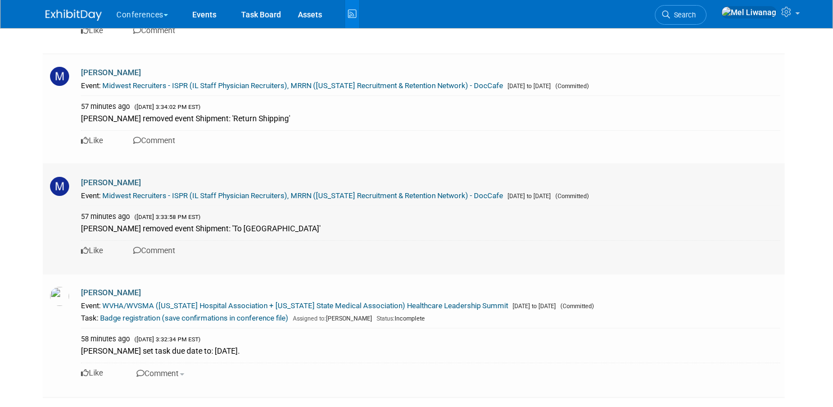
click at [275, 194] on link "Midwest Recruiters - ISPR (IL Staff Physician Recruiters), MRRN ([US_STATE] Rec…" at bounding box center [302, 196] width 401 height 8
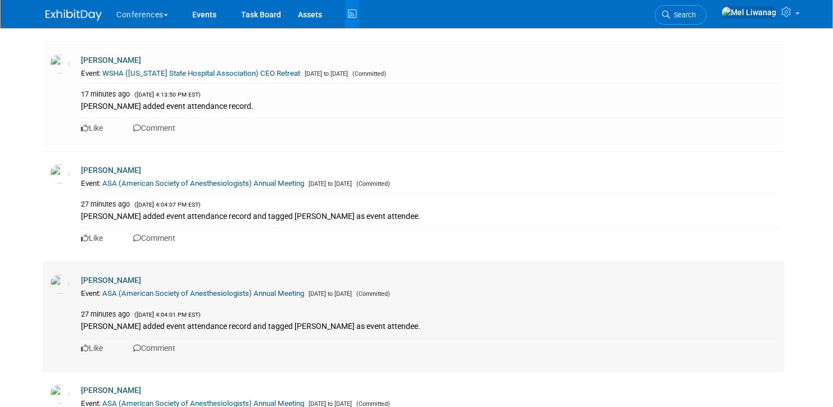
scroll to position [0, 0]
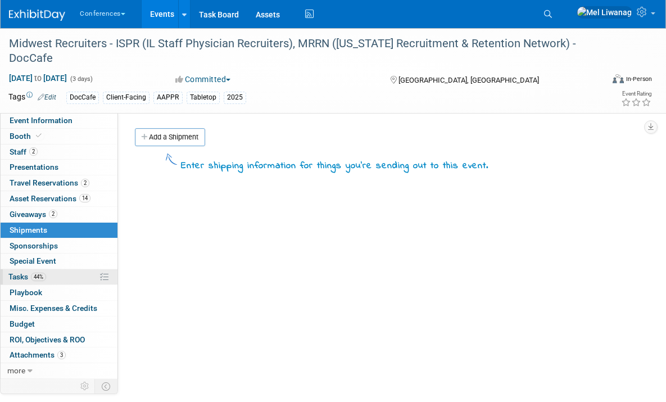
click at [31, 280] on span "Tasks 44%" at bounding box center [27, 276] width 38 height 9
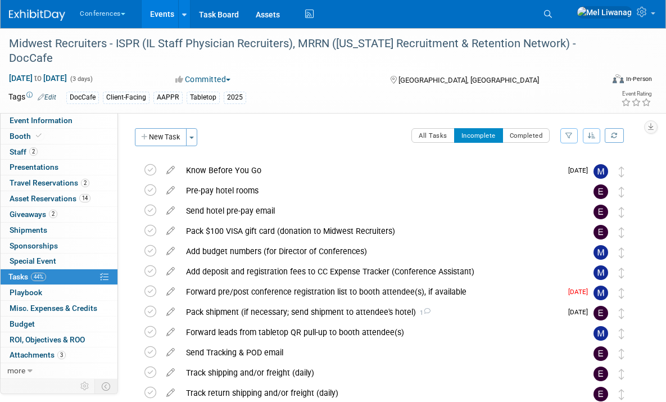
click at [61, 112] on div "Midwest Recruiters - ISPR (IL Staff Physician Recruiters), MRRN ([US_STATE] Rec…" at bounding box center [333, 70] width 666 height 85
click at [62, 120] on span "Event Information" at bounding box center [41, 120] width 63 height 9
select select "DocCafe"
select select "Client-facing"
select select "[PERSON_NAME]"
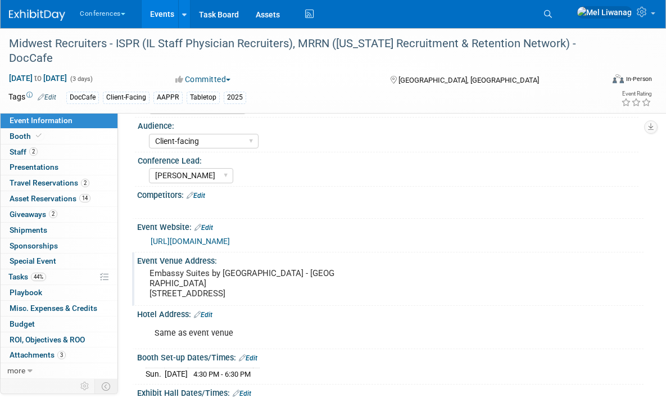
scroll to position [201, 0]
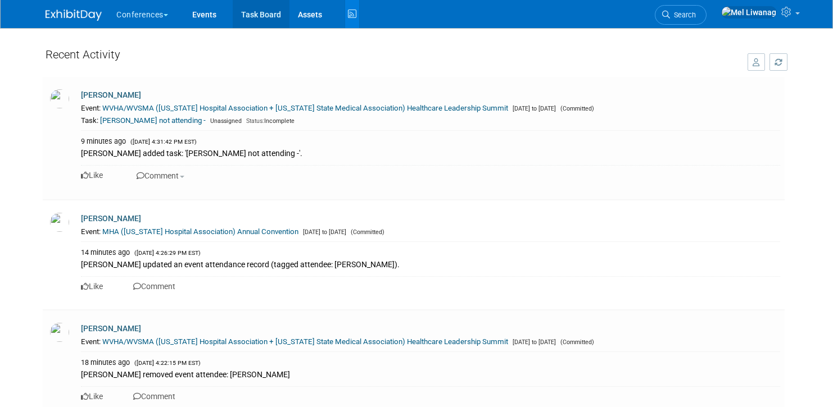
click at [266, 16] on link "Task Board" at bounding box center [261, 14] width 57 height 28
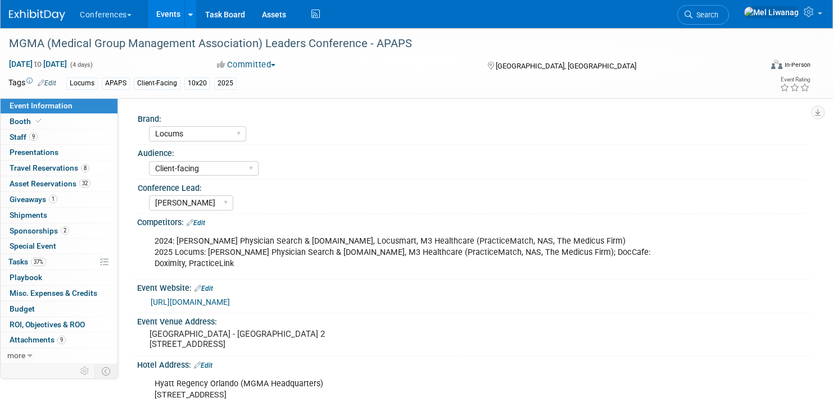
select select "Locums"
select select "Client-facing"
select select "[PERSON_NAME]"
click at [51, 121] on link "Booth" at bounding box center [59, 121] width 117 height 15
select select "10'x20'"
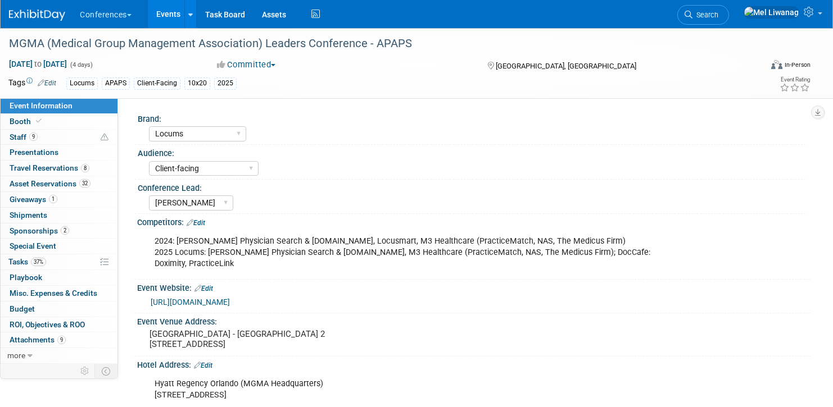
select select "Yes"
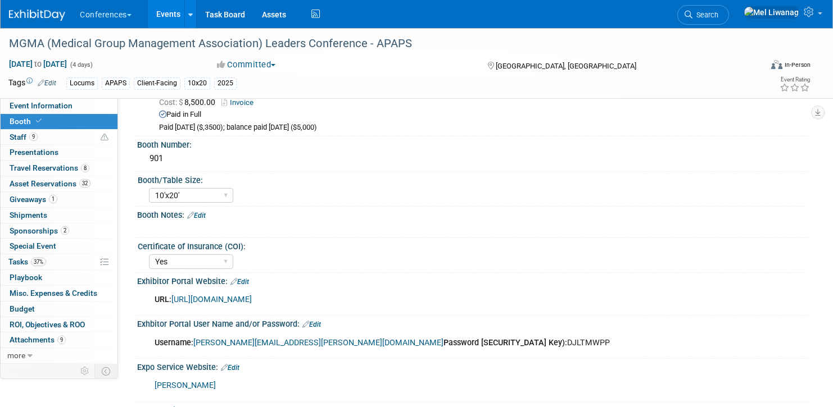
scroll to position [73, 0]
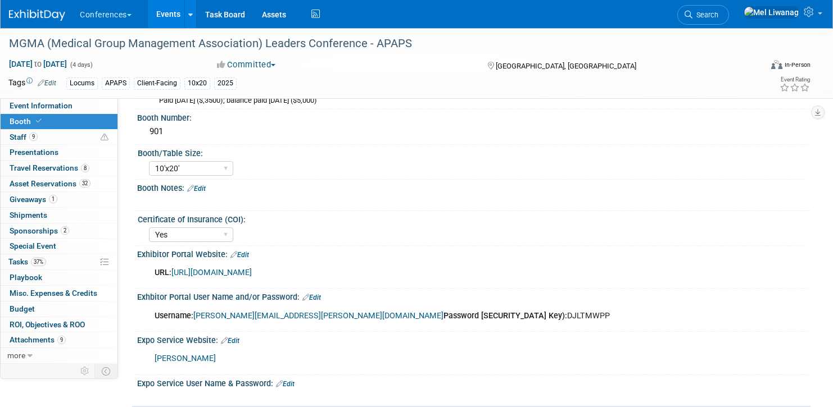
click at [416, 316] on div "Username: mel.liwanag@ayahealthcare.com Password (Access Key): DJLTMWPP" at bounding box center [414, 316] width 534 height 22
copy div "DJLTMWPP"
click at [252, 274] on link "https://www.conferenceharvester.com/harvester2ex/login.asp?EventKey=NUSFNBIJ" at bounding box center [211, 273] width 80 height 10
click at [424, 319] on div "Username: mel.liwanag@ayahealthcare.com Password (Access Key): DJLTMWPP" at bounding box center [414, 316] width 534 height 22
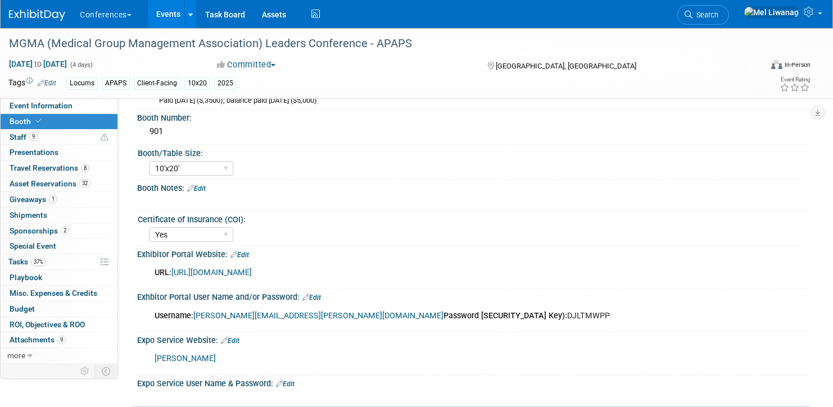
click at [424, 319] on div "Username: mel.liwanag@ayahealthcare.com Password (Access Key): DJLTMWPP" at bounding box center [414, 316] width 534 height 22
click at [62, 268] on link "37% Tasks 37%" at bounding box center [59, 262] width 117 height 15
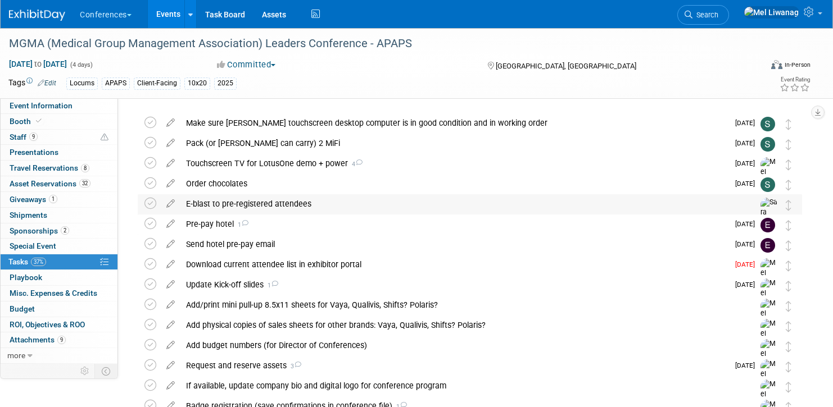
scroll to position [275, 0]
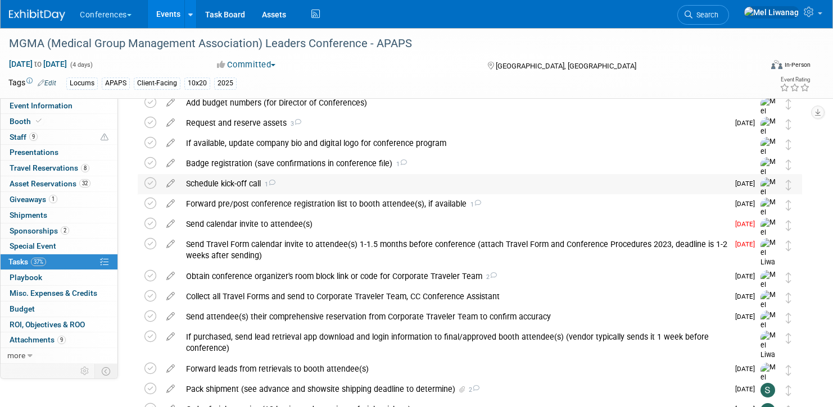
click at [284, 189] on div "Schedule kick-off call 1" at bounding box center [454, 183] width 548 height 19
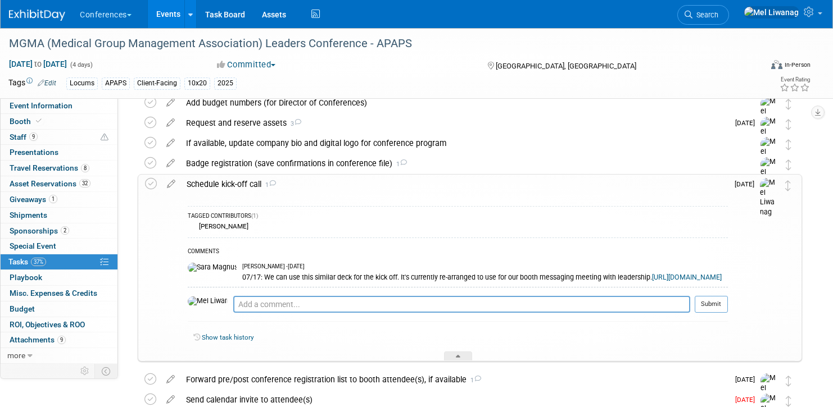
click at [295, 177] on div "Schedule kick-off call 1" at bounding box center [454, 184] width 547 height 19
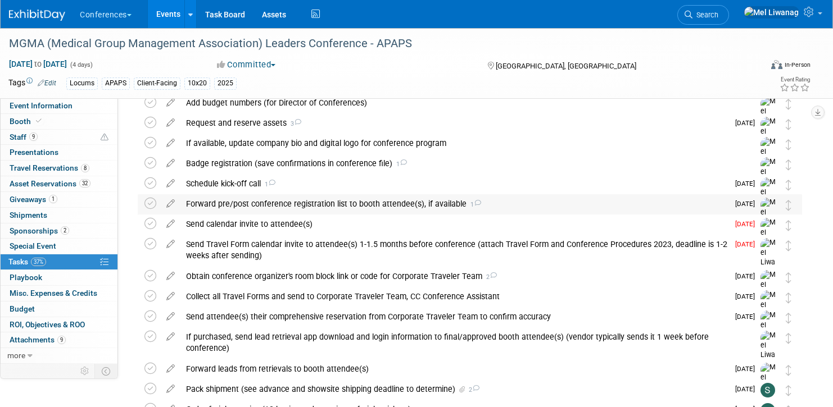
click at [295, 203] on div "Forward pre/post conference registration list to booth attendee(s), if availabl…" at bounding box center [454, 203] width 548 height 19
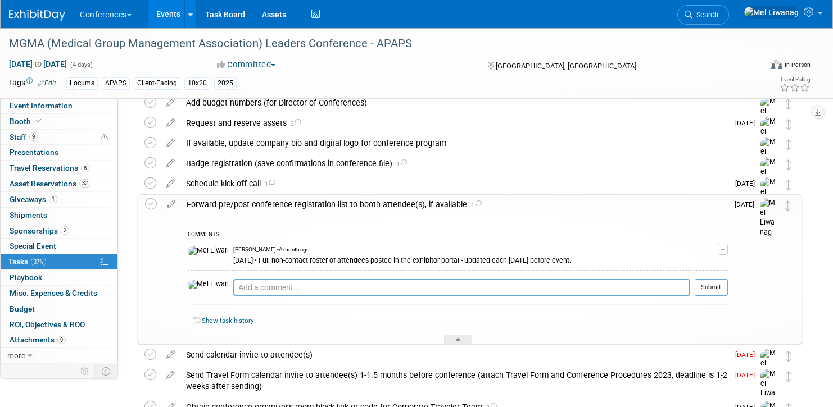
scroll to position [276, 0]
click at [274, 289] on textarea at bounding box center [461, 287] width 457 height 17
click at [308, 290] on textarea at bounding box center [461, 287] width 457 height 17
type textarea "08/13: Followed up w/Lindsey"
click at [700, 282] on button "Submit" at bounding box center [710, 287] width 33 height 17
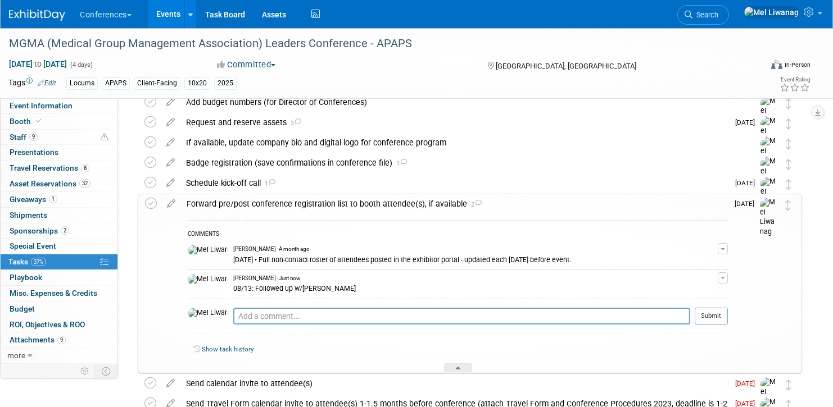
click at [578, 198] on div "Forward pre/post conference registration list to booth attendee(s), if availabl…" at bounding box center [454, 203] width 547 height 19
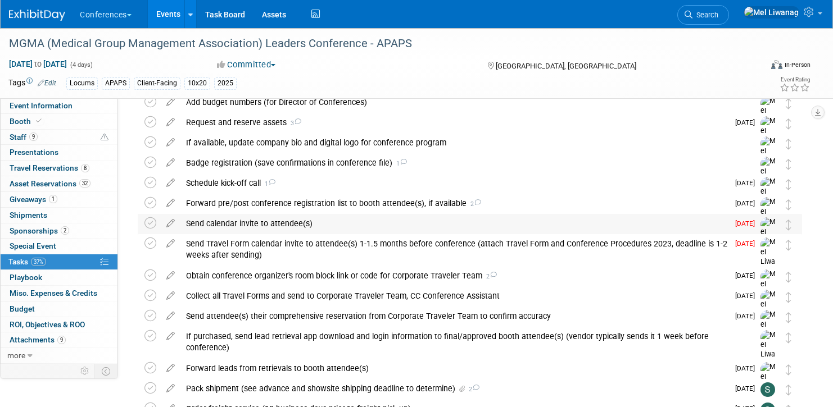
click at [564, 219] on div "Send calendar invite to attendee(s)" at bounding box center [454, 223] width 548 height 19
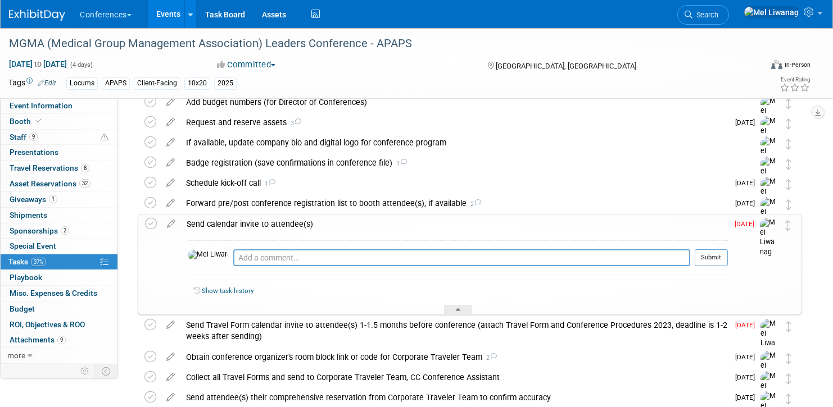
click at [170, 216] on icon at bounding box center [171, 222] width 20 height 14
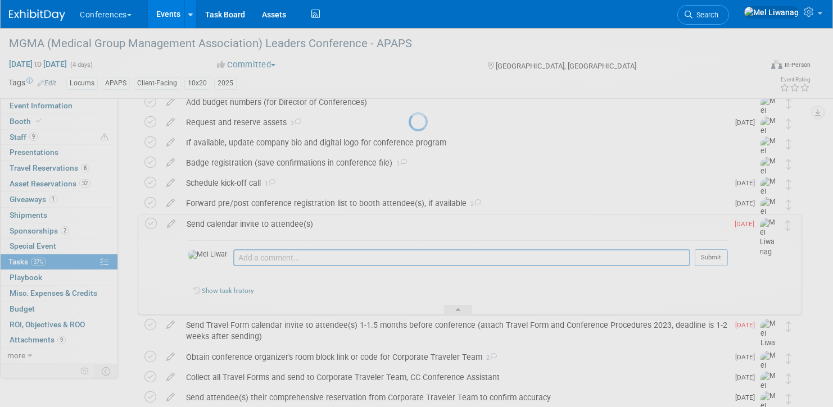
select select "7"
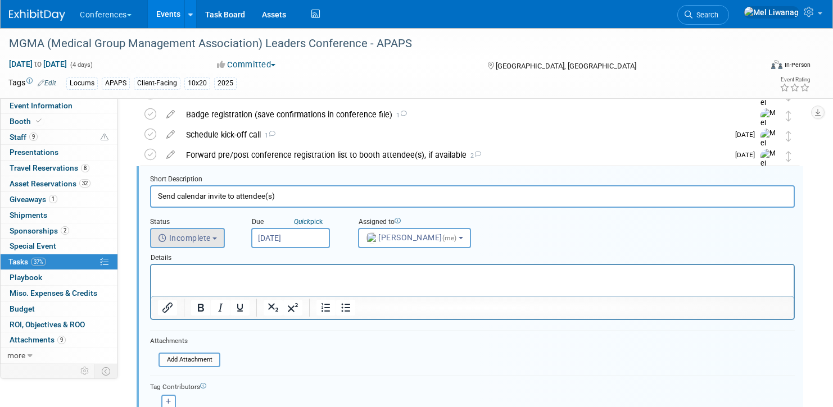
scroll to position [326, 0]
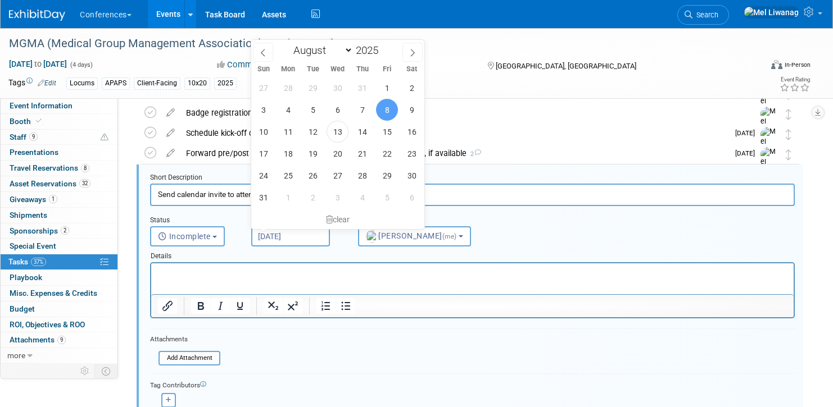
click at [316, 241] on input "Aug 8, 2025" at bounding box center [290, 236] width 79 height 20
click at [343, 155] on span "20" at bounding box center [337, 154] width 22 height 22
type input "Aug 20, 2025"
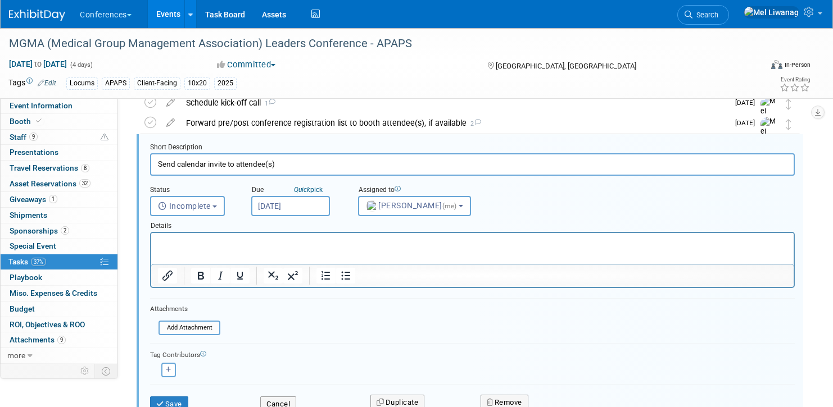
scroll to position [442, 0]
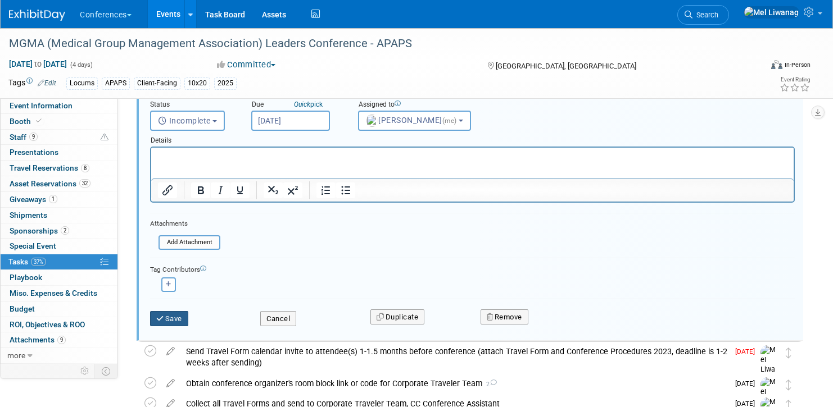
click at [175, 317] on button "Save" at bounding box center [169, 319] width 38 height 16
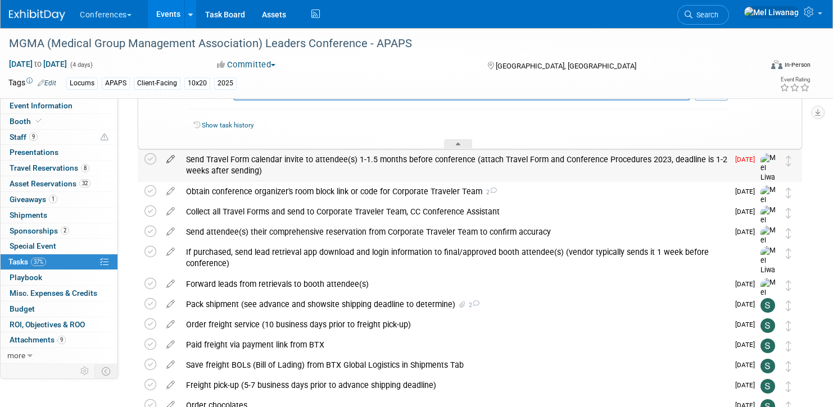
click at [174, 162] on icon at bounding box center [171, 157] width 20 height 14
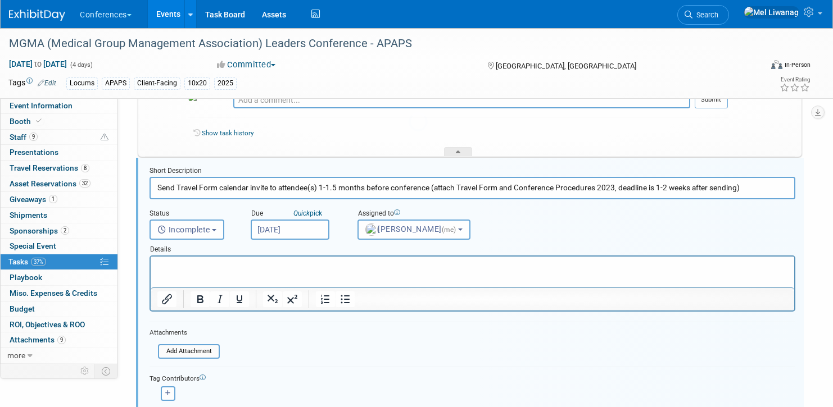
scroll to position [427, 0]
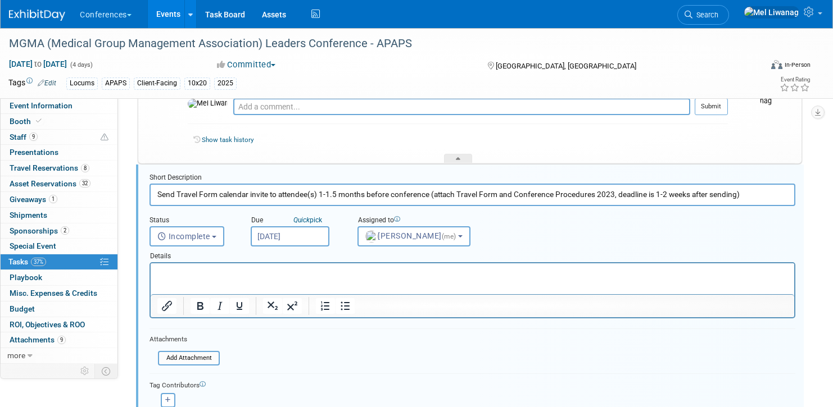
click at [267, 243] on input "Aug 8, 2025" at bounding box center [290, 236] width 79 height 20
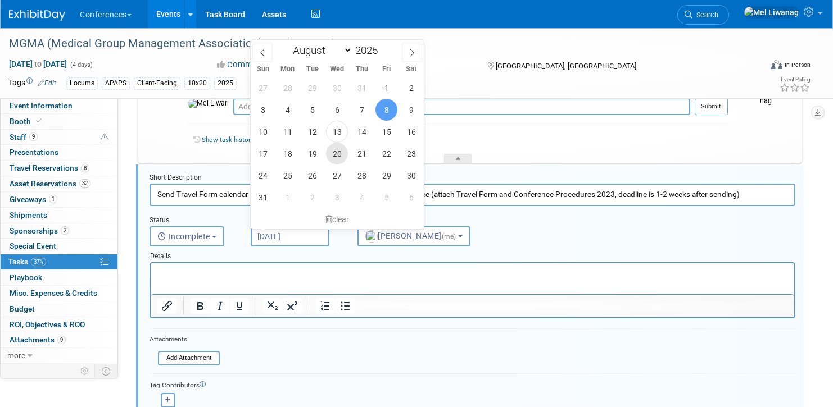
click at [335, 157] on span "20" at bounding box center [337, 154] width 22 height 22
type input "Aug 20, 2025"
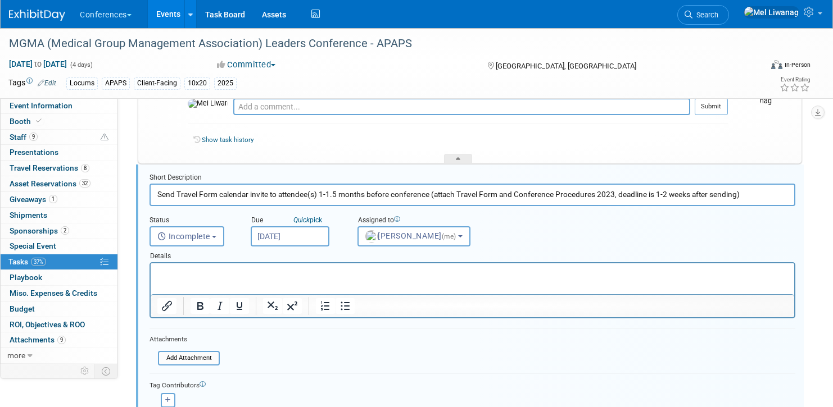
scroll to position [530, 0]
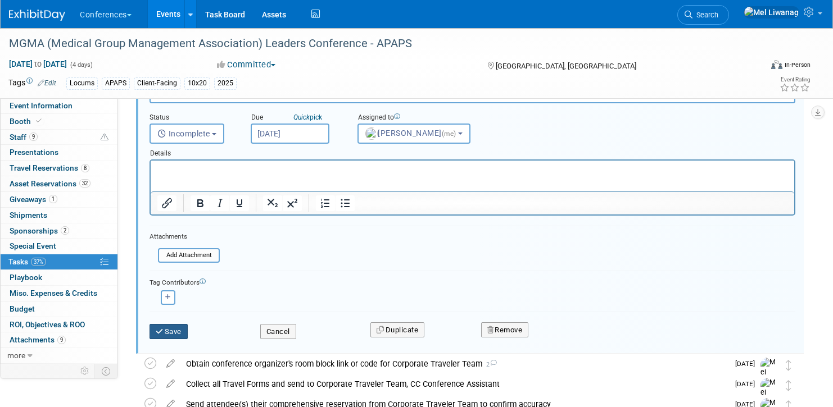
click at [162, 334] on icon "submit" at bounding box center [160, 331] width 9 height 7
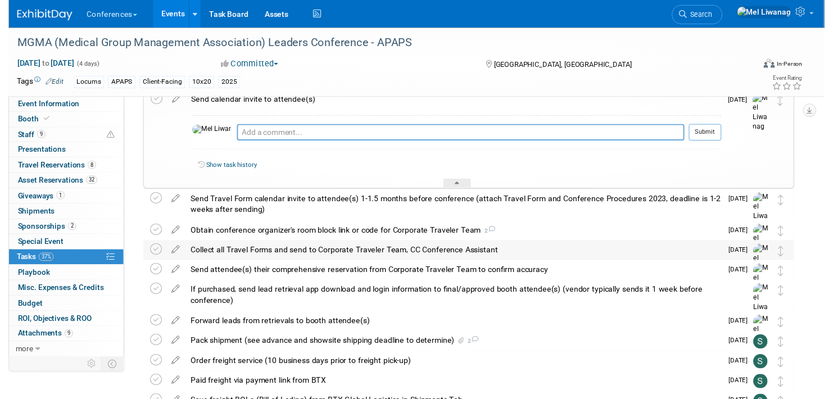
scroll to position [302, 0]
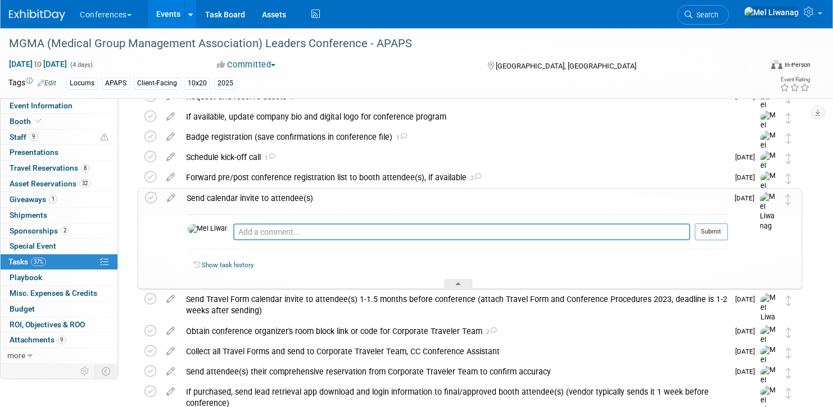
click at [342, 193] on div "Send calendar invite to attendee(s)" at bounding box center [454, 198] width 547 height 19
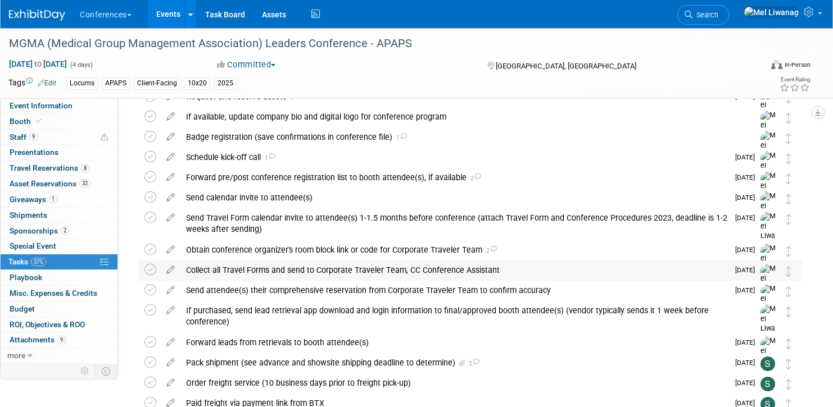
click at [332, 267] on div "Collect all Travel Forms and send to Corporate Traveler Team, CC Conference Ass…" at bounding box center [454, 270] width 548 height 19
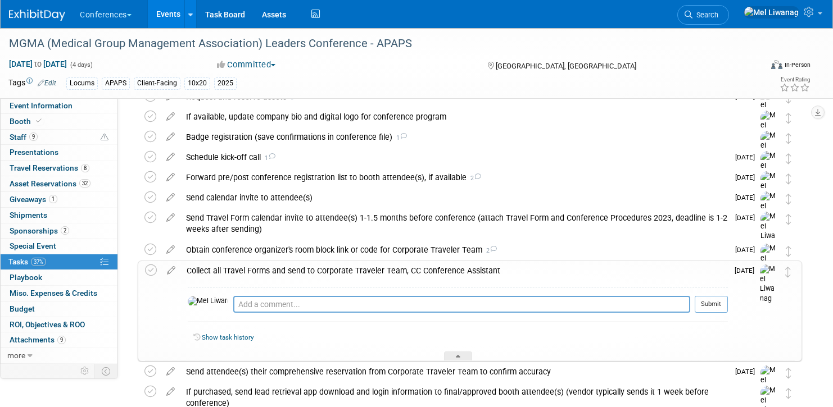
click at [169, 265] on icon at bounding box center [171, 268] width 20 height 14
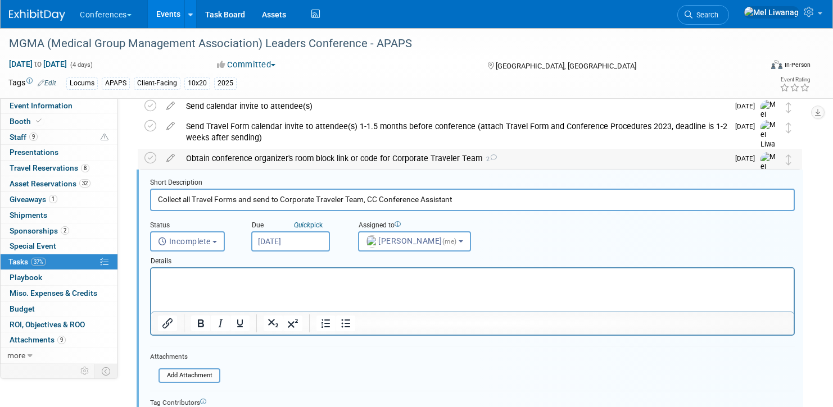
scroll to position [398, 0]
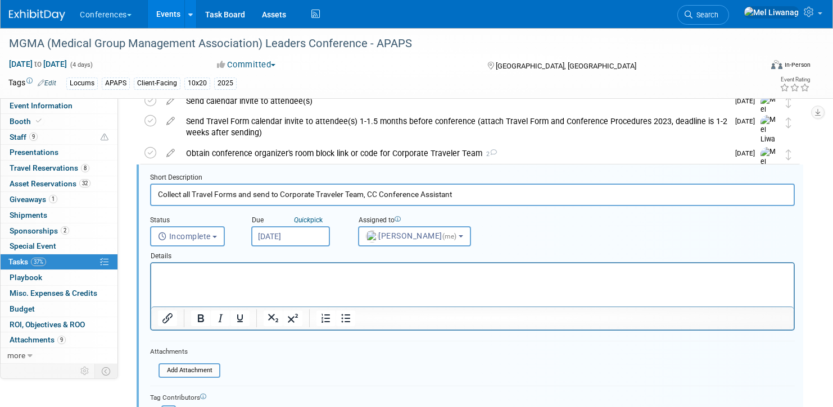
click at [281, 235] on input "Oct 8, 2025" at bounding box center [290, 236] width 79 height 20
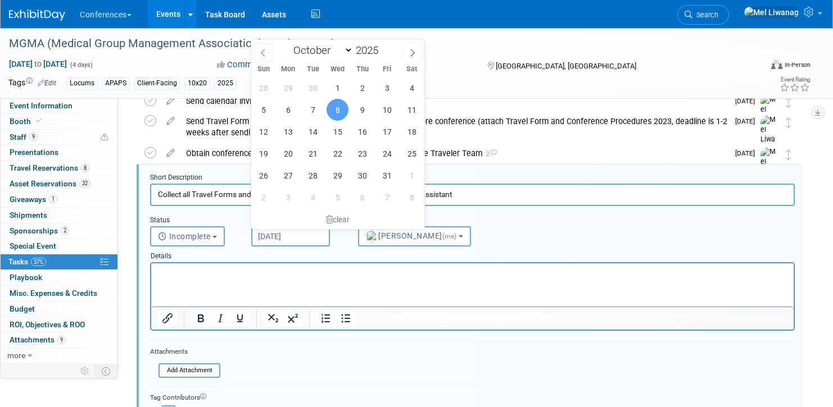
click at [266, 47] on span at bounding box center [263, 52] width 20 height 19
select select "7"
click at [383, 159] on span "22" at bounding box center [387, 154] width 22 height 22
type input "Aug 22, 2025"
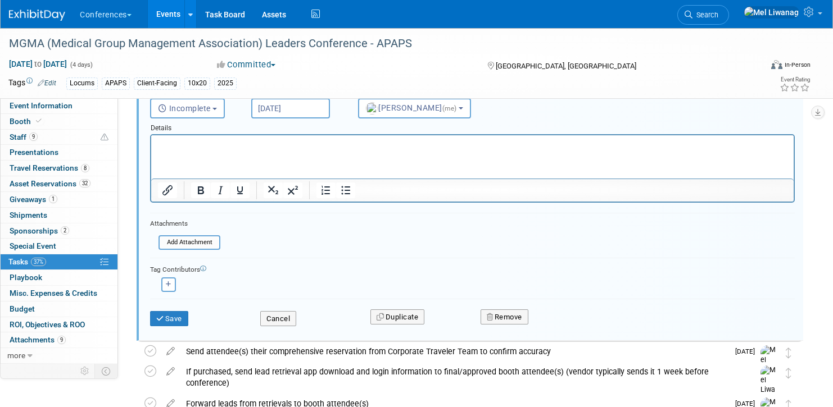
scroll to position [645, 0]
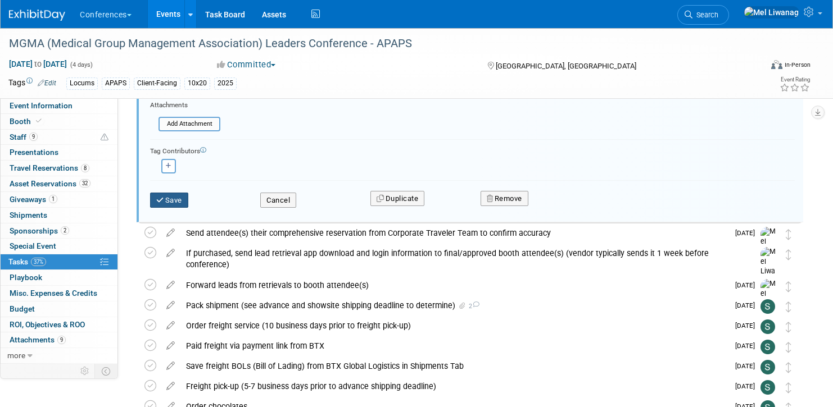
click at [177, 193] on button "Save" at bounding box center [169, 201] width 38 height 16
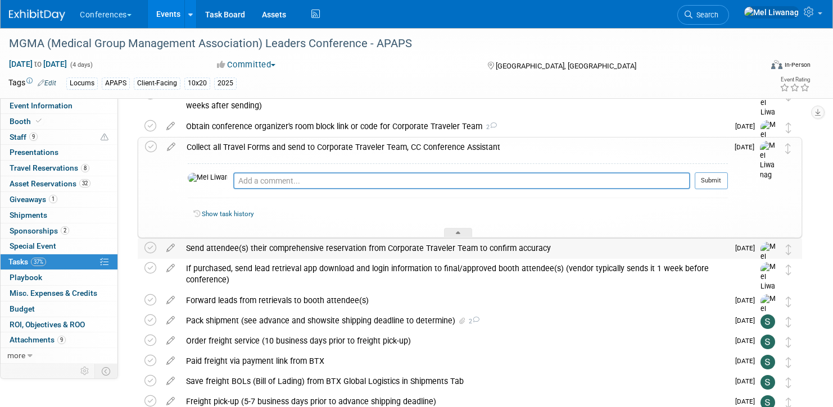
scroll to position [422, 0]
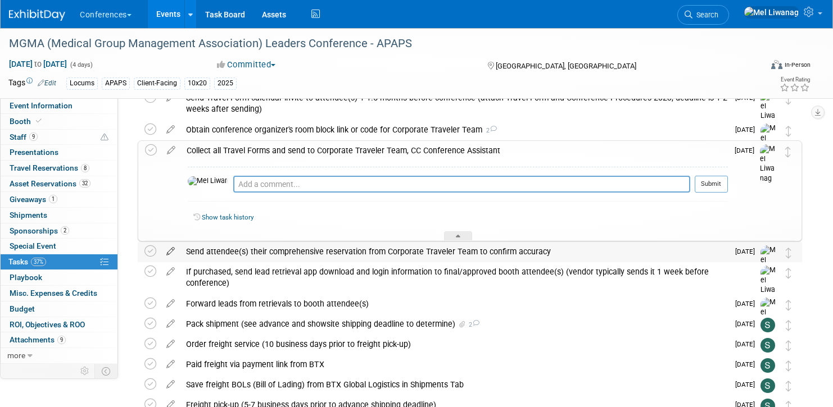
click at [174, 251] on icon at bounding box center [171, 249] width 20 height 14
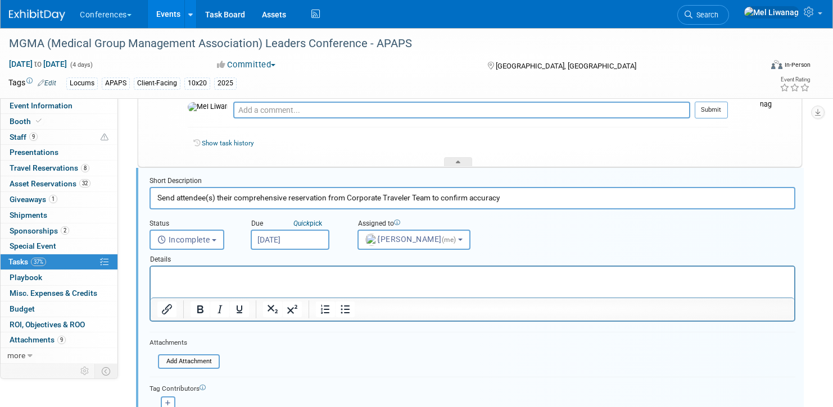
scroll to position [499, 0]
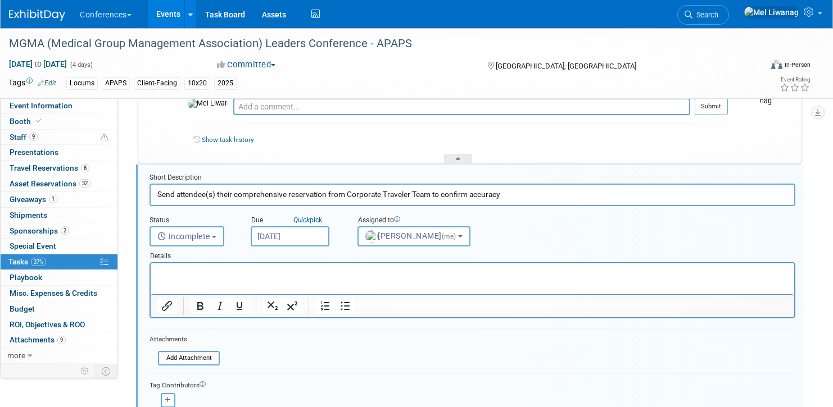
click at [304, 242] on input "Oct 9, 2025" at bounding box center [290, 236] width 79 height 20
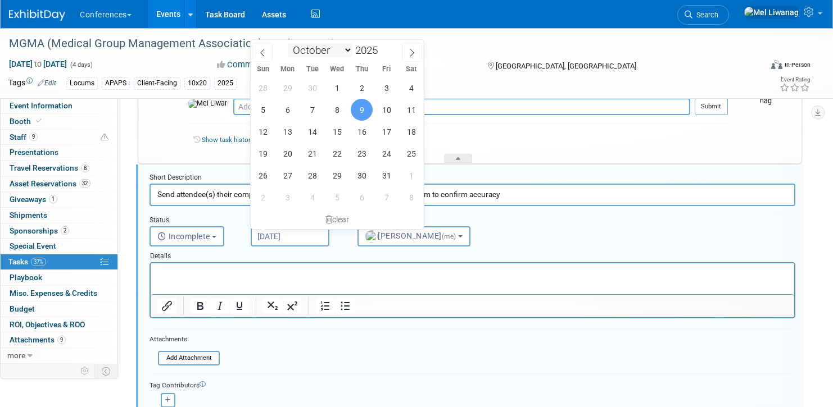
click at [319, 54] on select "January February March April May June July August September October November De…" at bounding box center [320, 50] width 65 height 14
select select "7"
click at [288, 43] on select "January February March April May June July August September October November De…" at bounding box center [320, 50] width 65 height 14
click at [283, 174] on span "25" at bounding box center [287, 176] width 22 height 22
type input "Aug 25, 2025"
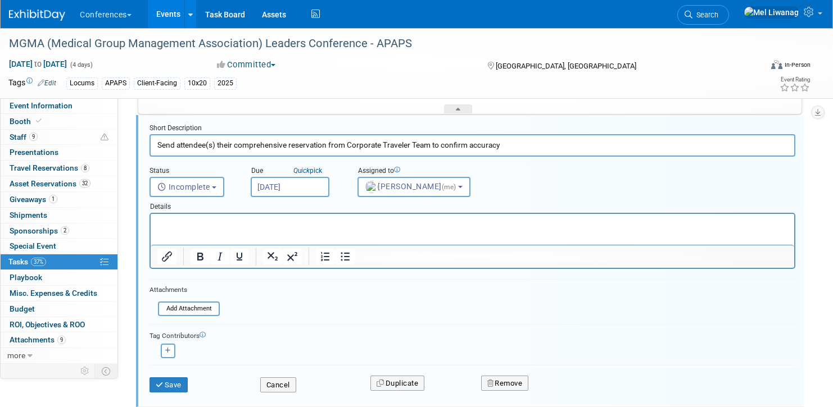
scroll to position [723, 0]
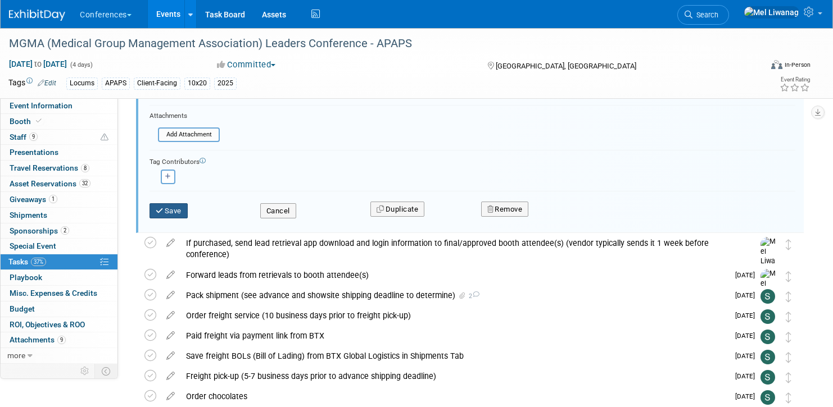
click at [175, 213] on button "Save" at bounding box center [168, 211] width 38 height 16
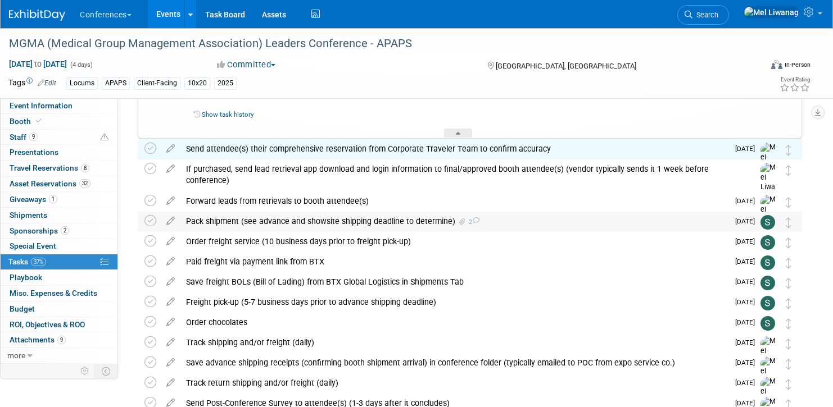
scroll to position [522, 0]
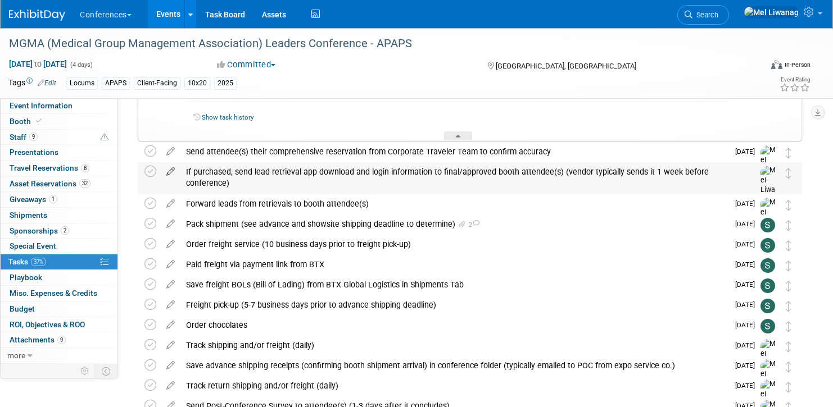
click at [174, 172] on icon at bounding box center [171, 169] width 20 height 14
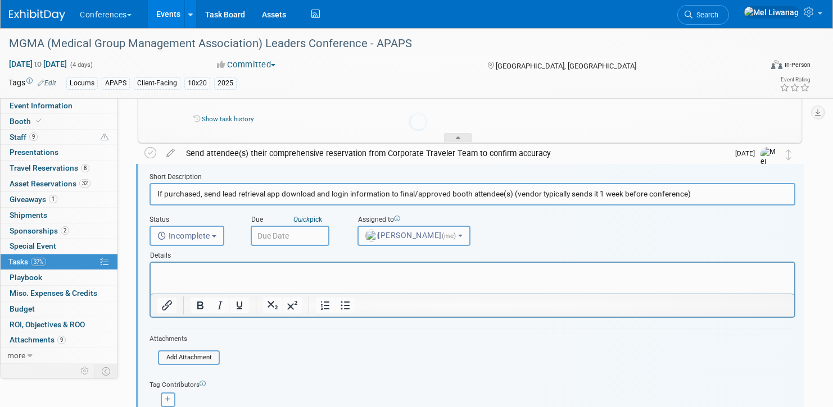
scroll to position [520, 0]
click at [265, 242] on input "text" at bounding box center [290, 236] width 79 height 20
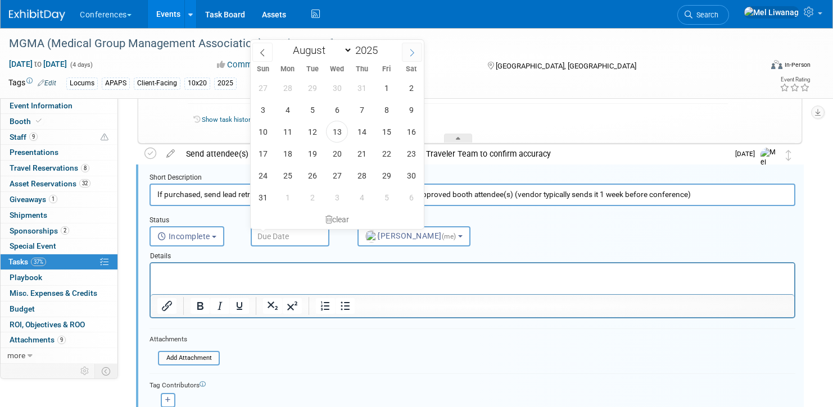
click at [405, 52] on span at bounding box center [412, 52] width 20 height 19
select select "8"
click at [389, 134] on span "19" at bounding box center [386, 132] width 22 height 22
type input "Sep 19, 2025"
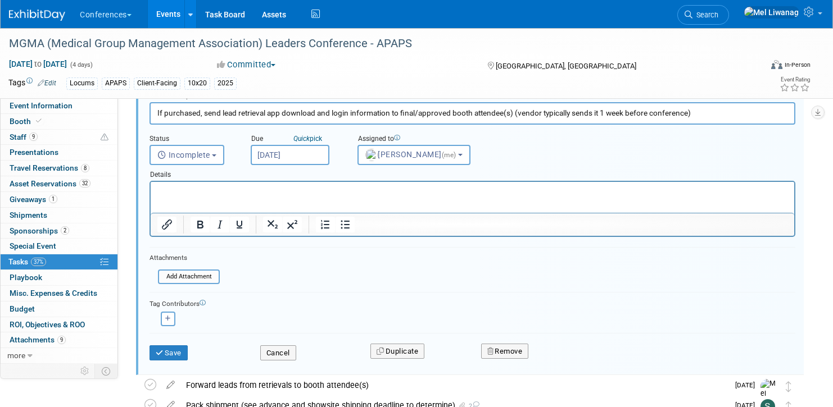
scroll to position [605, 0]
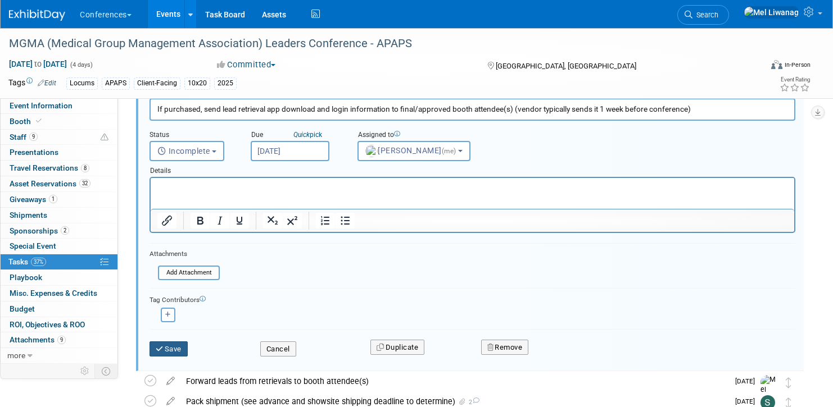
click at [169, 352] on button "Save" at bounding box center [168, 350] width 38 height 16
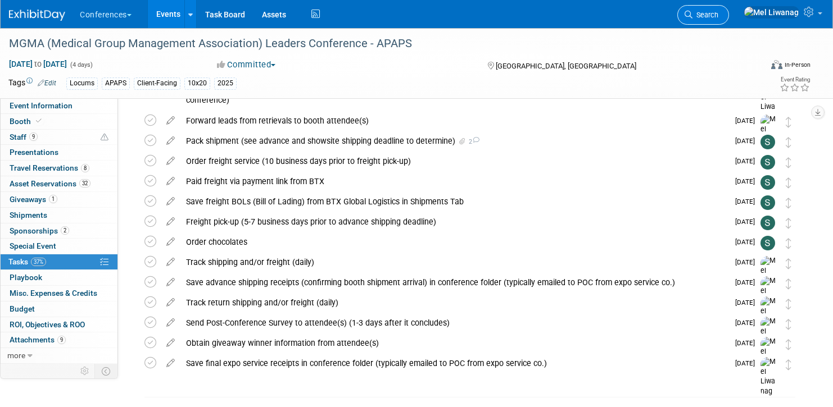
click at [724, 10] on link "Search" at bounding box center [703, 15] width 52 height 20
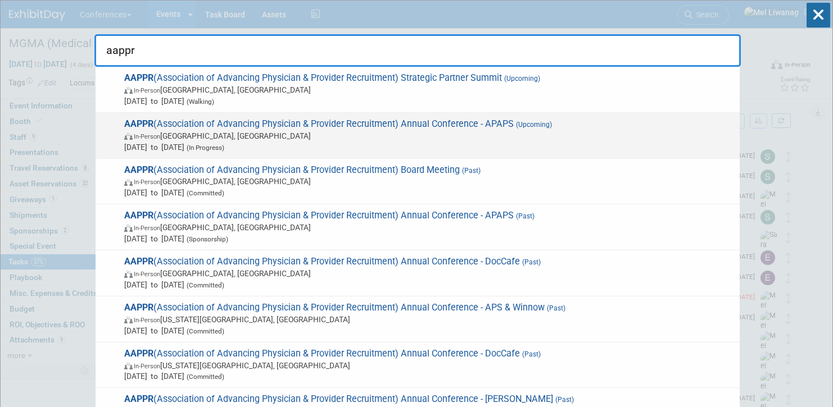
type input "aappr"
click at [509, 142] on span "Apr 1, 2026 to Apr 1, 2026 (In Progress)" at bounding box center [429, 147] width 610 height 11
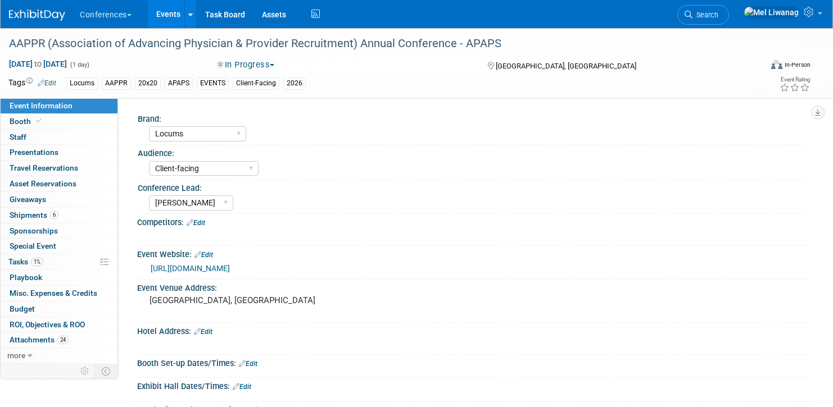
select select "Locums"
select select "Client-facing"
select select "[PERSON_NAME]"
click at [64, 264] on link "1% Tasks 1%" at bounding box center [59, 262] width 117 height 15
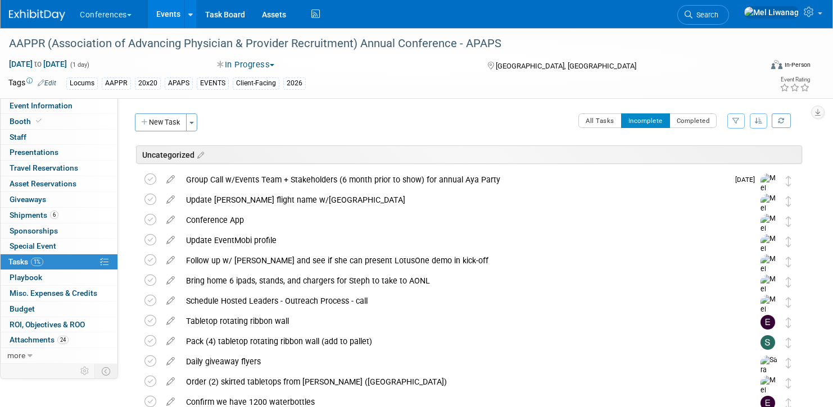
click at [538, 181] on div "Group Call w/Events Team + Stakeholders (6 month prior to show) for annual Aya …" at bounding box center [454, 179] width 548 height 19
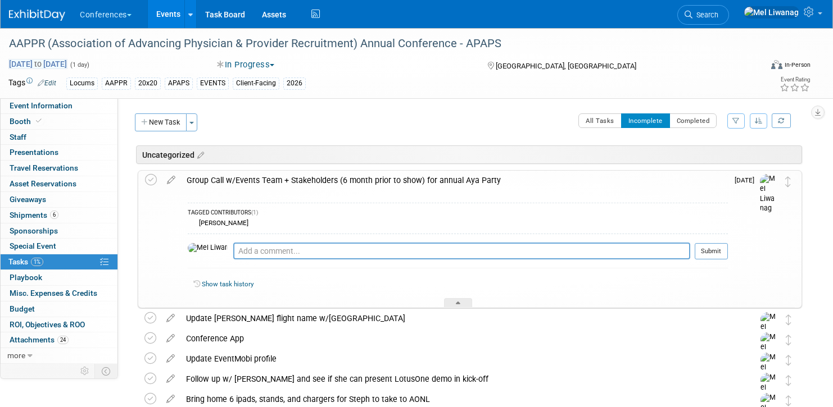
click at [28, 61] on span "[DATE] to [DATE]" at bounding box center [37, 64] width 59 height 10
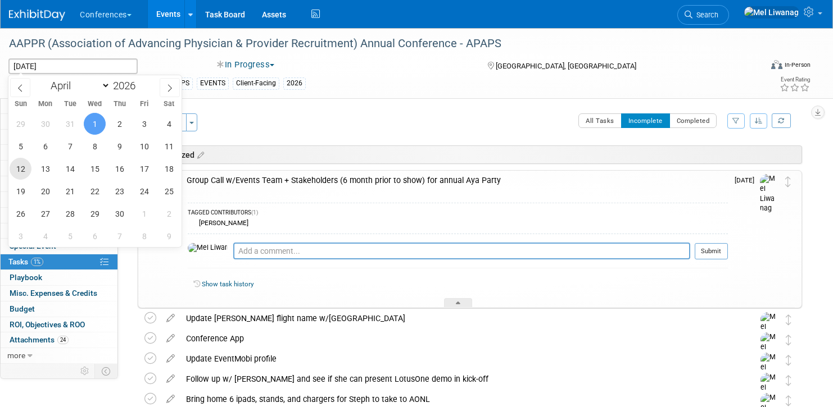
click at [22, 171] on span "12" at bounding box center [21, 169] width 22 height 22
type input "Apr 12, 2026"
click at [93, 169] on span "15" at bounding box center [95, 169] width 22 height 22
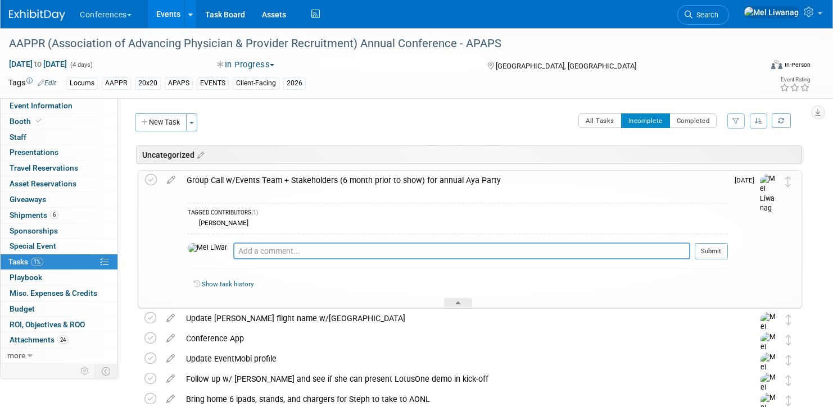
click at [447, 183] on div "Group Call w/Events Team + Stakeholders (6 month prior to show) for annual Aya …" at bounding box center [454, 180] width 547 height 19
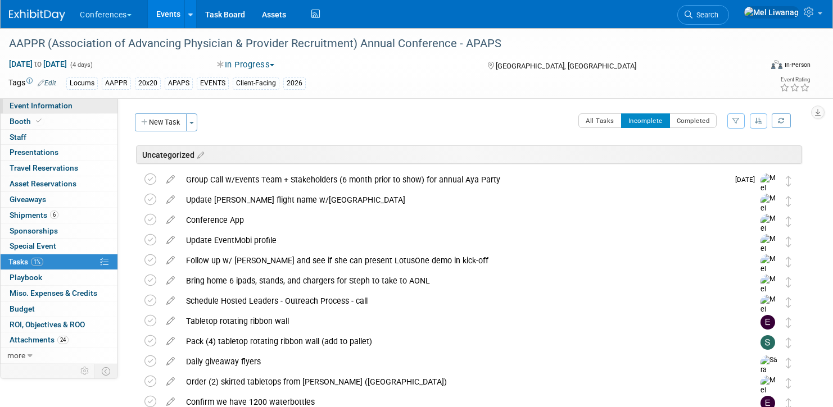
click at [60, 107] on span "Event Information" at bounding box center [41, 105] width 63 height 9
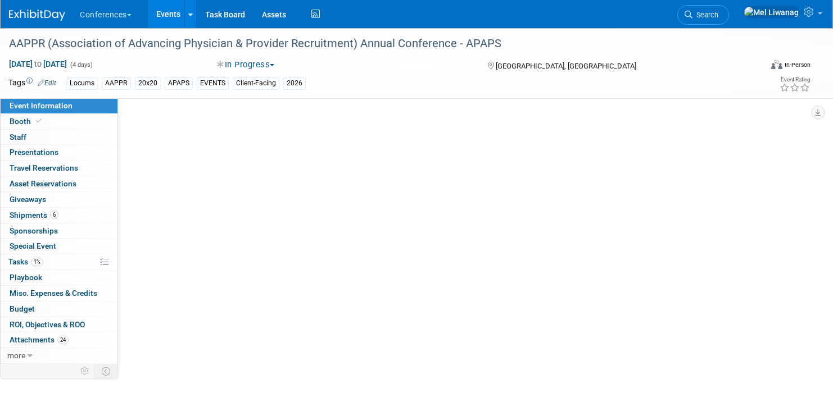
select select "Locums"
select select "Client-facing"
select select "[PERSON_NAME]"
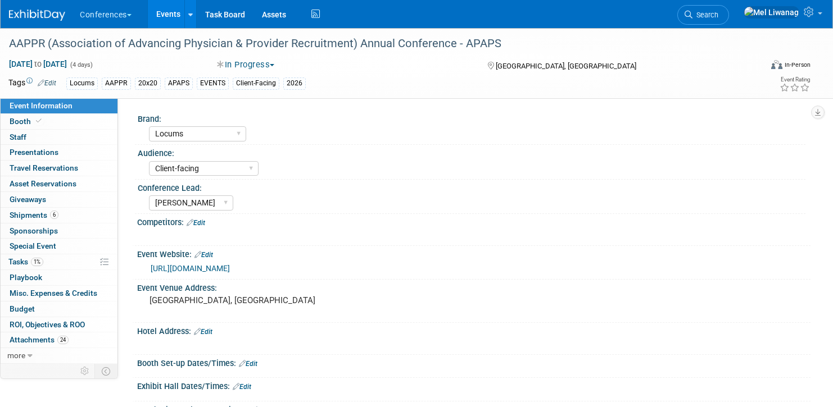
click at [211, 256] on link "Edit" at bounding box center [203, 255] width 19 height 8
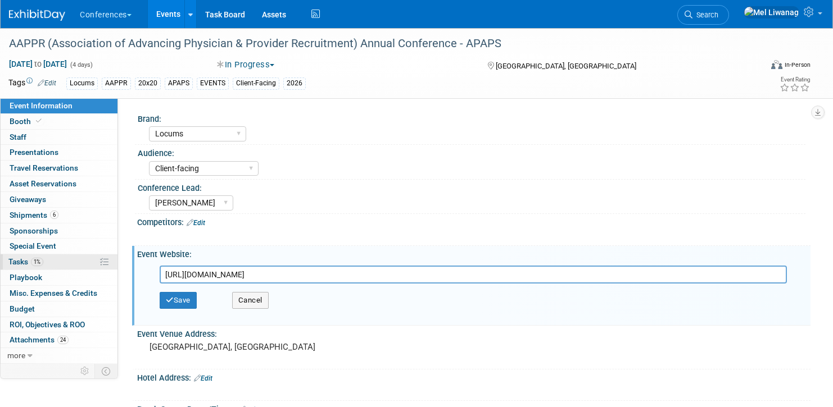
drag, startPoint x: 297, startPoint y: 271, endPoint x: 77, endPoint y: 261, distance: 220.4
click at [77, 261] on div "Event Information Event Info Booth Booth 0 Staff 0 Staff 0 Presentations 0 Pres…" at bounding box center [416, 320] width 833 height 585
type input "https://www.aapprconference.org/schedule-at-a-glance"
click at [179, 292] on button "Save" at bounding box center [178, 300] width 37 height 17
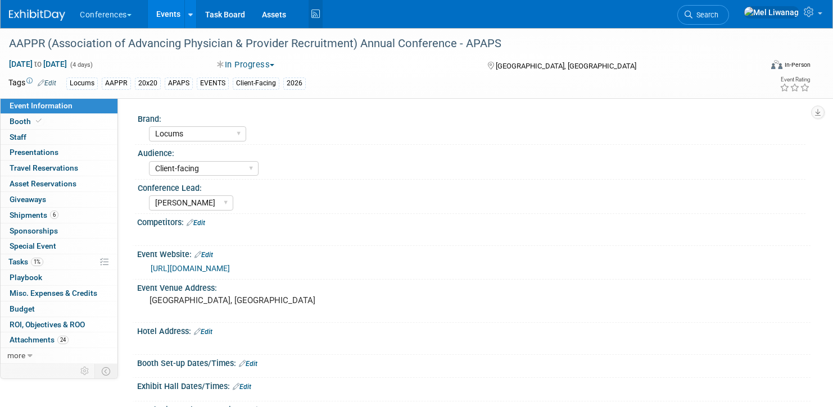
click at [315, 15] on icon at bounding box center [315, 14] width 14 height 17
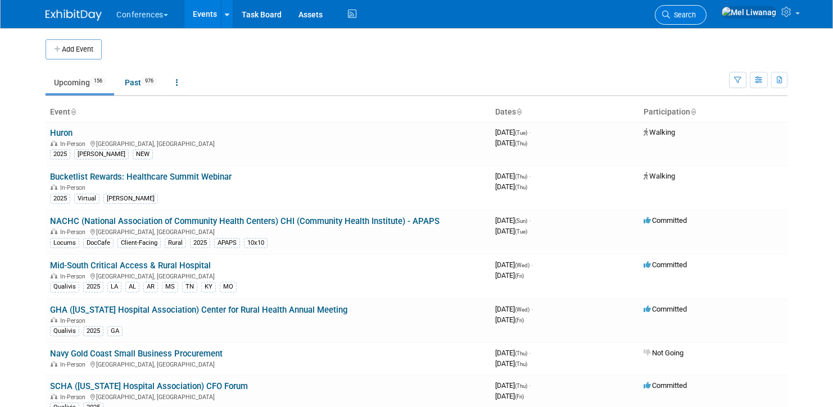
click at [702, 20] on link "Search" at bounding box center [681, 15] width 52 height 20
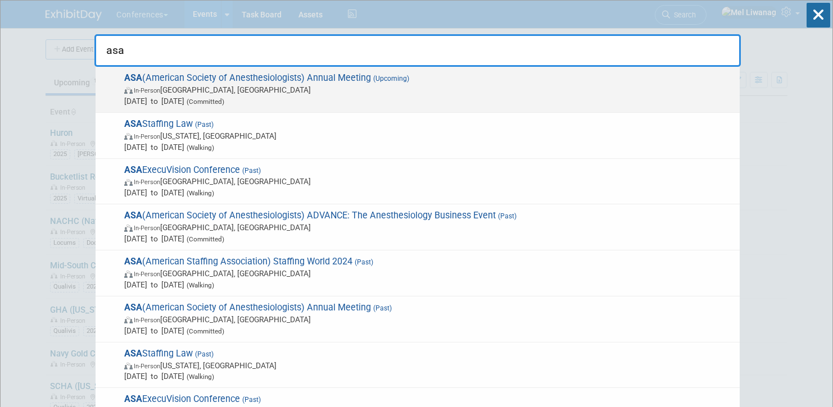
type input "asa"
click at [227, 74] on span "ASA (American Society of Anesthesiologists) Annual Meeting (Upcoming) In-Person…" at bounding box center [427, 89] width 613 height 34
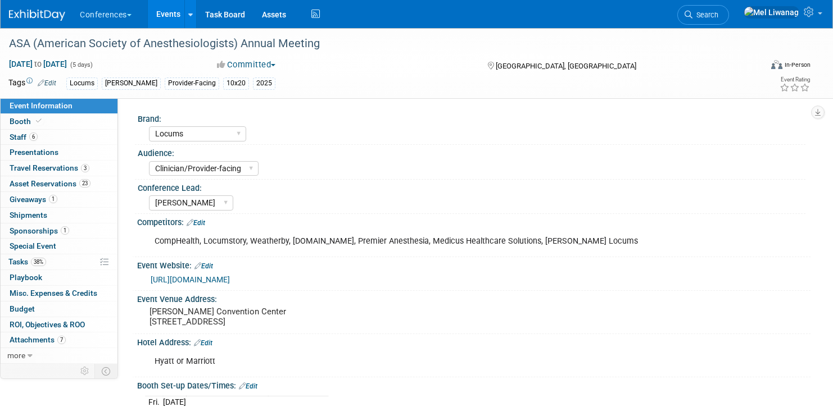
select select "Locums"
select select "Clinician/Provider-facing"
select select "[PERSON_NAME]"
click at [266, 32] on div at bounding box center [378, 33] width 746 height 10
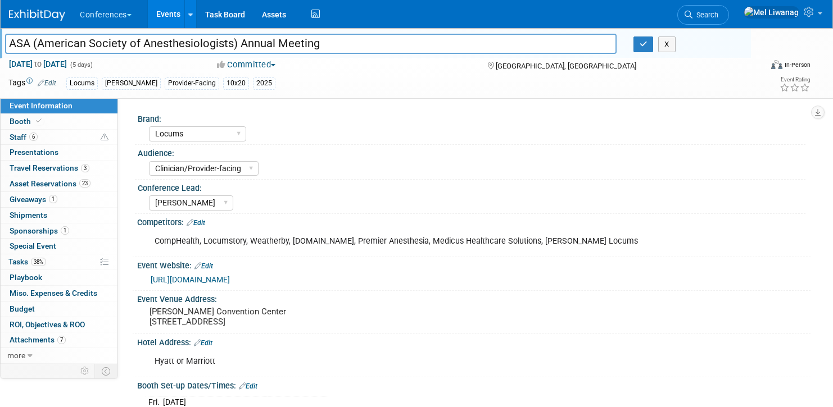
drag, startPoint x: 342, startPoint y: 46, endPoint x: -183, endPoint y: -17, distance: 529.0
click at [0, 0] on html "Conferences Explore: My Workspaces 2 Go to Workspace: Conferences Marketing Req…" at bounding box center [416, 203] width 833 height 407
click at [639, 43] on button "button" at bounding box center [643, 45] width 20 height 16
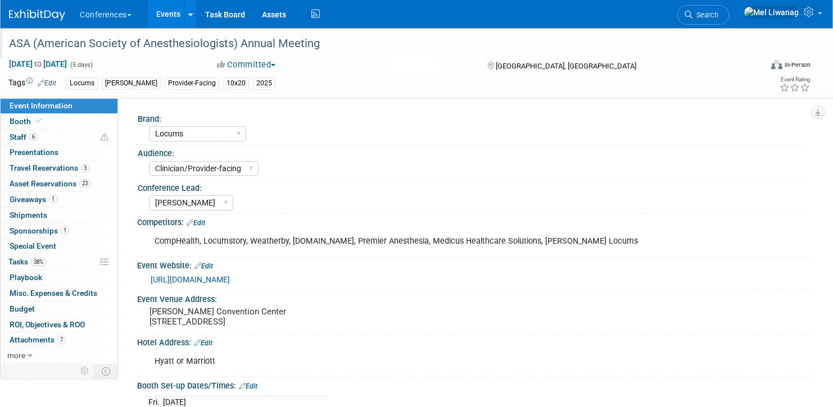
click at [729, 26] on li "Search" at bounding box center [703, 14] width 52 height 28
click at [718, 11] on span "Search" at bounding box center [705, 15] width 26 height 8
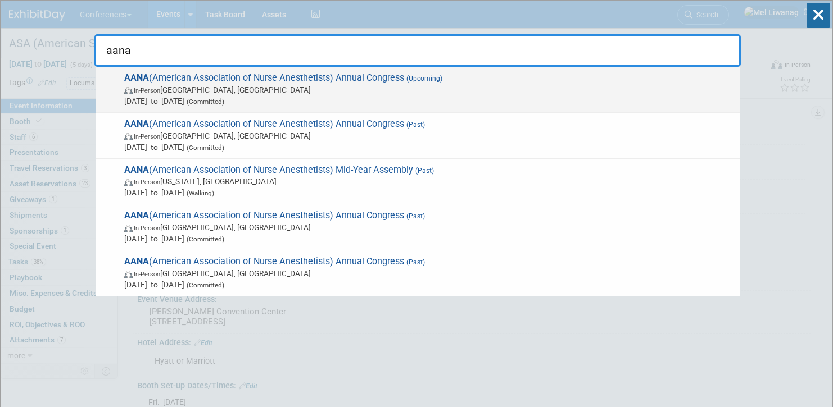
type input "aana"
click at [169, 81] on span "AANA (American Association of Nurse Anesthetists) Annual Congress (Upcoming) In…" at bounding box center [427, 89] width 613 height 34
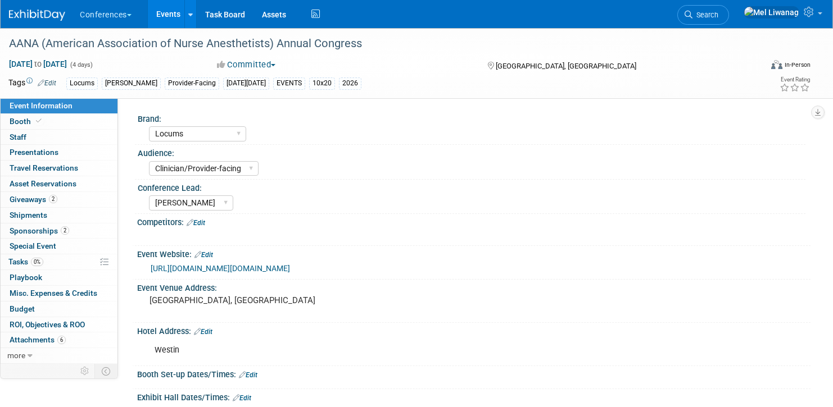
select select "Locums"
select select "Clinician/Provider-facing"
select select "[PERSON_NAME]"
click at [203, 40] on div "AANA (American Association of Nurse Anesthetists) Annual Congress" at bounding box center [373, 44] width 737 height 20
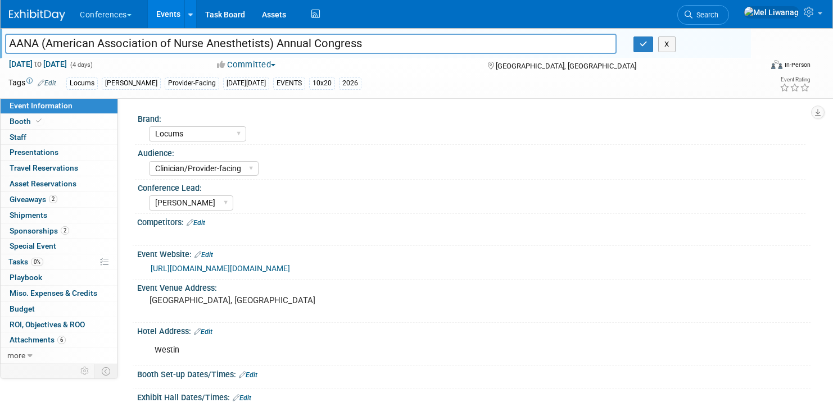
drag, startPoint x: 386, startPoint y: 45, endPoint x: -159, endPoint y: 29, distance: 545.2
click at [0, 29] on html "Conferences Explore: My Workspaces 2 Go to Workspace: Conferences Marketing Req…" at bounding box center [416, 203] width 833 height 407
click at [651, 49] on button "button" at bounding box center [643, 45] width 20 height 16
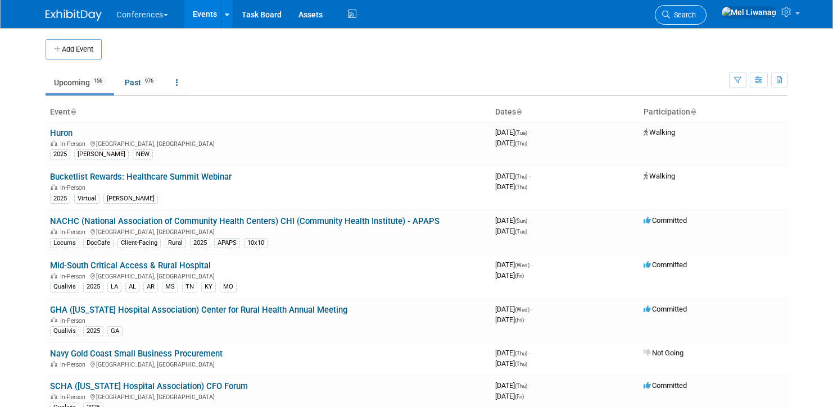
click at [696, 14] on span "Search" at bounding box center [683, 15] width 26 height 8
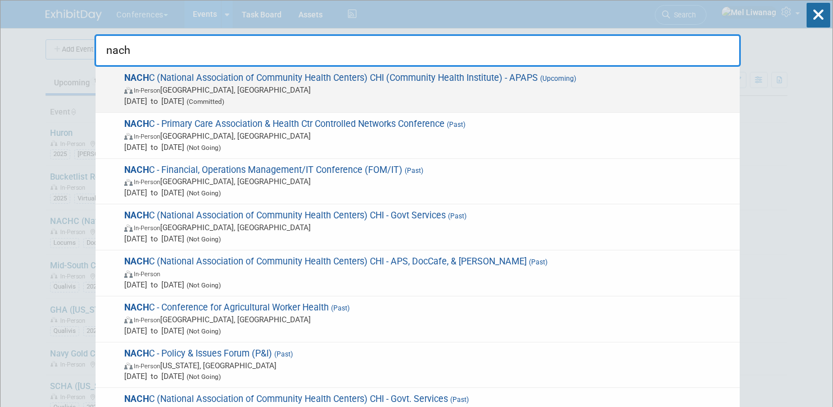
type input "nach"
click at [551, 78] on span "(Upcoming)" at bounding box center [557, 79] width 38 height 8
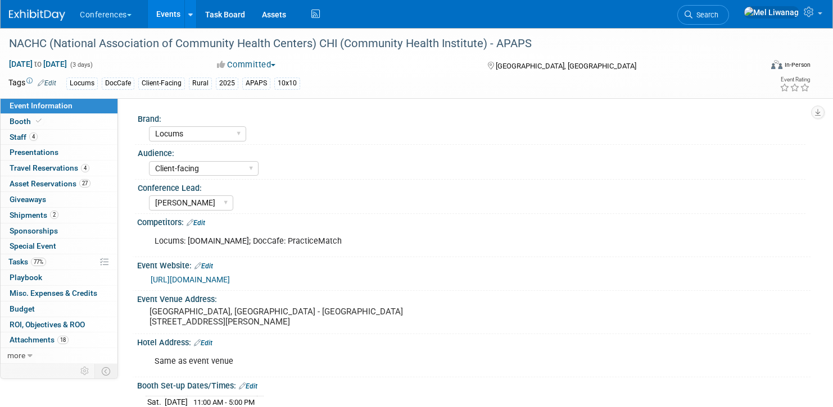
select select "Locums"
select select "Client-facing"
select select "[PERSON_NAME]"
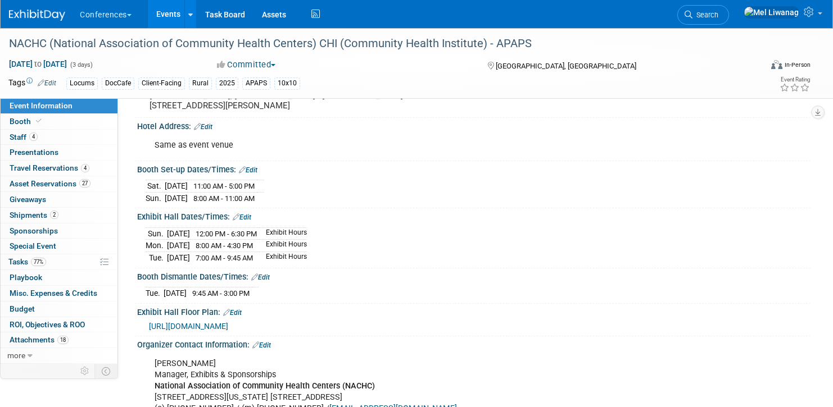
scroll to position [439, 0]
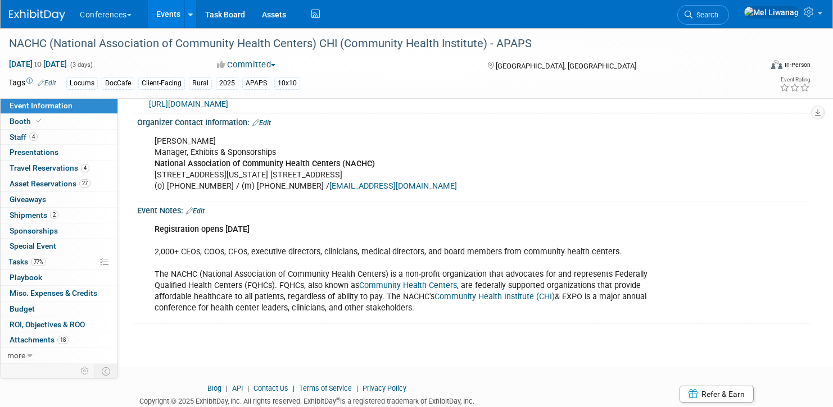
click at [397, 95] on div "NACHC (National Association of Community Health Centers) CHI (Community Health …" at bounding box center [416, 63] width 833 height 70
click at [228, 105] on span "[URL][DOMAIN_NAME]" at bounding box center [188, 103] width 79 height 9
